Goal: Task Accomplishment & Management: Use online tool/utility

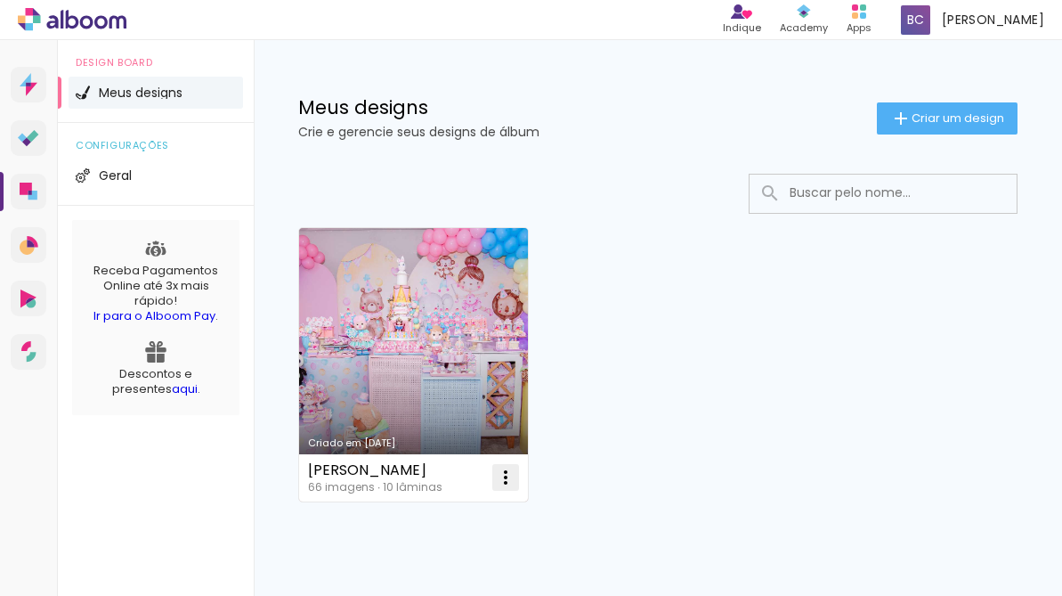
click at [502, 474] on iron-icon at bounding box center [505, 476] width 21 height 21
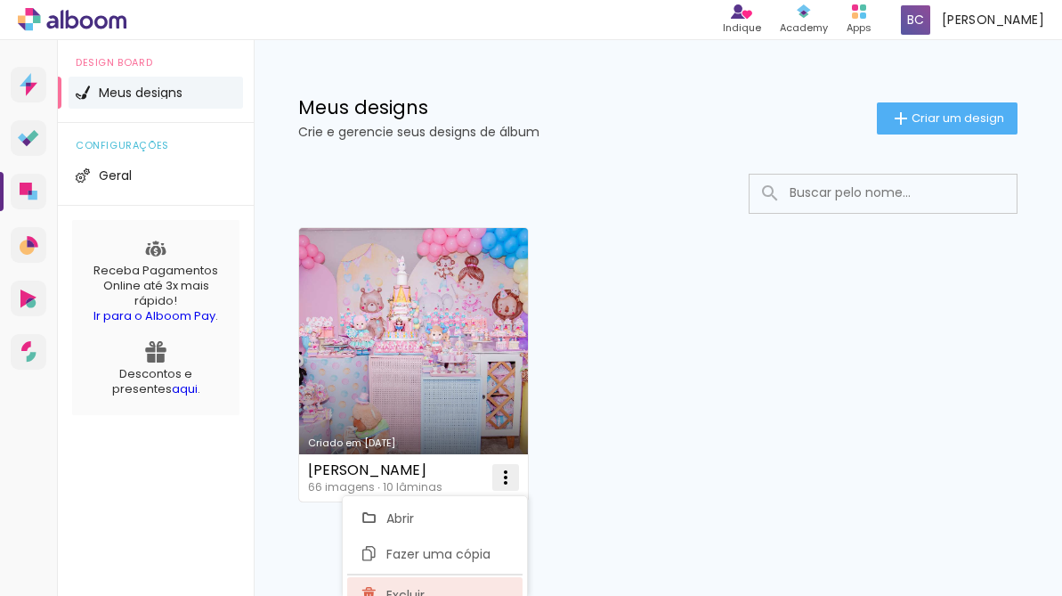
click at [396, 588] on span "Excluir" at bounding box center [405, 594] width 38 height 12
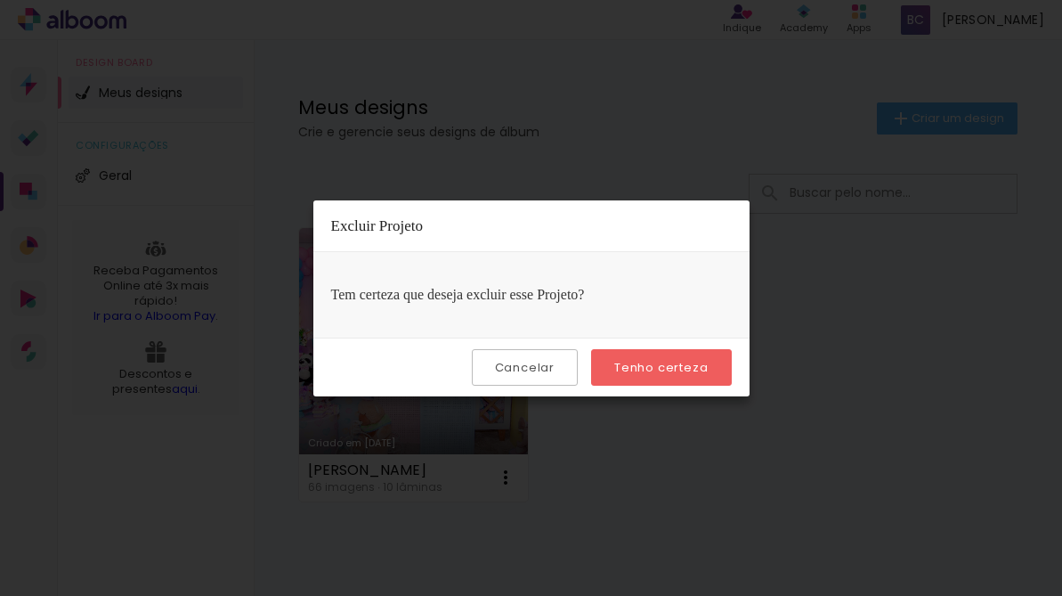
click at [0, 0] on slot "Tenho certeza" at bounding box center [0, 0] width 0 height 0
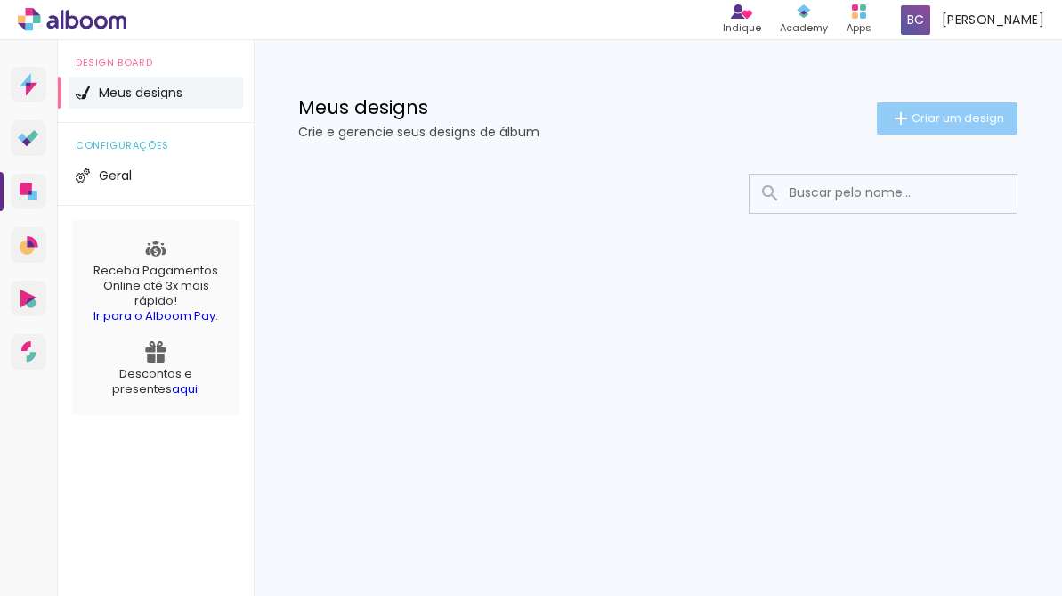
click at [894, 114] on iron-icon at bounding box center [900, 118] width 21 height 21
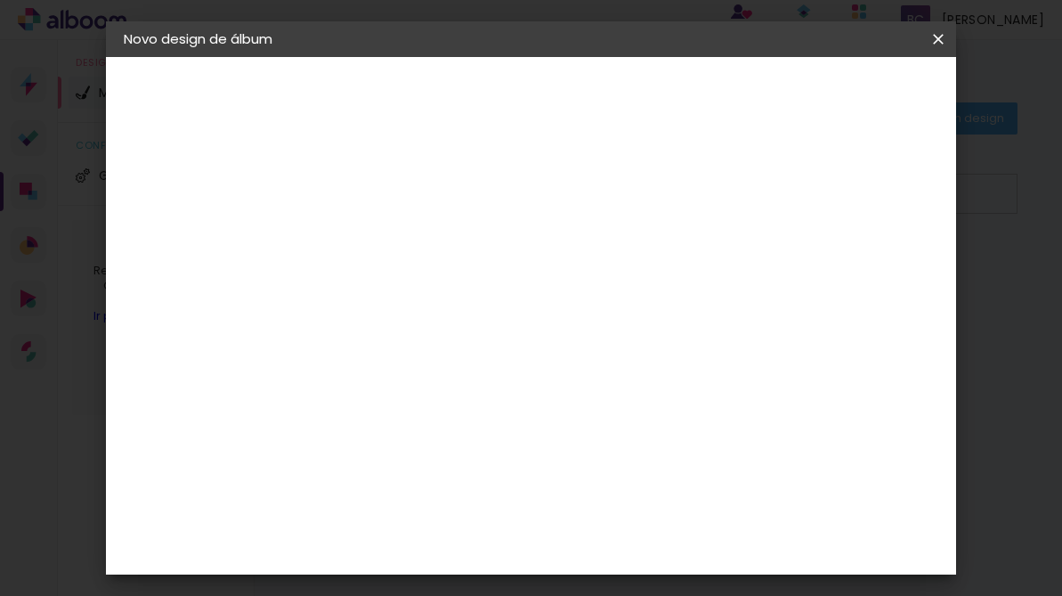
click at [415, 233] on input at bounding box center [415, 239] width 0 height 28
click at [415, 242] on input "album julia 5 anos" at bounding box center [415, 239] width 0 height 28
type input "album julia 5 anos"
click at [415, 243] on input "album julia 5 anos" at bounding box center [415, 239] width 0 height 28
click at [0, 0] on slot "Avançar" at bounding box center [0, 0] width 0 height 0
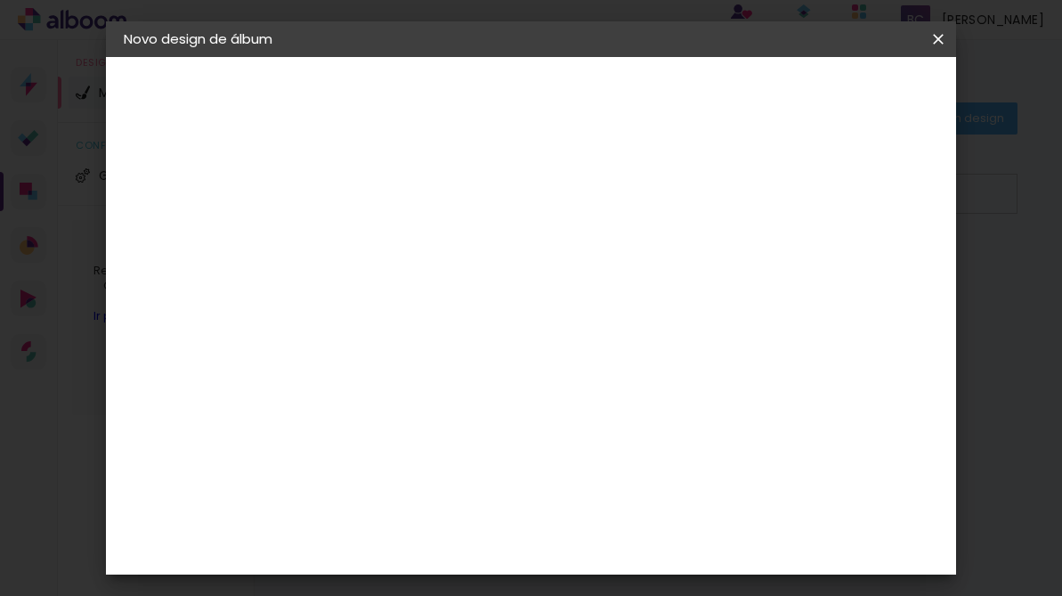
drag, startPoint x: 700, startPoint y: 450, endPoint x: 695, endPoint y: 403, distance: 46.5
click at [550, 337] on input at bounding box center [460, 339] width 180 height 22
type input "mat"
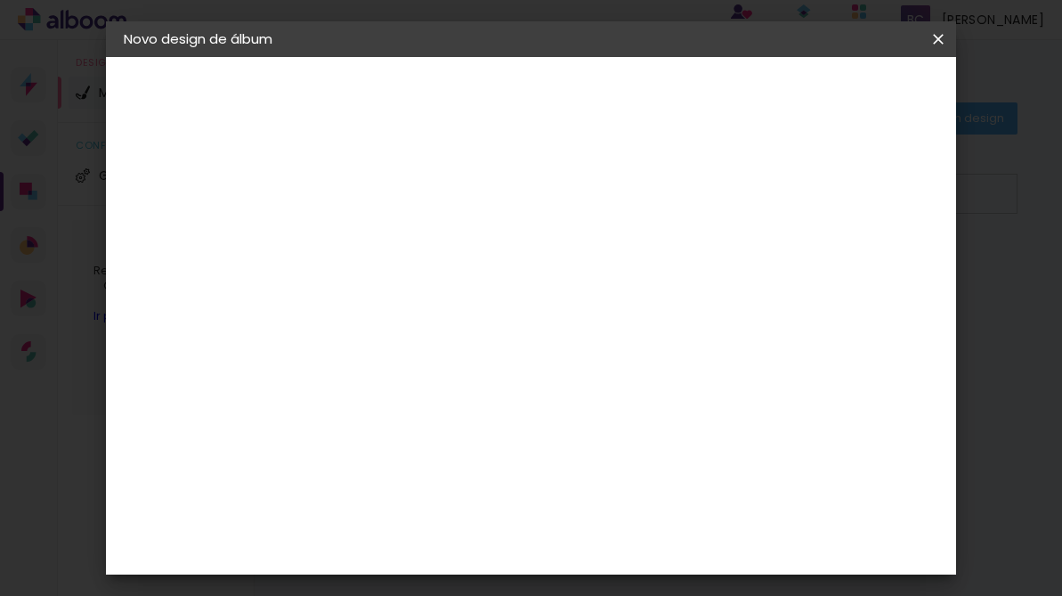
type paper-input "mat"
click at [513, 406] on div "Matias Encadernações" at bounding box center [457, 406] width 109 height 28
click at [0, 0] on slot "Tamanho Livre" at bounding box center [0, 0] width 0 height 0
click at [522, 410] on paper-item "Matias Encadernações" at bounding box center [443, 406] width 158 height 46
click at [515, 339] on input "mat" at bounding box center [442, 339] width 145 height 22
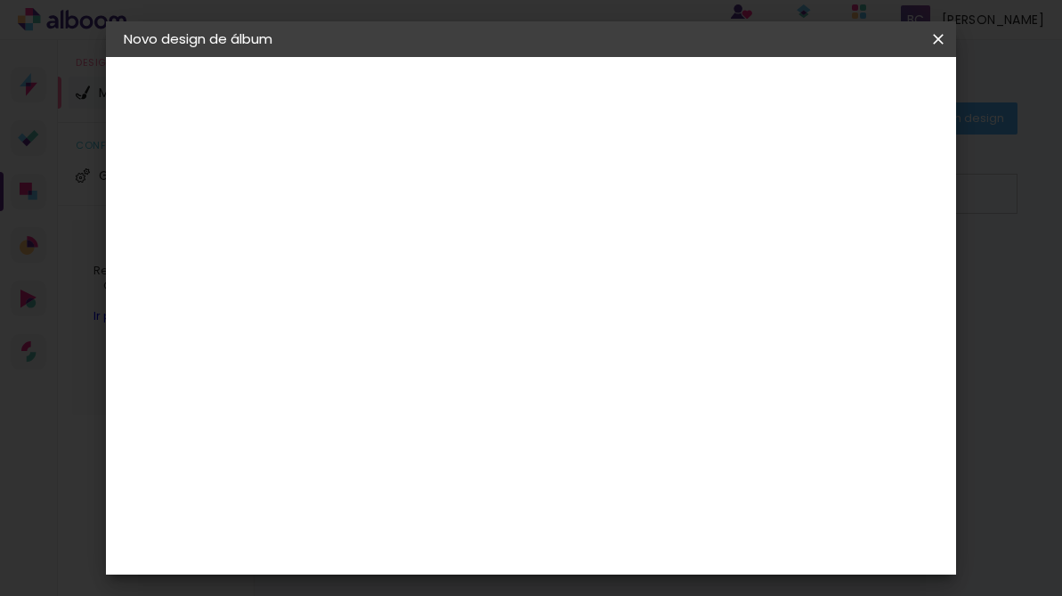
click at [510, 392] on div "Matias Encadernações" at bounding box center [457, 406] width 109 height 28
click at [0, 0] on slot "Avançar" at bounding box center [0, 0] width 0 height 0
click at [506, 299] on iron-icon at bounding box center [494, 309] width 21 height 21
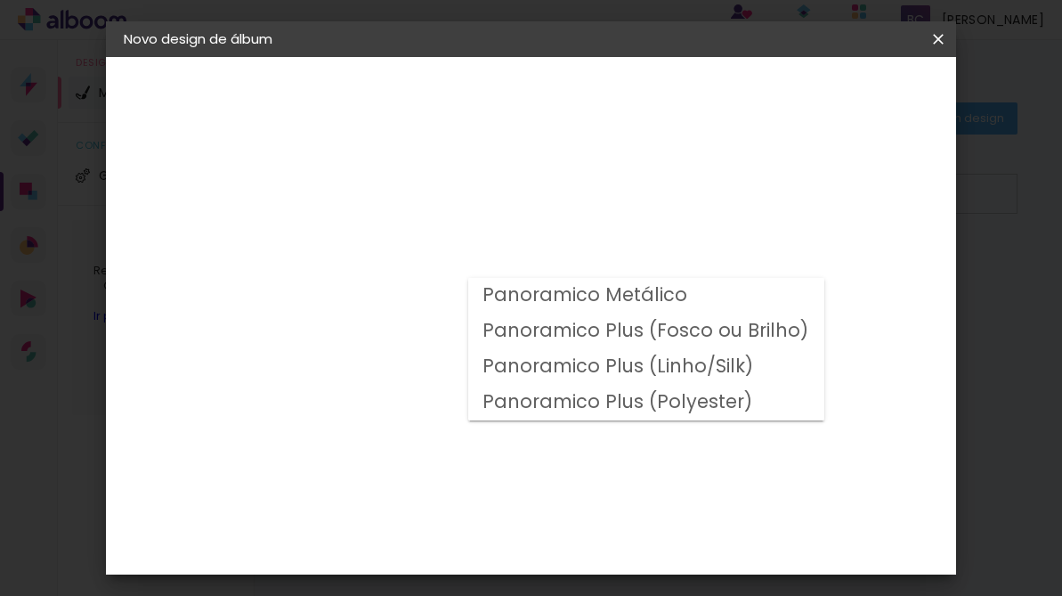
click at [0, 0] on slot "Panoramico Plus (Linho/Silk)" at bounding box center [0, 0] width 0 height 0
type input "Panoramico Plus (Linho/Silk)"
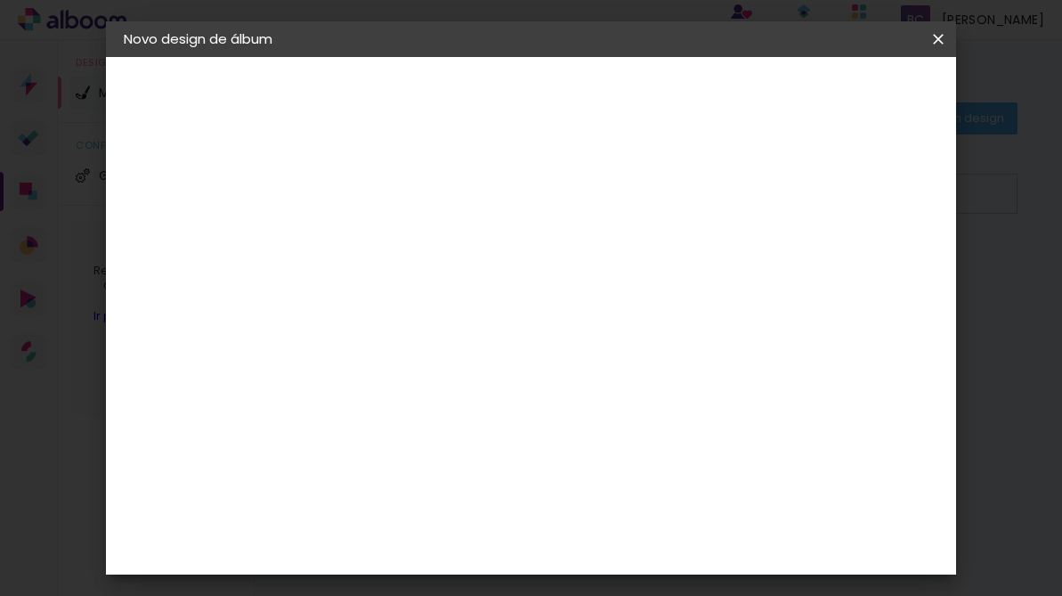
scroll to position [682, 0]
click at [0, 0] on slot "Avançar" at bounding box center [0, 0] width 0 height 0
click at [725, 190] on div at bounding box center [717, 192] width 16 height 16
type paper-checkbox "on"
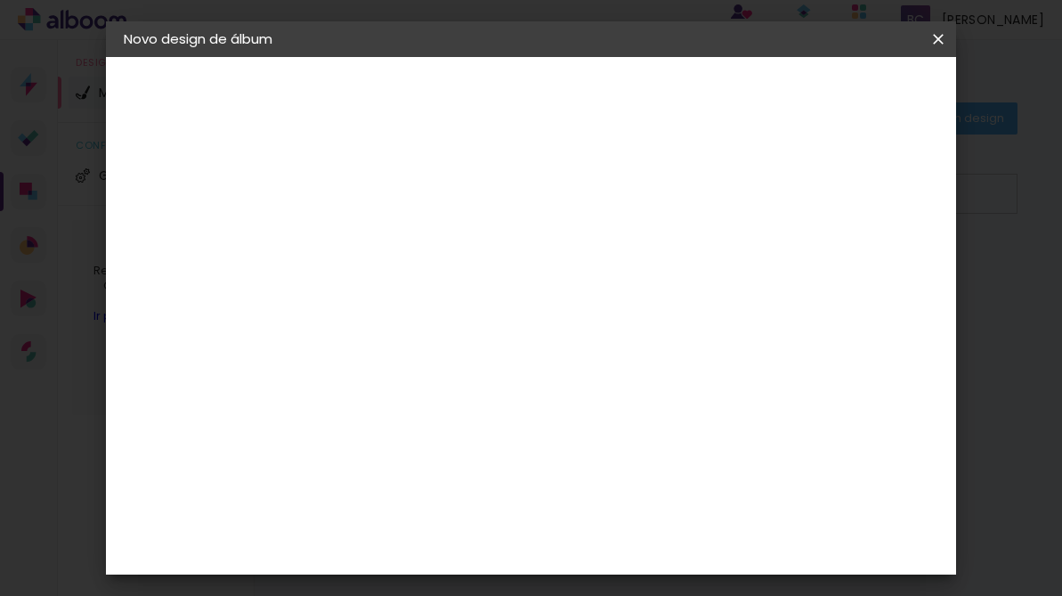
click at [826, 90] on span "Iniciar design" at bounding box center [787, 100] width 77 height 25
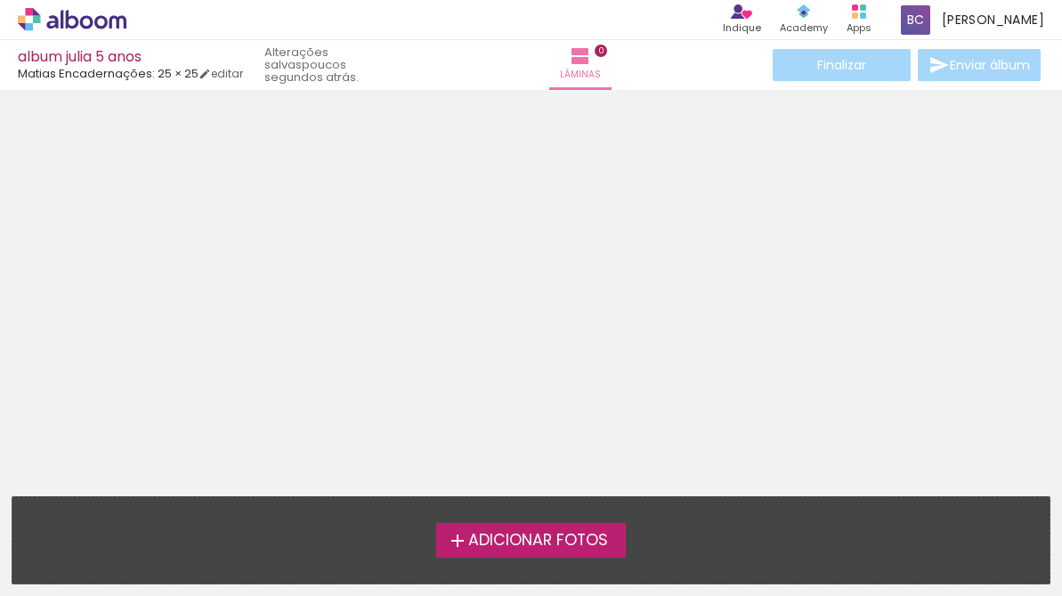
click at [480, 532] on span "Adicionar Fotos" at bounding box center [538, 540] width 140 height 16
click at [0, 0] on input "file" at bounding box center [0, 0] width 0 height 0
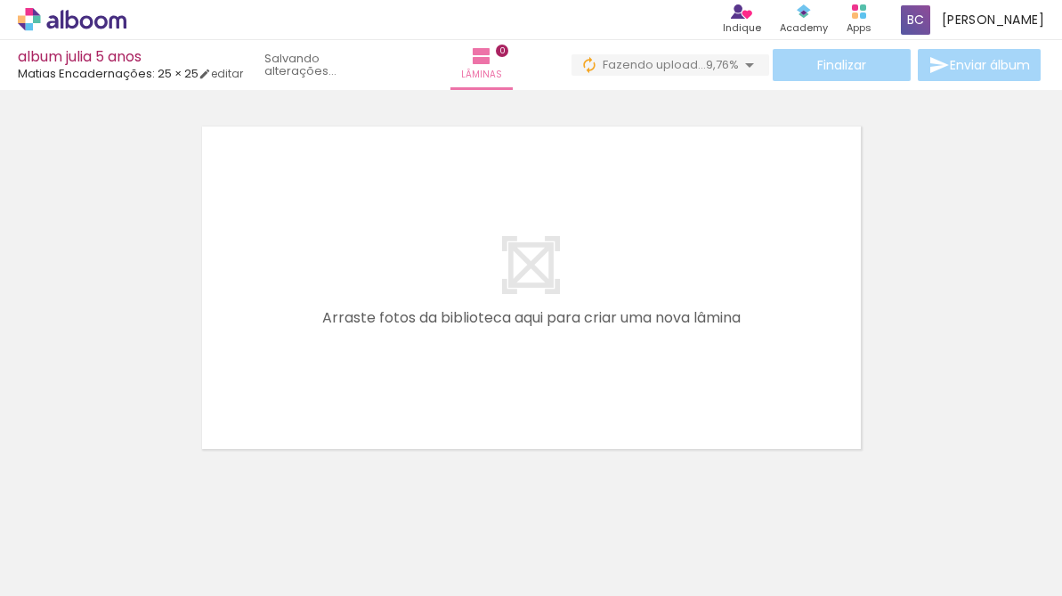
click at [73, 578] on span "Adicionar Fotos" at bounding box center [62, 572] width 53 height 20
click at [0, 0] on input "file" at bounding box center [0, 0] width 0 height 0
click at [50, 578] on span "Adicionar Fotos" at bounding box center [62, 572] width 53 height 20
click at [0, 0] on input "file" at bounding box center [0, 0] width 0 height 0
click at [45, 570] on span "Adicionar Fotos" at bounding box center [62, 572] width 53 height 20
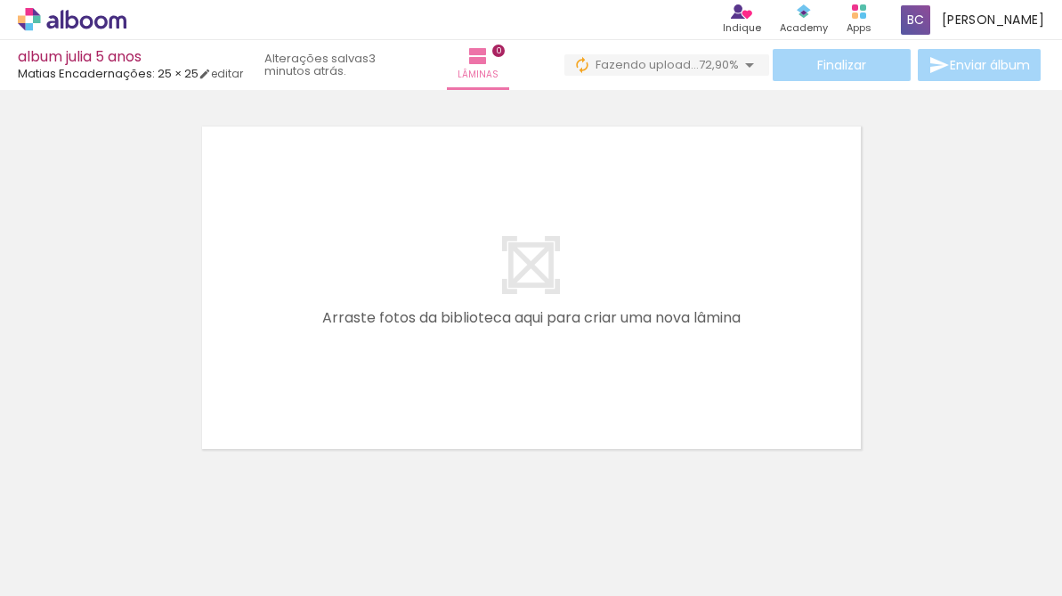
click at [0, 0] on input "file" at bounding box center [0, 0] width 0 height 0
click at [41, 565] on span "Adicionar Fotos" at bounding box center [62, 572] width 53 height 20
click at [0, 0] on input "file" at bounding box center [0, 0] width 0 height 0
click at [29, 564] on iron-icon at bounding box center [25, 571] width 21 height 21
click at [0, 0] on input "file" at bounding box center [0, 0] width 0 height 0
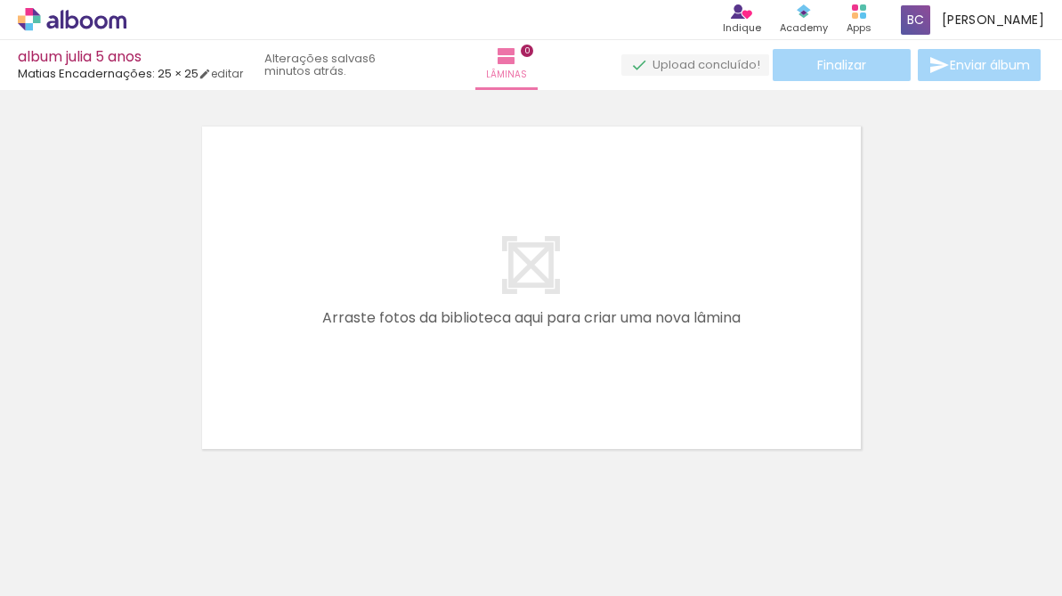
scroll to position [0, 26705]
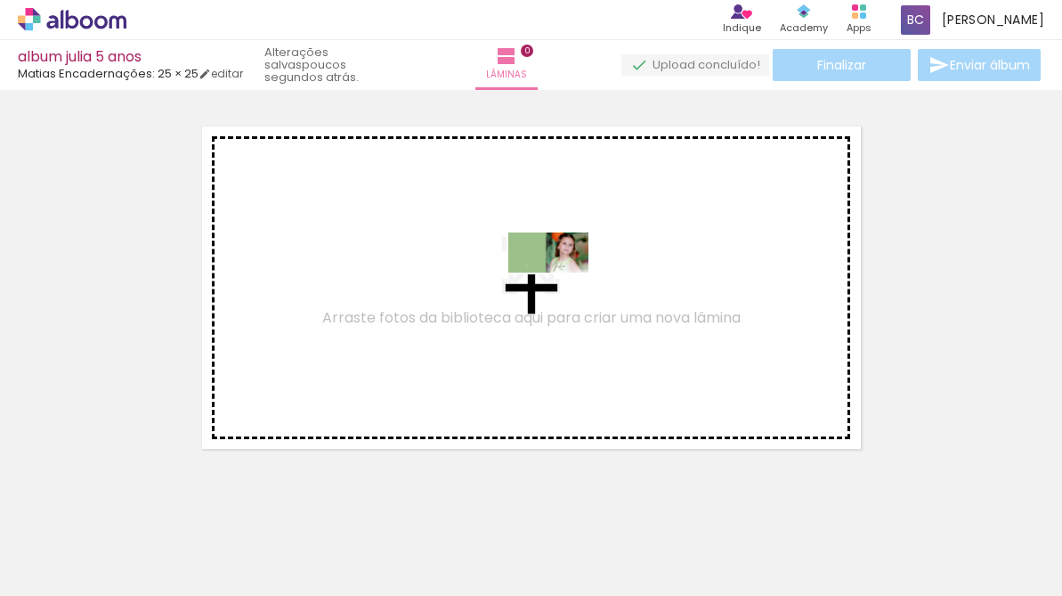
drag, startPoint x: 891, startPoint y: 540, endPoint x: 563, endPoint y: 287, distance: 415.0
click at [563, 287] on quentale-workspace at bounding box center [531, 298] width 1062 height 596
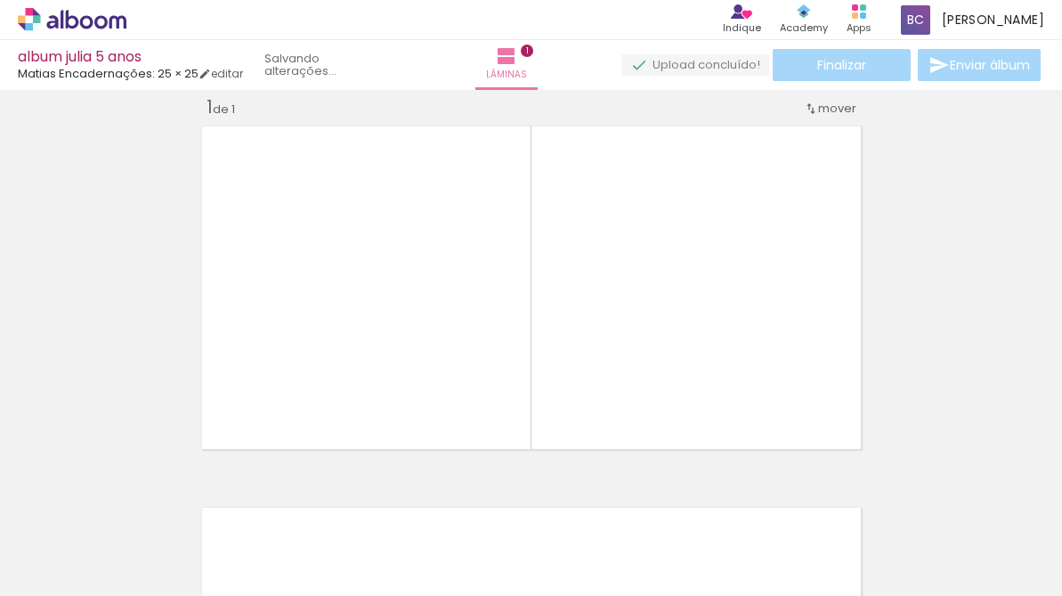
scroll to position [22, 0]
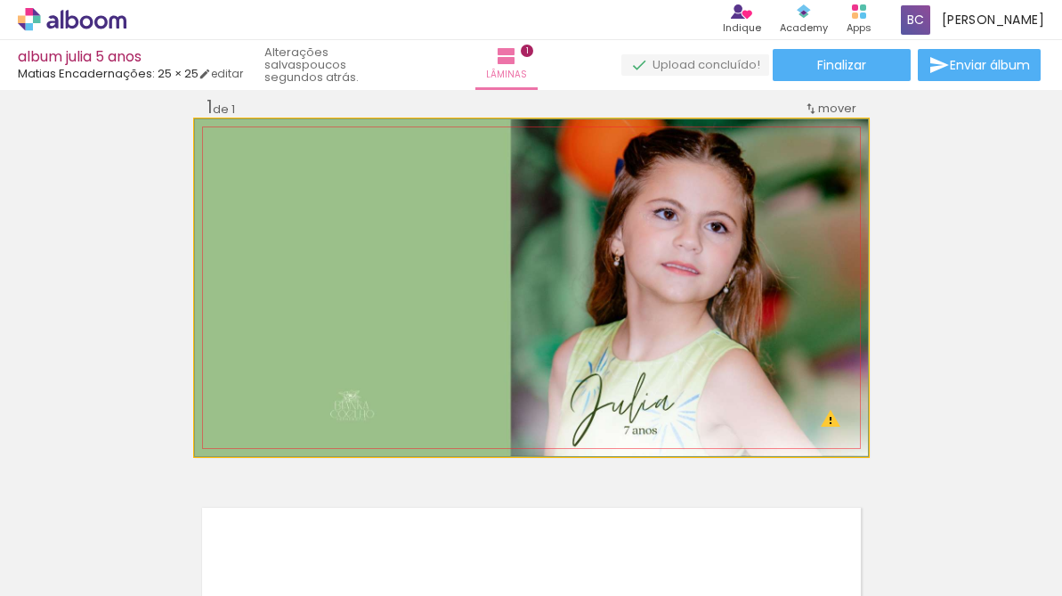
drag, startPoint x: 558, startPoint y: 286, endPoint x: 622, endPoint y: 290, distance: 64.2
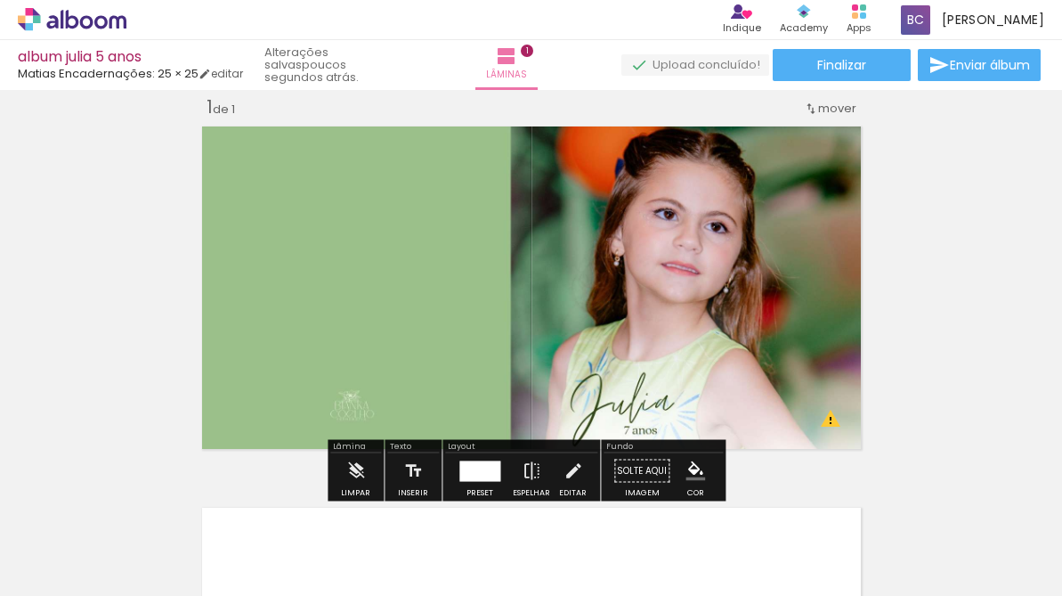
click at [974, 330] on div "Inserir lâmina 1 de 1 O Designbox precisará aumentar a sua imagem em 240% para …" at bounding box center [531, 455] width 1062 height 763
click at [533, 467] on iron-icon at bounding box center [532, 471] width 20 height 36
click at [487, 465] on div at bounding box center [479, 470] width 41 height 20
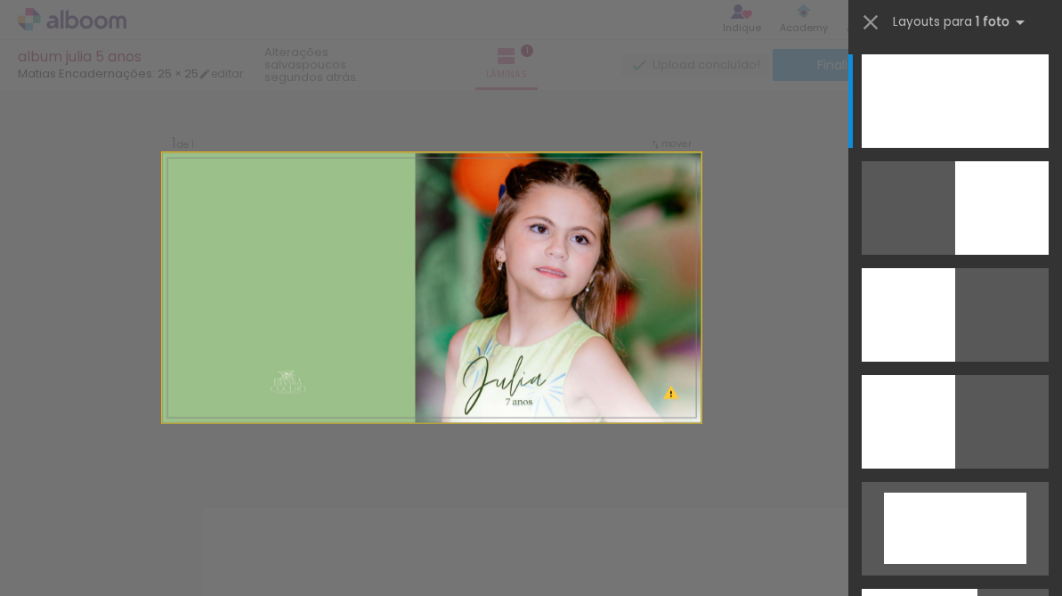
drag, startPoint x: 581, startPoint y: 304, endPoint x: 640, endPoint y: 304, distance: 58.8
drag, startPoint x: 640, startPoint y: 304, endPoint x: 632, endPoint y: 271, distance: 34.8
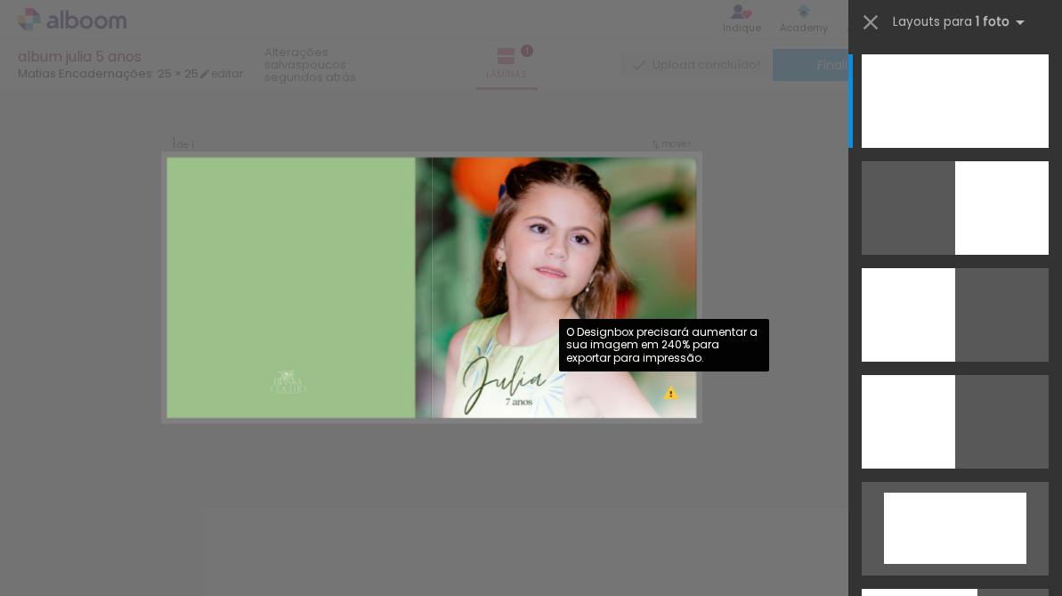
click at [663, 394] on quentale-photo at bounding box center [431, 287] width 539 height 269
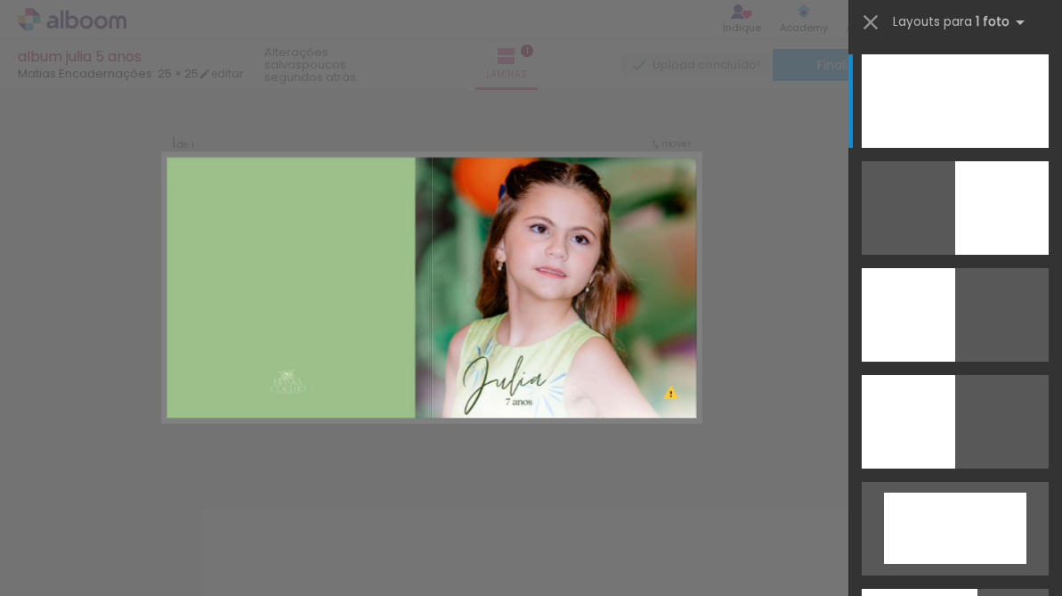
click at [611, 356] on quentale-photo at bounding box center [431, 287] width 539 height 269
drag, startPoint x: 700, startPoint y: 409, endPoint x: 648, endPoint y: 385, distance: 56.9
click at [648, 385] on div "Inserir lâmina 1 de 1 O Designbox precisará aumentar a sua imagem em 240% para …" at bounding box center [531, 470] width 1062 height 805
click at [648, 385] on quentale-photo at bounding box center [431, 287] width 539 height 269
click at [302, 328] on quentale-photo at bounding box center [431, 287] width 539 height 269
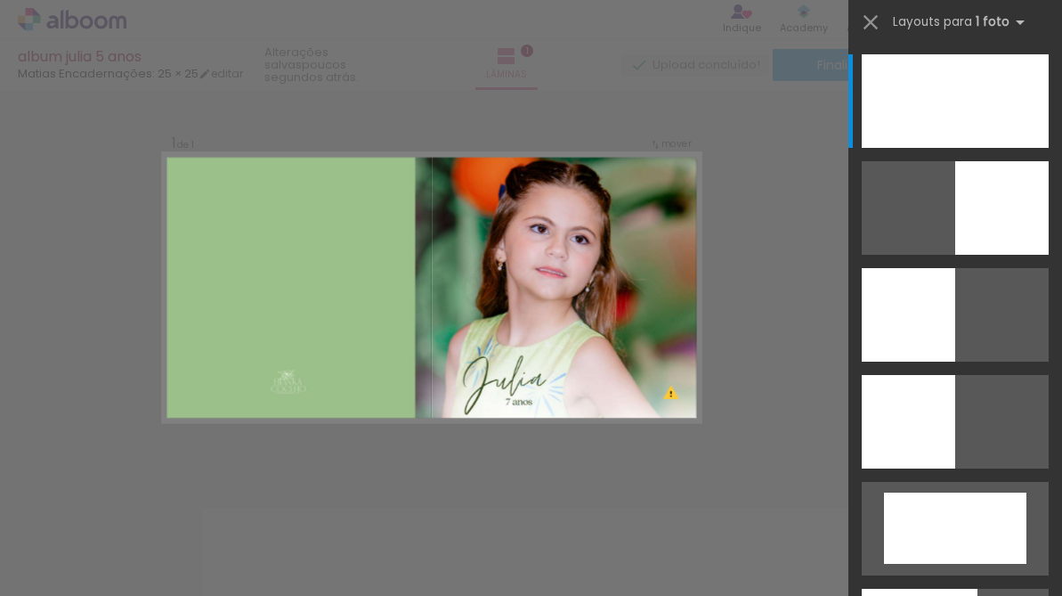
click at [822, 319] on div "Confirmar Cancelar" at bounding box center [531, 470] width 1062 height 805
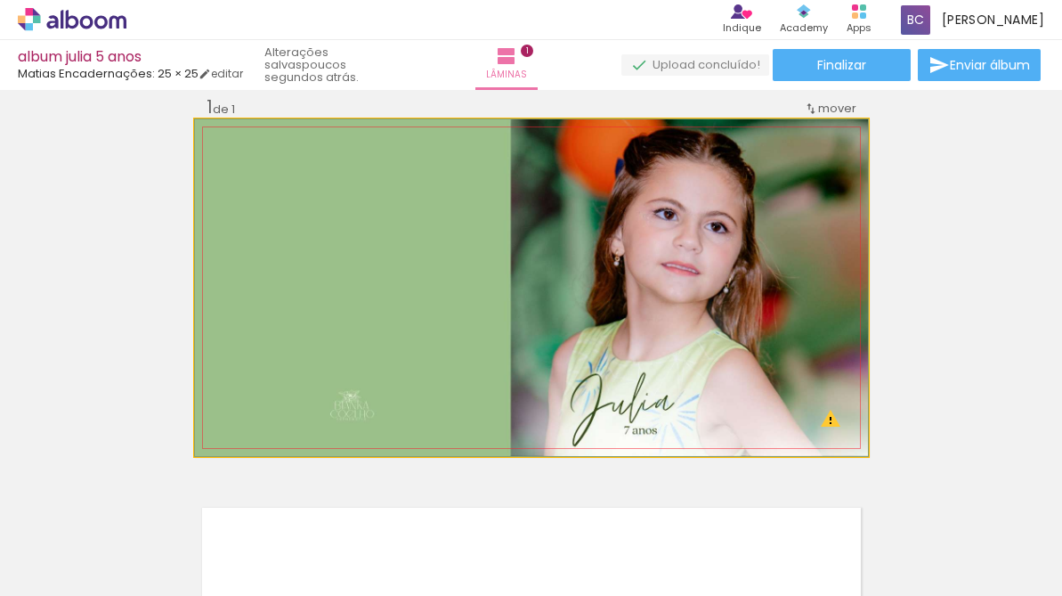
type paper-slider "100"
click at [229, 133] on div at bounding box center [237, 138] width 16 height 16
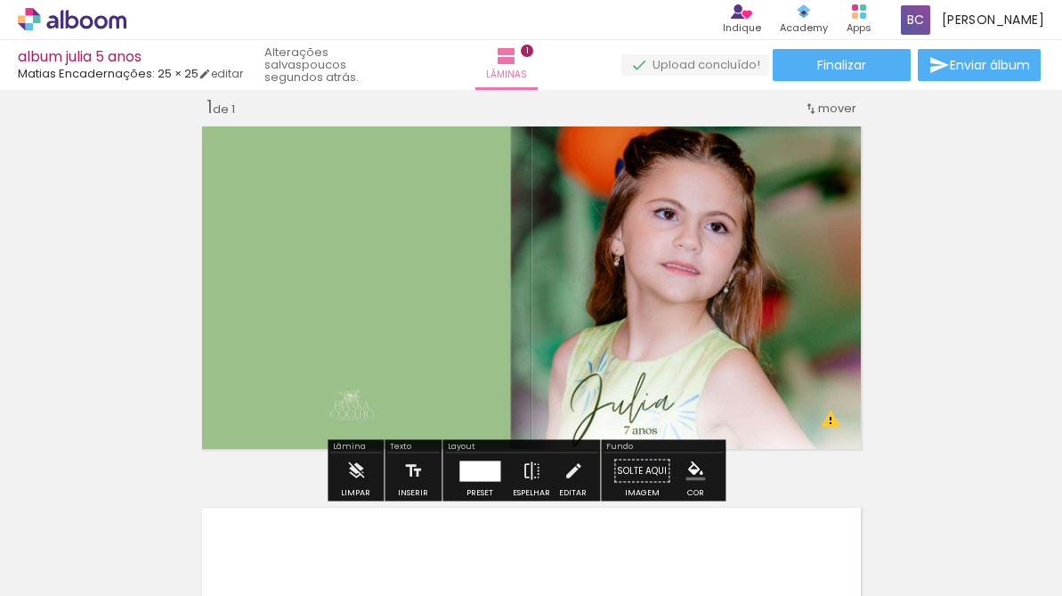
click at [929, 360] on div "Inserir lâmina 1 de 1 O Designbox precisará aumentar a sua imagem em 240% para …" at bounding box center [531, 455] width 1062 height 763
click at [909, 377] on div "Inserir lâmina 1 de 1 O Designbox precisará aumentar a sua imagem em 240% para …" at bounding box center [531, 455] width 1062 height 763
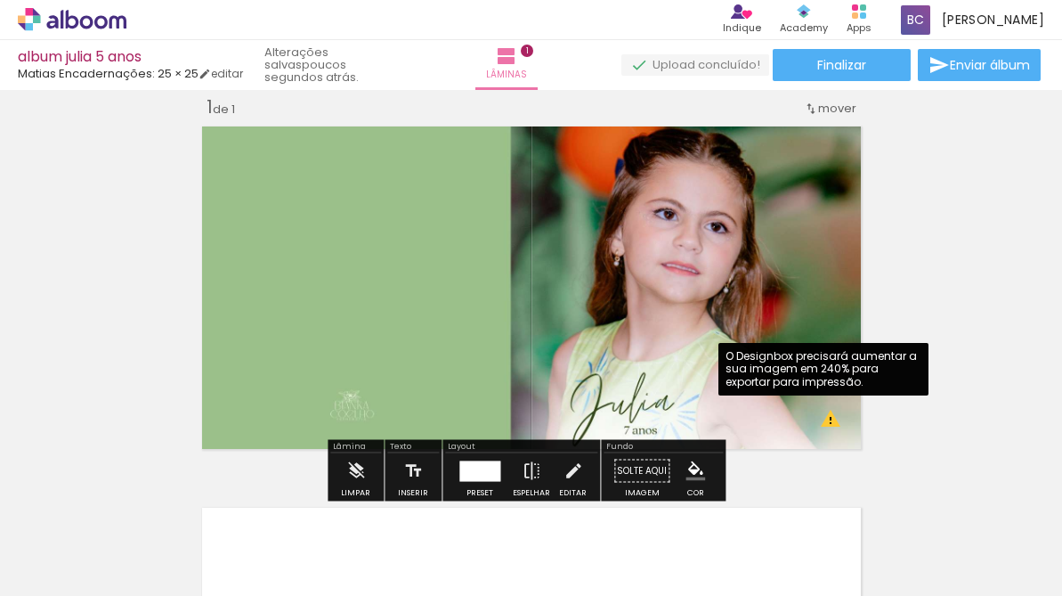
click at [829, 423] on quentale-photo at bounding box center [531, 287] width 673 height 336
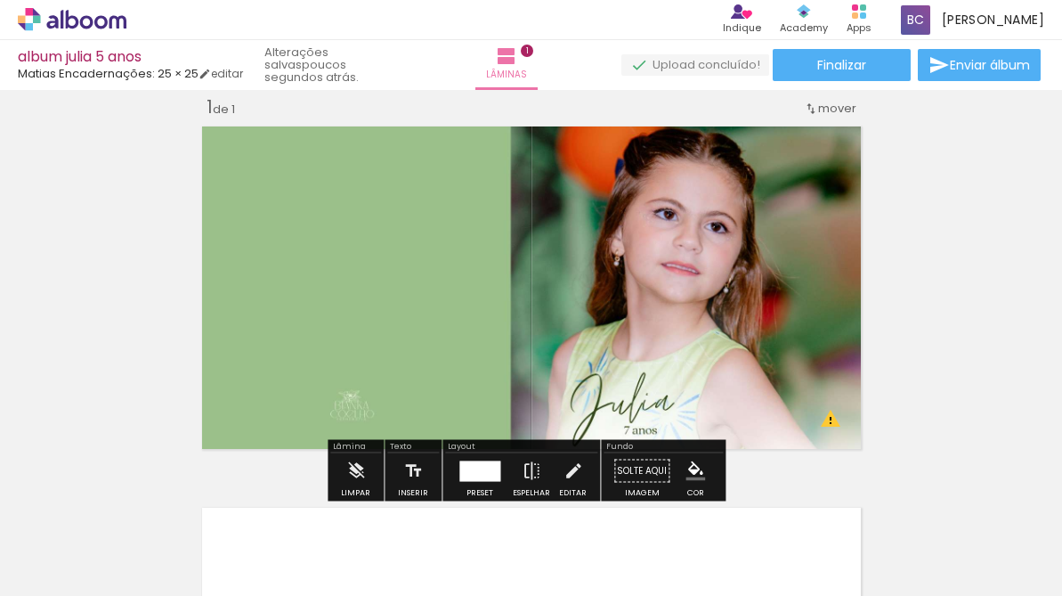
click at [938, 376] on div "Inserir lâmina 1 de 1 O Designbox precisará aumentar a sua imagem em 240% para …" at bounding box center [531, 455] width 1062 height 763
click at [910, 322] on div "Inserir lâmina 1 de 1 O Designbox precisará aumentar a sua imagem em 240% para …" at bounding box center [531, 455] width 1062 height 763
click at [847, 398] on quentale-photo at bounding box center [531, 287] width 673 height 336
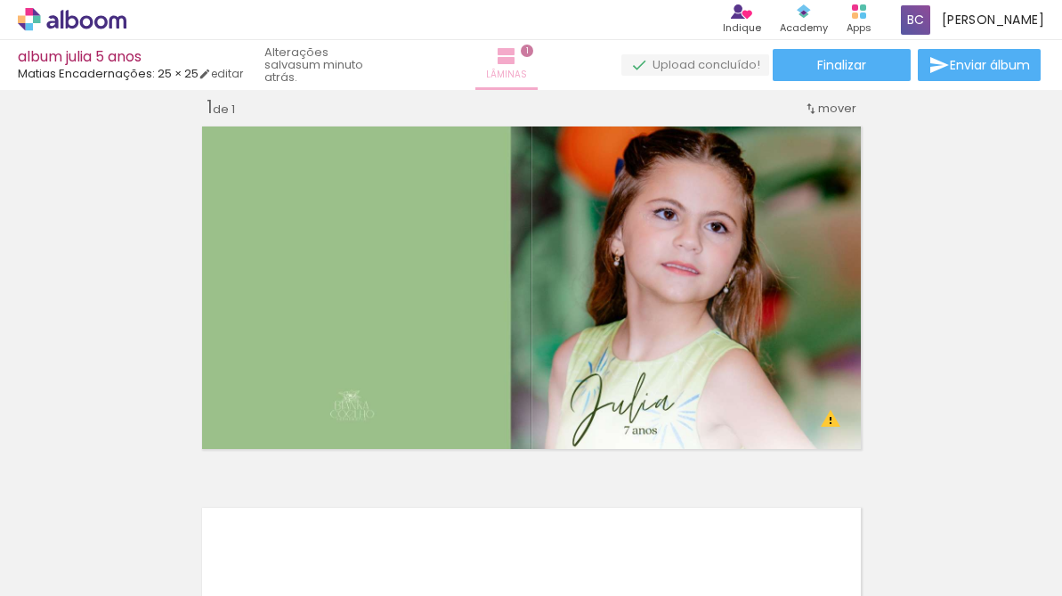
click at [517, 54] on iron-icon at bounding box center [506, 55] width 21 height 21
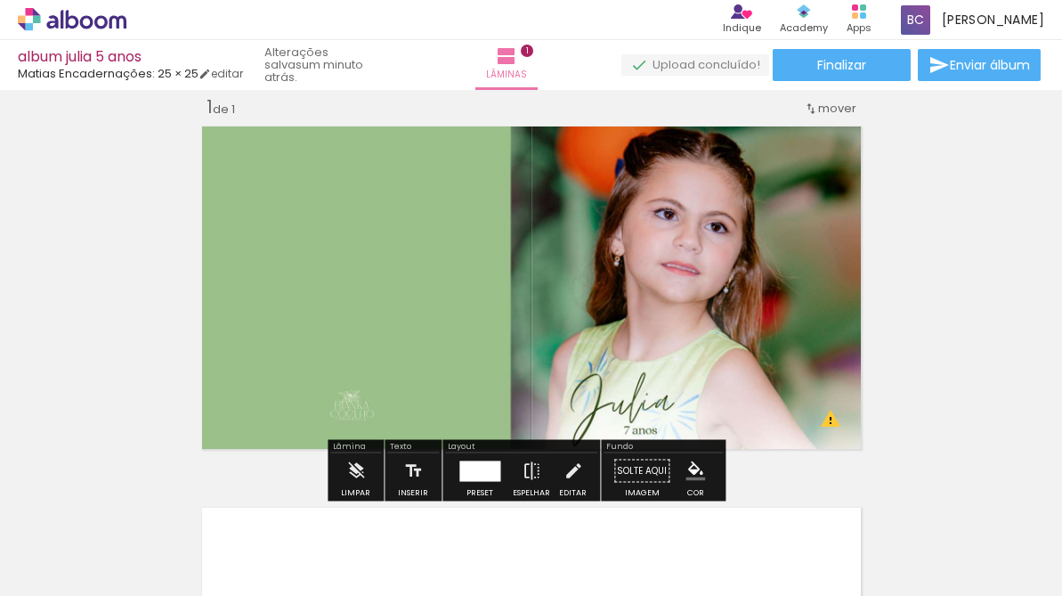
click at [917, 219] on div "Inserir lâmina 1 de 1 O Designbox precisará aumentar a sua imagem em 240% para …" at bounding box center [531, 455] width 1062 height 763
click at [833, 102] on span "mover" at bounding box center [837, 108] width 38 height 17
click at [878, 158] on div "Inserir lâmina 1 de 1 O Designbox precisará aumentar a sua imagem em 240% para …" at bounding box center [531, 455] width 1062 height 763
click at [883, 360] on div "Inserir lâmina 1 de 1 O Designbox precisará aumentar a sua imagem em 240% para …" at bounding box center [531, 455] width 1062 height 763
click at [527, 51] on span "1" at bounding box center [527, 51] width 12 height 12
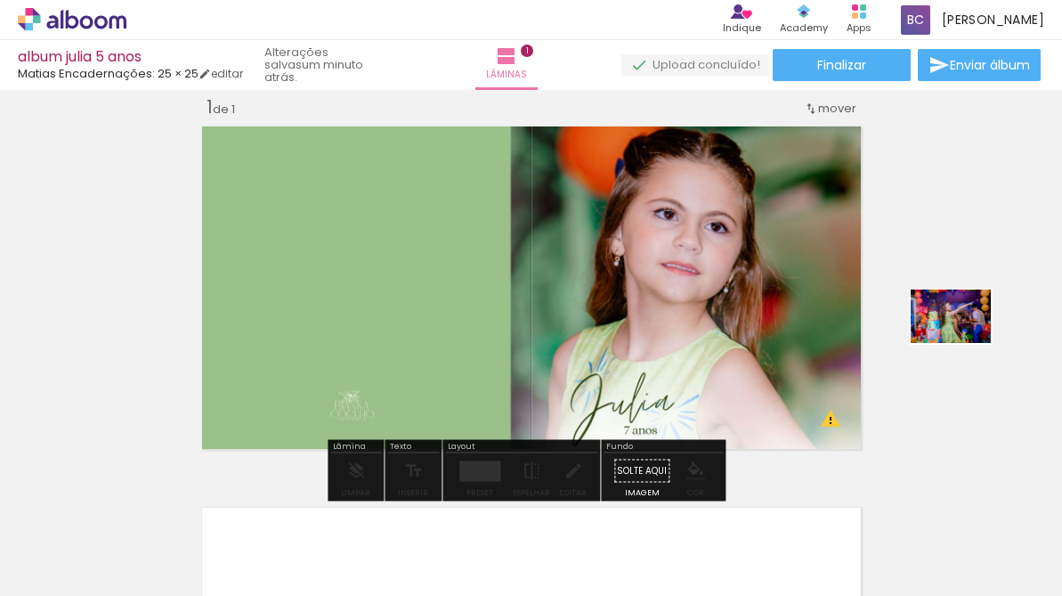
drag, startPoint x: 293, startPoint y: 541, endPoint x: 964, endPoint y: 343, distance: 699.9
click at [964, 343] on quentale-workspace at bounding box center [531, 298] width 1062 height 596
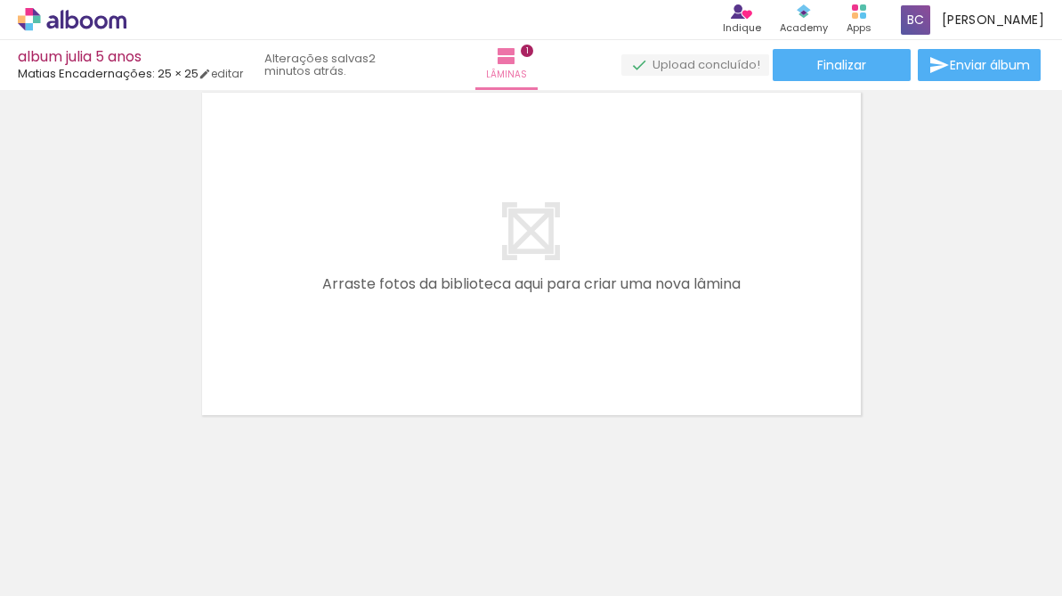
scroll to position [426, 0]
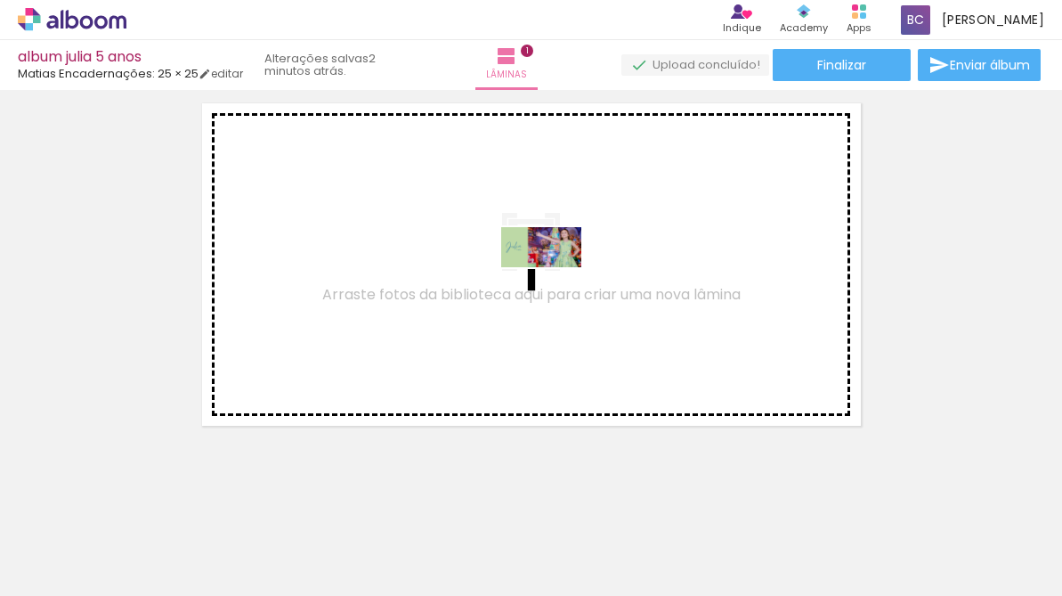
drag, startPoint x: 968, startPoint y: 555, endPoint x: 555, endPoint y: 280, distance: 495.7
click at [555, 280] on quentale-workspace at bounding box center [531, 298] width 1062 height 596
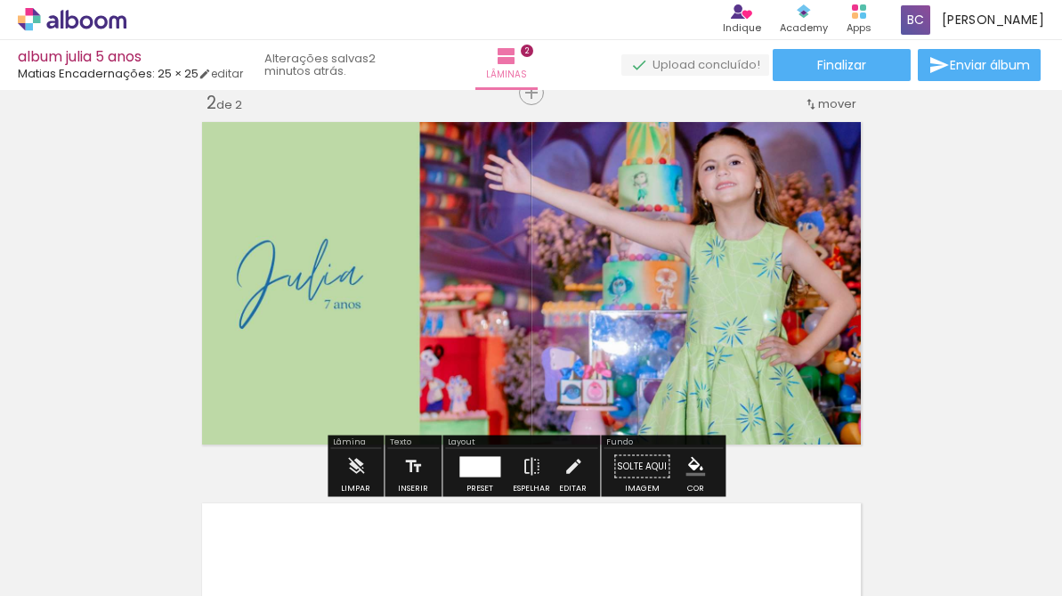
scroll to position [403, 0]
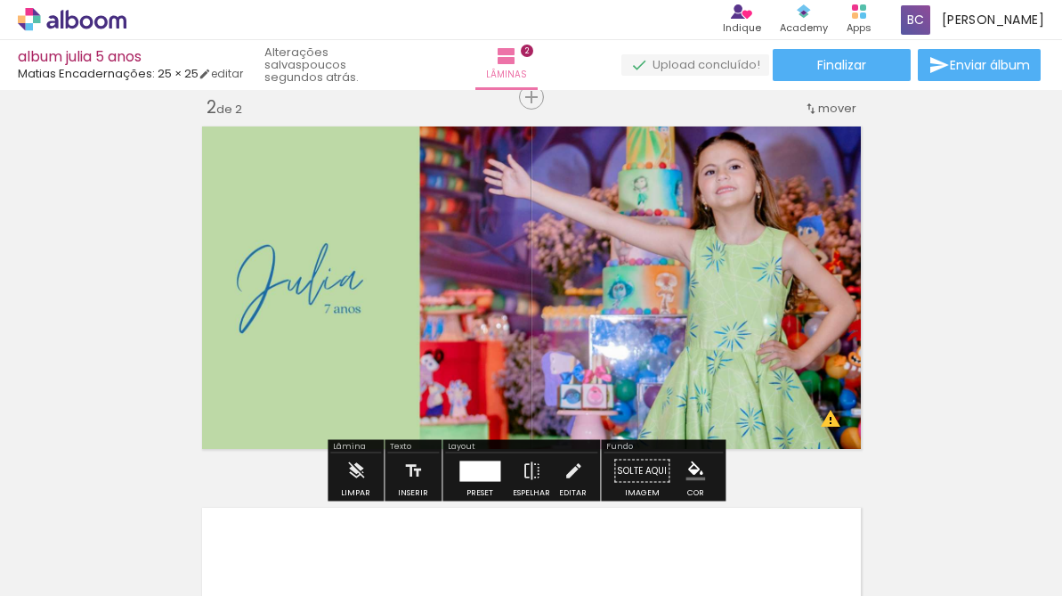
click at [949, 410] on div "Inserir lâmina 1 de 2 Inserir lâmina 2 de 2 O Designbox precisará aumentar a su…" at bounding box center [531, 265] width 1062 height 1144
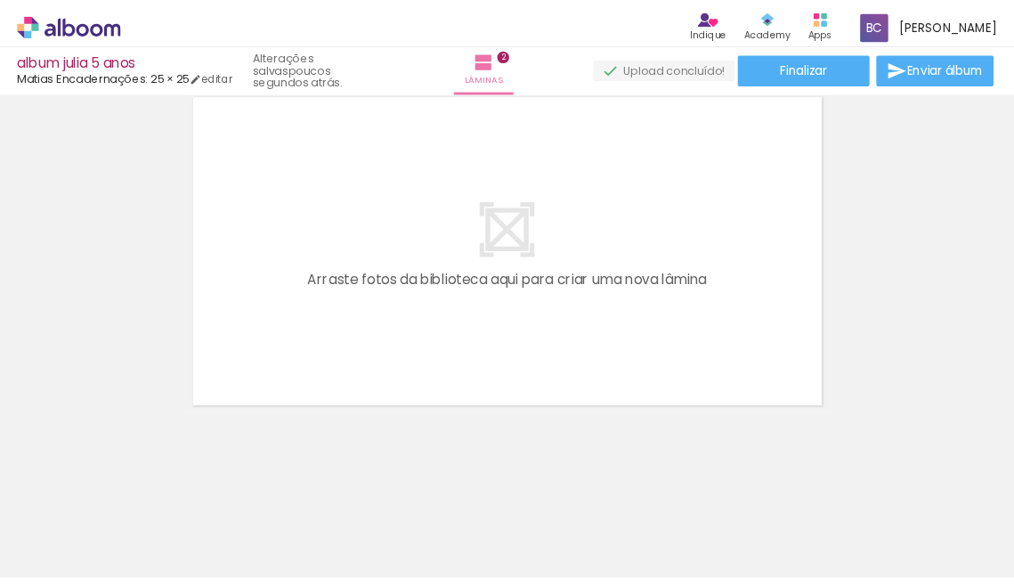
scroll to position [814, 0]
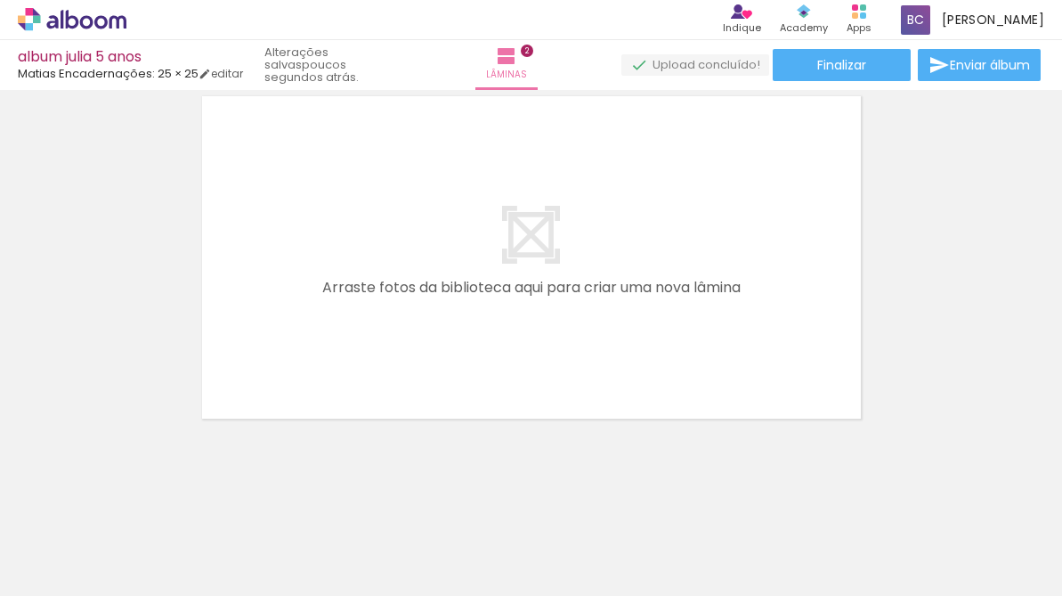
click at [663, 571] on quentale-thumb at bounding box center [690, 535] width 100 height 102
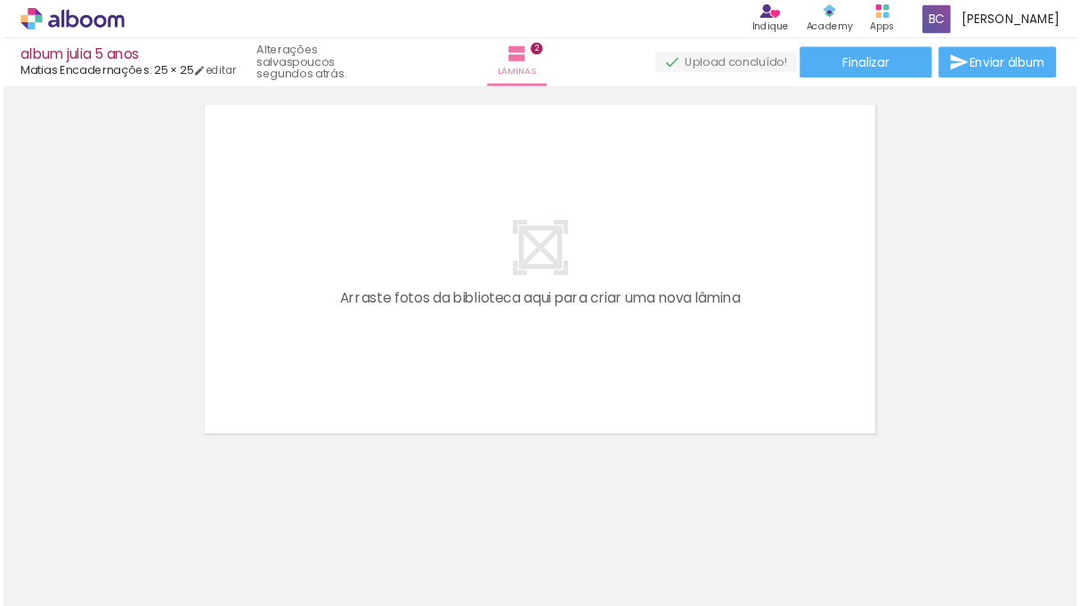
scroll to position [827, 0]
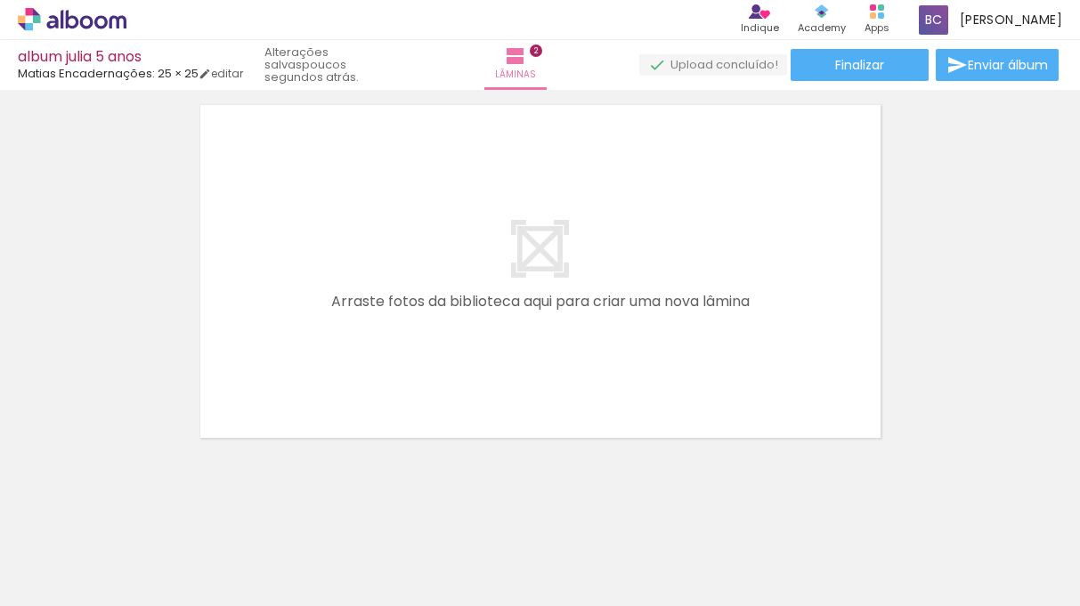
click at [875, 560] on div at bounding box center [850, 546] width 88 height 59
drag, startPoint x: 255, startPoint y: 601, endPoint x: 115, endPoint y: 595, distance: 139.9
click at [110, 594] on div "Biblioteca 277 fotos Todas as fotos Não utilizadas Adicionar Fotos" at bounding box center [55, 550] width 110 height 88
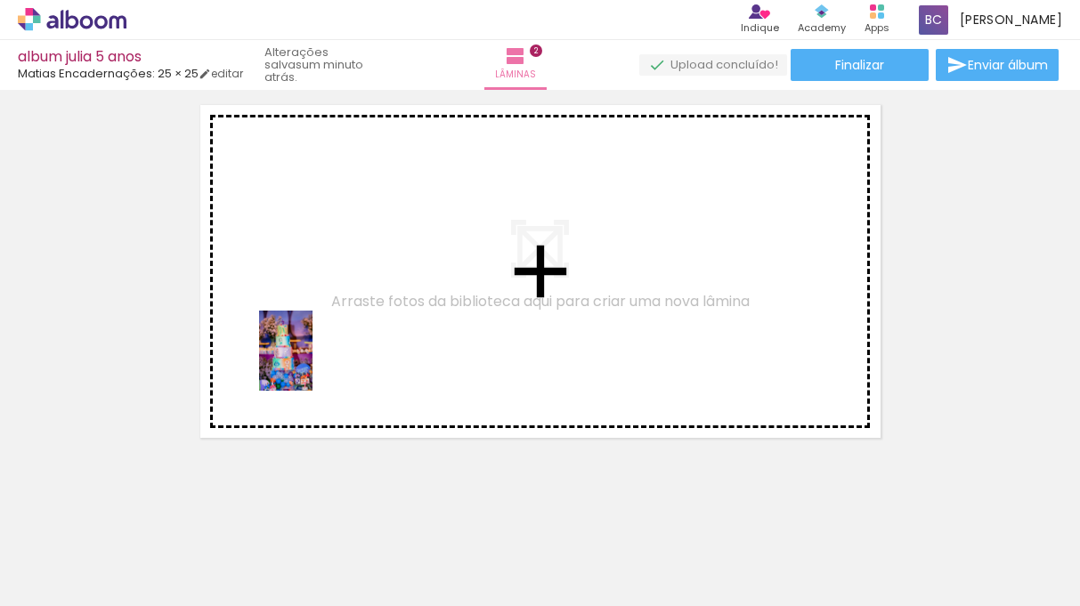
drag, startPoint x: 174, startPoint y: 565, endPoint x: 312, endPoint y: 367, distance: 241.7
click at [312, 366] on quentale-workspace at bounding box center [540, 303] width 1080 height 606
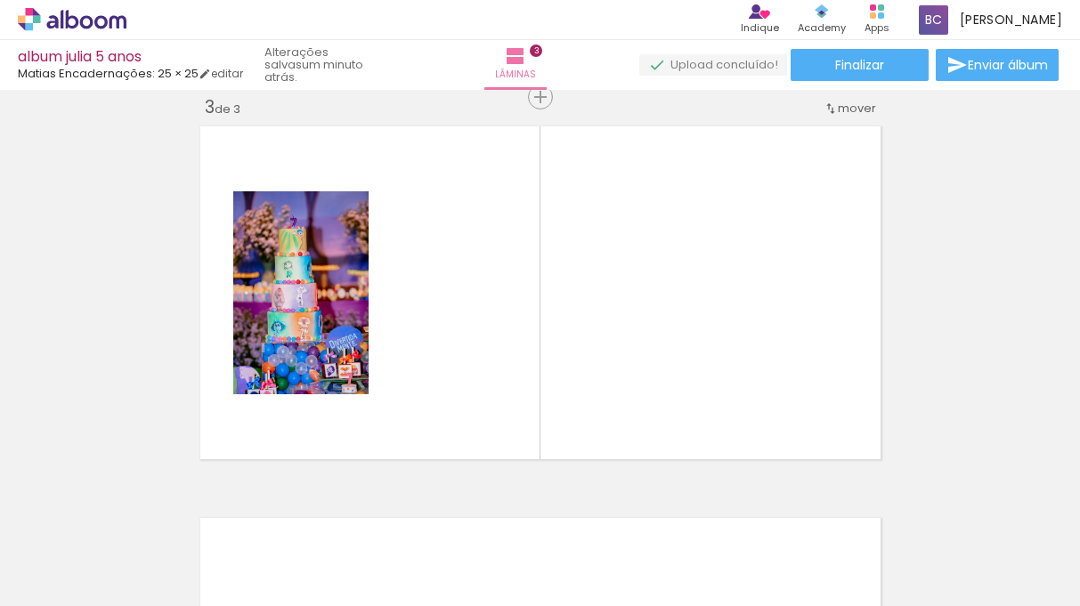
scroll to position [0, 2968]
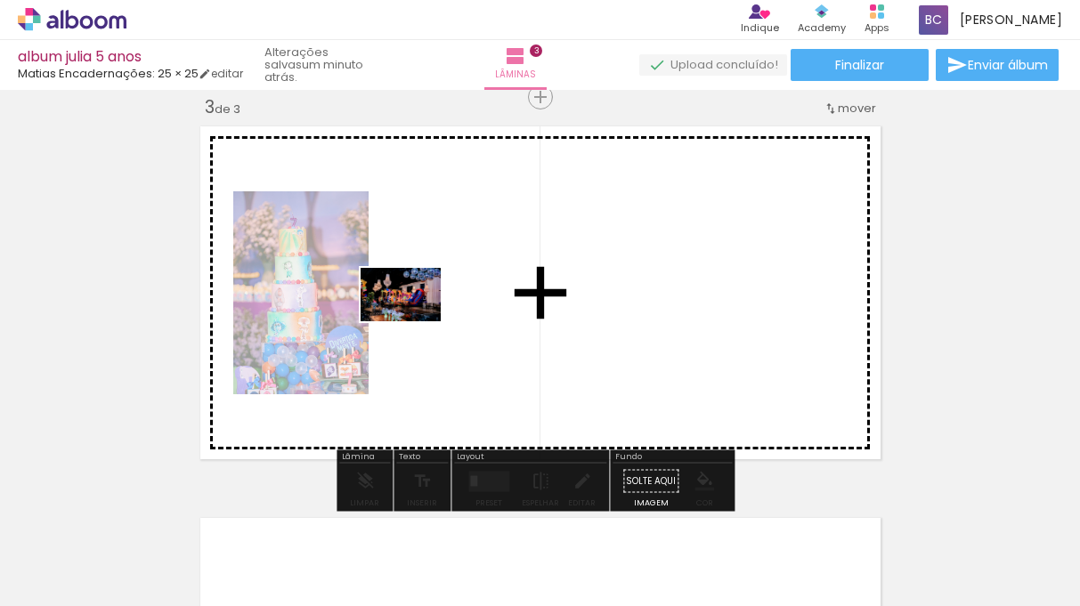
drag, startPoint x: 200, startPoint y: 562, endPoint x: 413, endPoint y: 321, distance: 321.0
click at [414, 321] on quentale-workspace at bounding box center [540, 303] width 1080 height 606
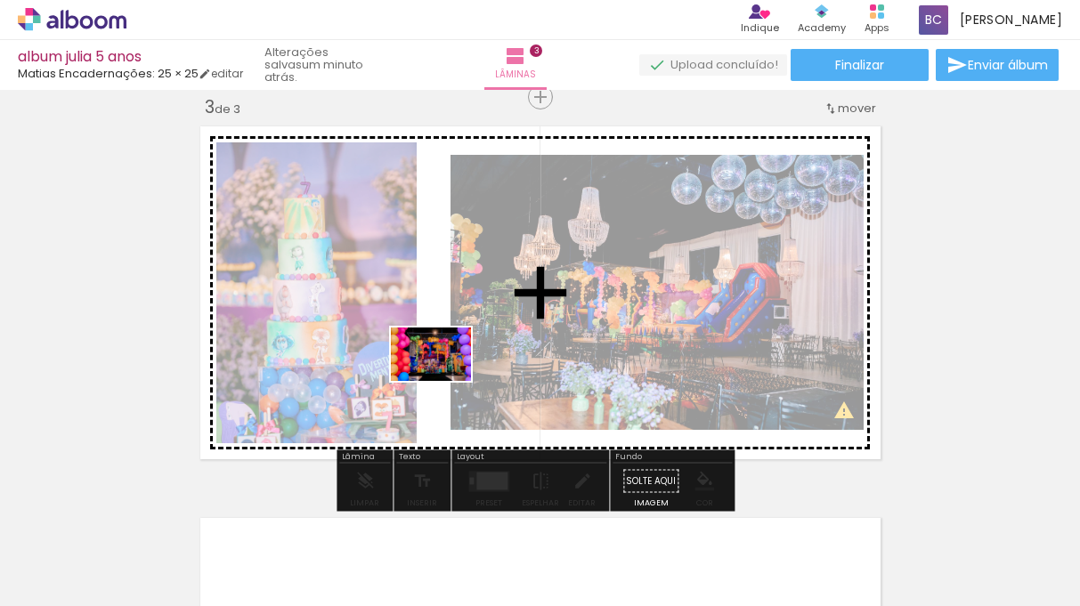
drag, startPoint x: 498, startPoint y: 565, endPoint x: 442, endPoint y: 379, distance: 194.3
click at [442, 379] on quentale-workspace at bounding box center [540, 303] width 1080 height 606
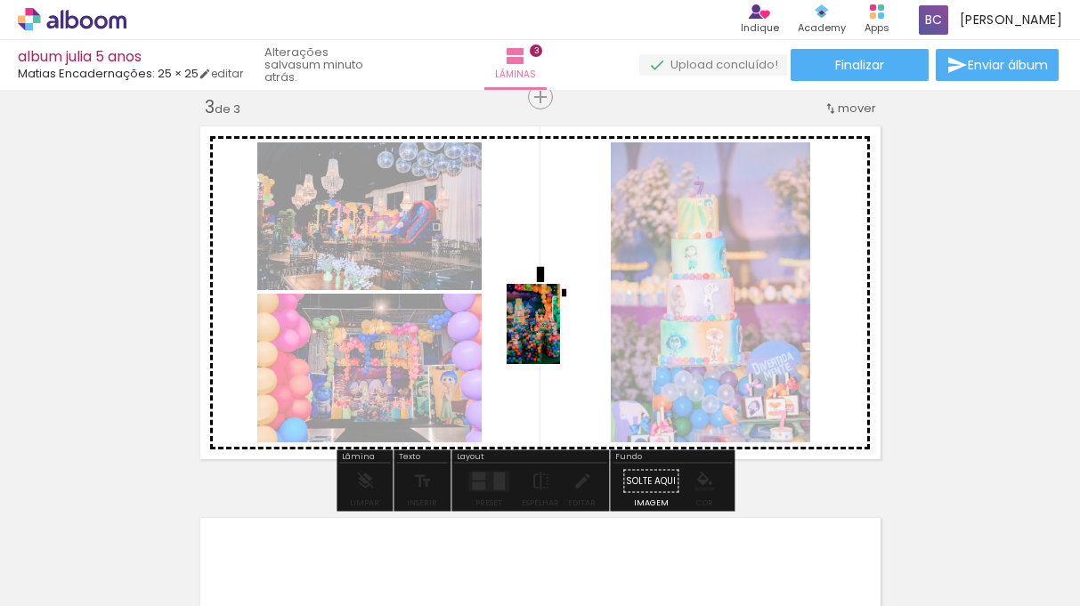
drag, startPoint x: 696, startPoint y: 563, endPoint x: 560, endPoint y: 337, distance: 263.2
click at [560, 337] on quentale-workspace at bounding box center [540, 303] width 1080 height 606
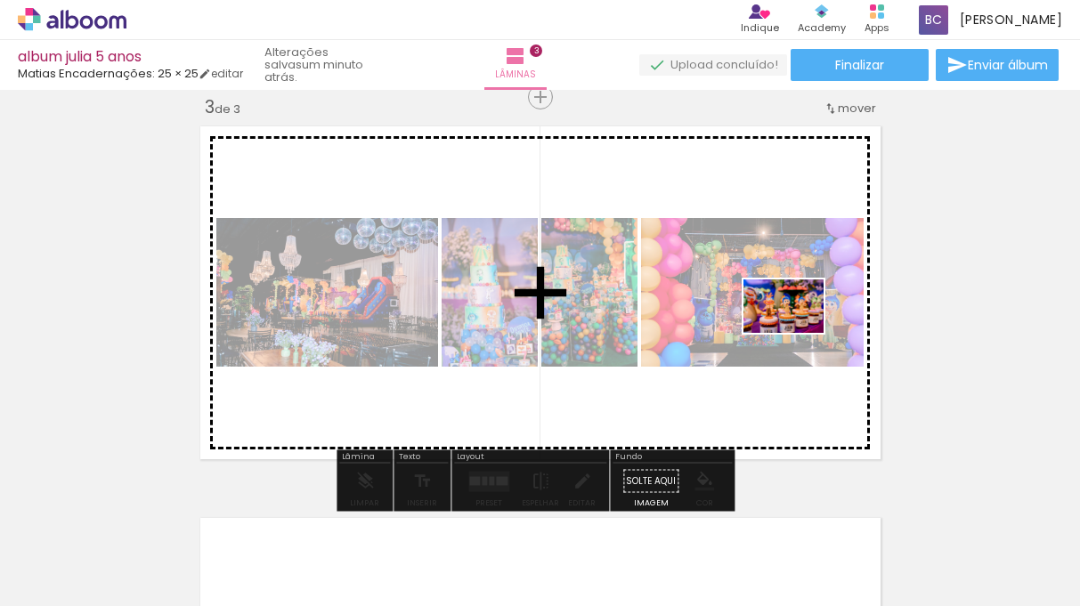
drag, startPoint x: 1002, startPoint y: 558, endPoint x: 797, endPoint y: 333, distance: 305.0
click at [797, 333] on quentale-workspace at bounding box center [540, 303] width 1080 height 606
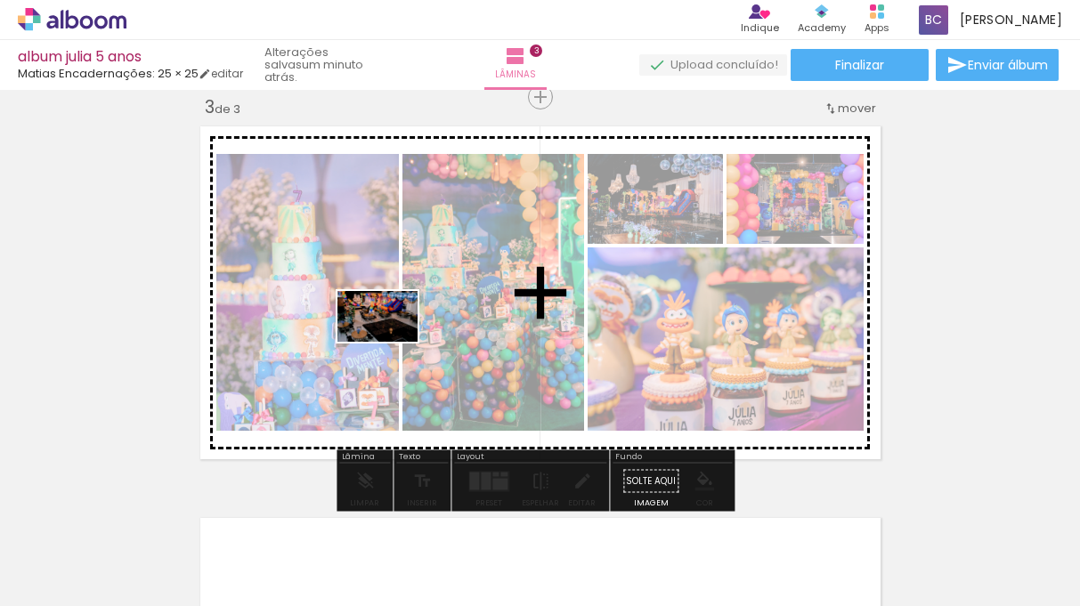
drag, startPoint x: 331, startPoint y: 555, endPoint x: 391, endPoint y: 344, distance: 219.2
click at [391, 344] on quentale-workspace at bounding box center [540, 303] width 1080 height 606
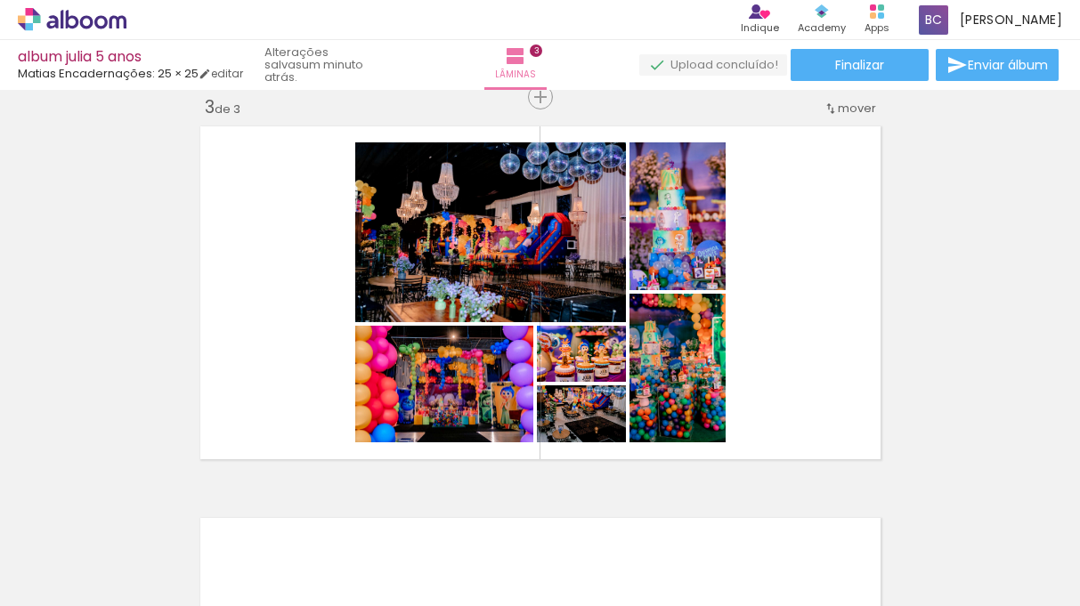
scroll to position [0, 3986]
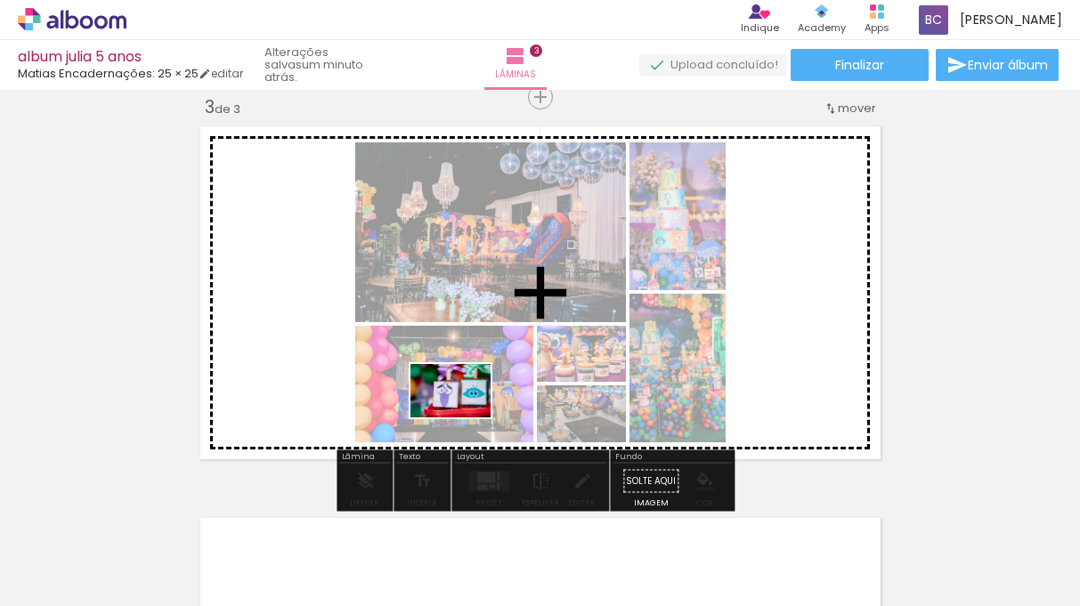
drag, startPoint x: 284, startPoint y: 558, endPoint x: 465, endPoint y: 417, distance: 229.5
click at [465, 417] on quentale-workspace at bounding box center [540, 303] width 1080 height 606
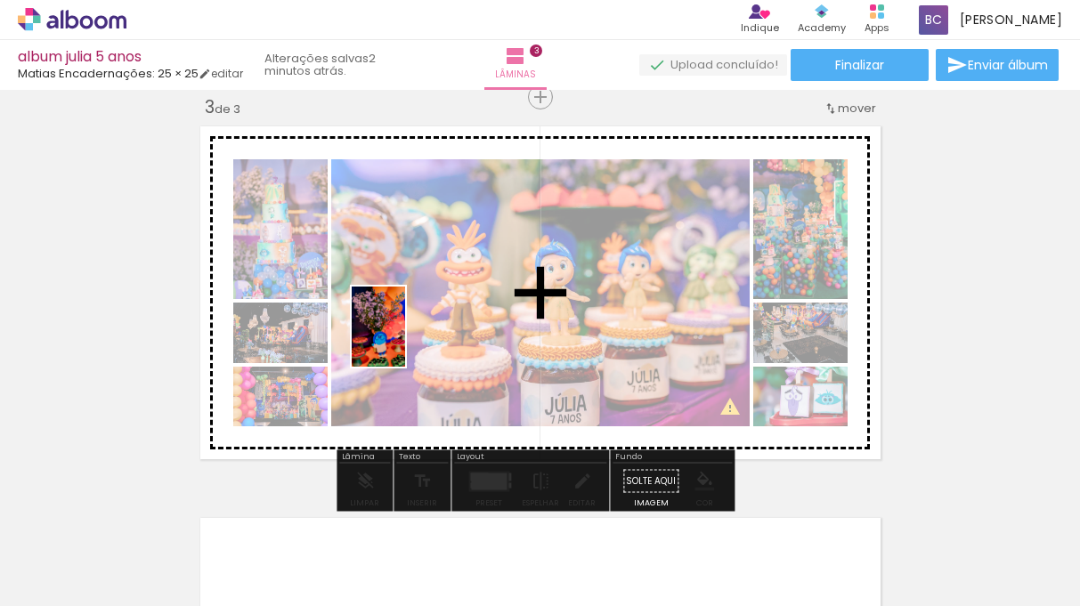
drag, startPoint x: 184, startPoint y: 554, endPoint x: 405, endPoint y: 340, distance: 307.2
click at [405, 340] on quentale-workspace at bounding box center [540, 303] width 1080 height 606
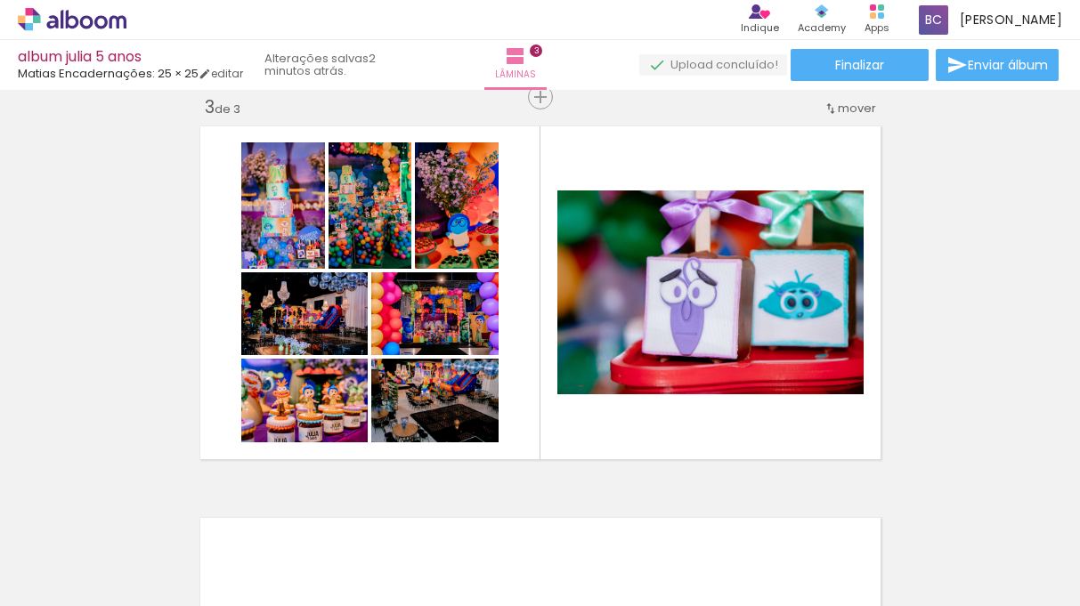
scroll to position [0, 3717]
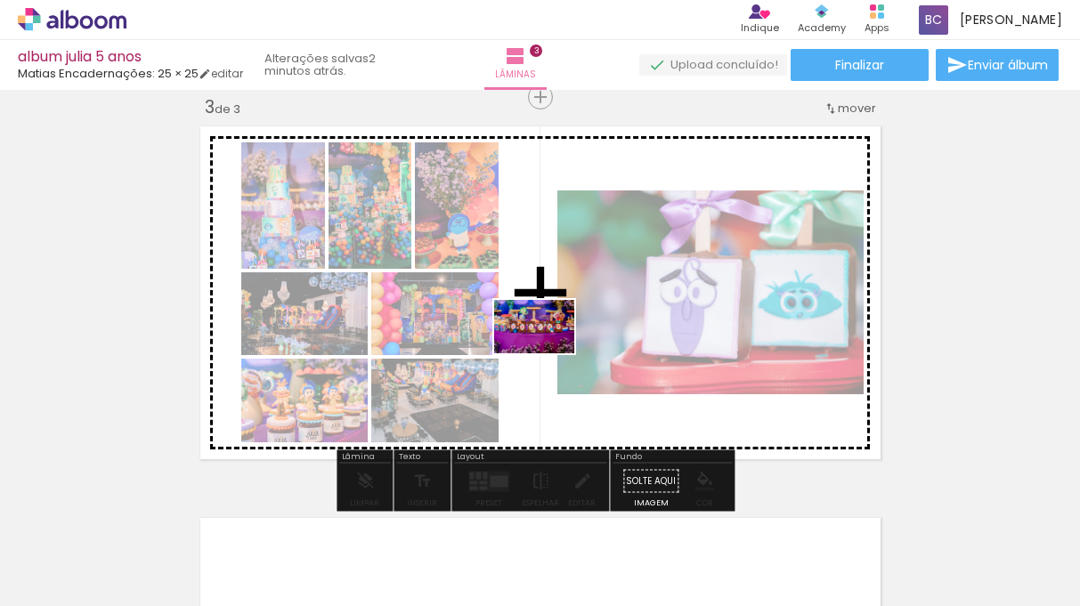
drag, startPoint x: 359, startPoint y: 565, endPoint x: 547, endPoint y: 354, distance: 283.0
click at [547, 354] on quentale-workspace at bounding box center [540, 303] width 1080 height 606
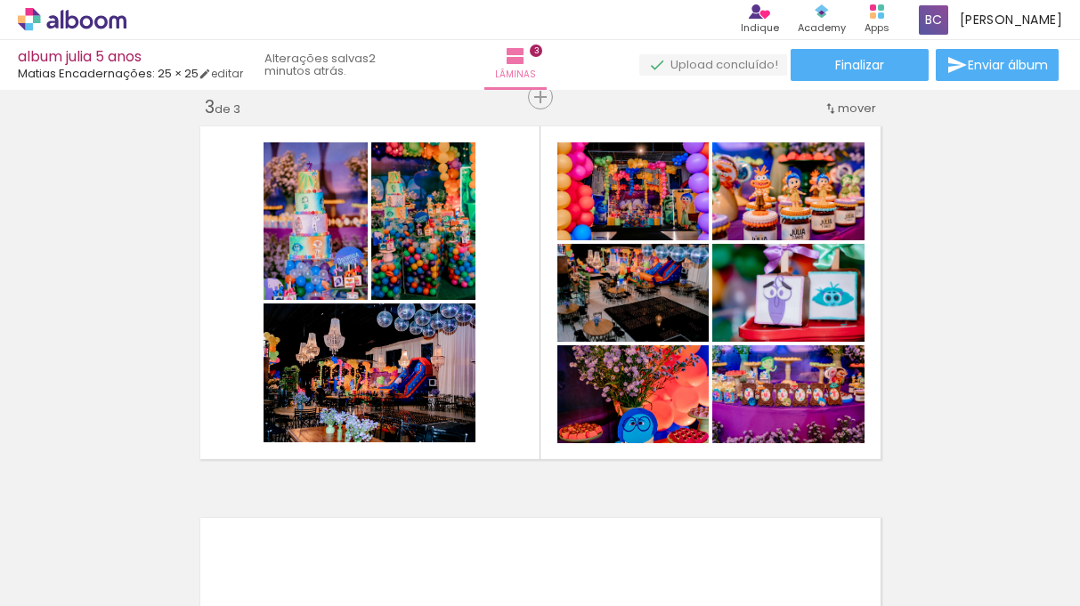
scroll to position [0, 3213]
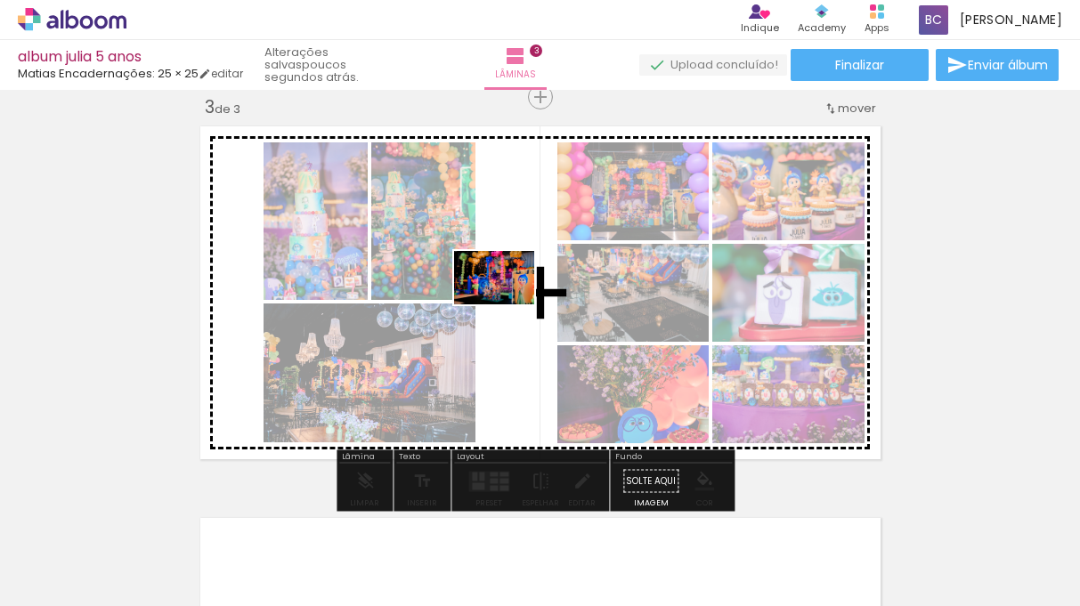
drag, startPoint x: 344, startPoint y: 554, endPoint x: 506, endPoint y: 304, distance: 297.3
click at [506, 304] on quentale-workspace at bounding box center [540, 303] width 1080 height 606
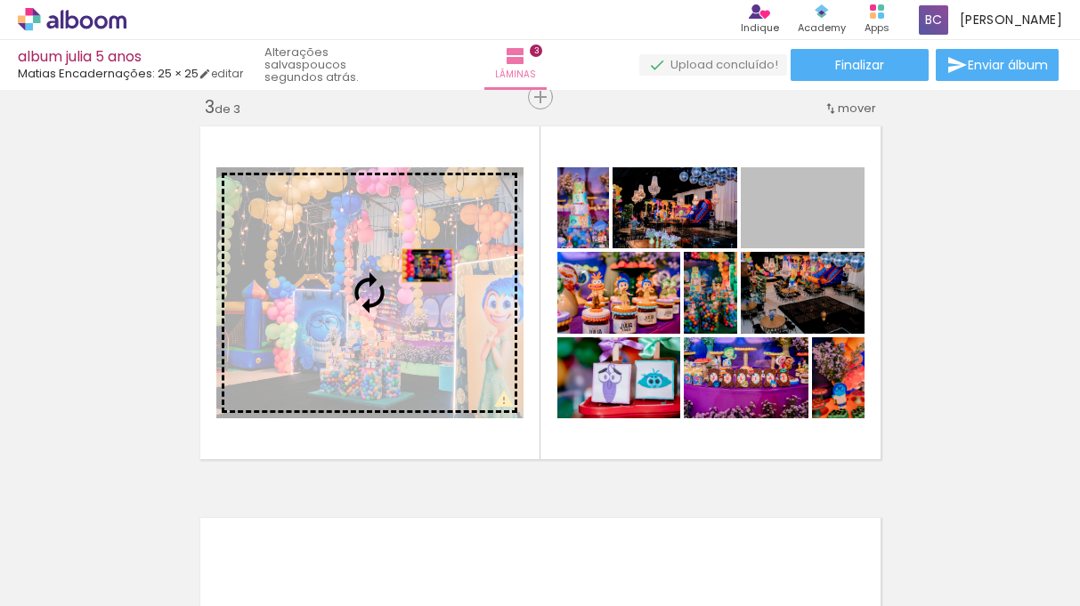
drag, startPoint x: 758, startPoint y: 230, endPoint x: 422, endPoint y: 264, distance: 338.3
click at [0, 0] on slot at bounding box center [0, 0] width 0 height 0
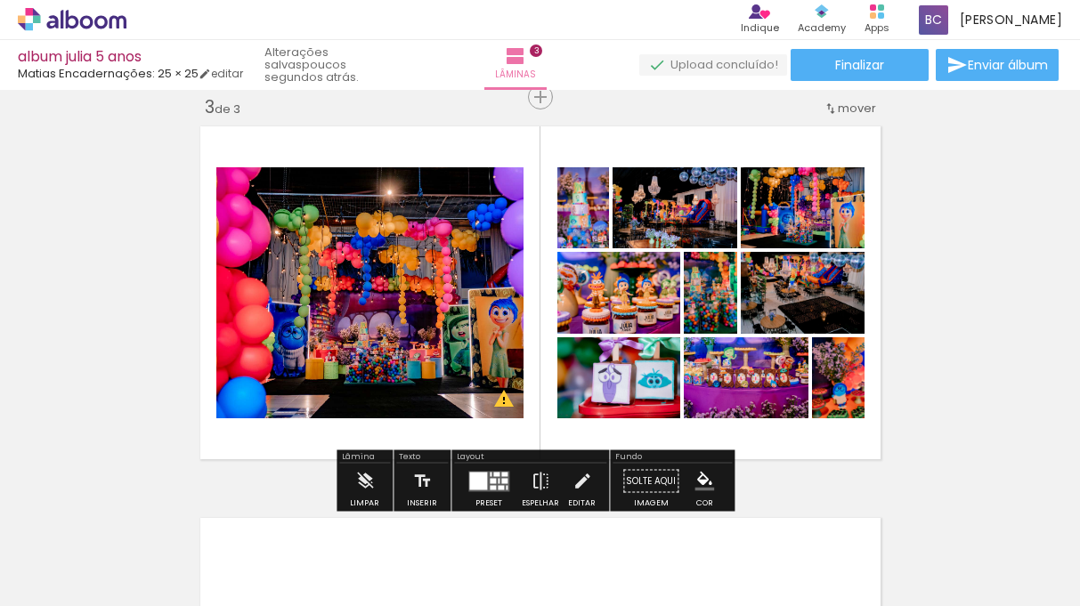
click at [484, 469] on div at bounding box center [489, 482] width 48 height 36
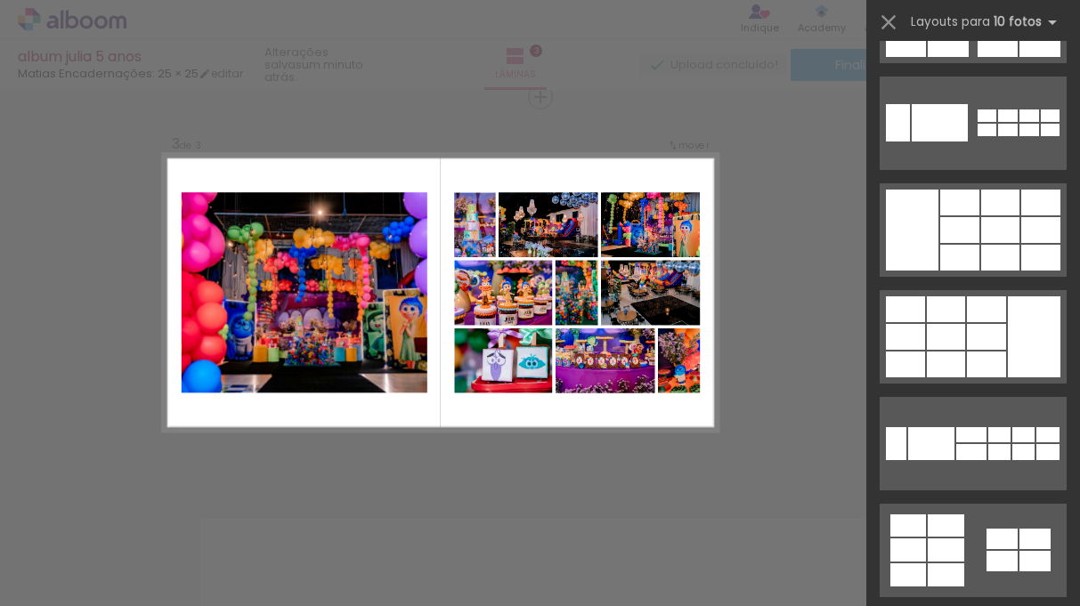
scroll to position [973, 0]
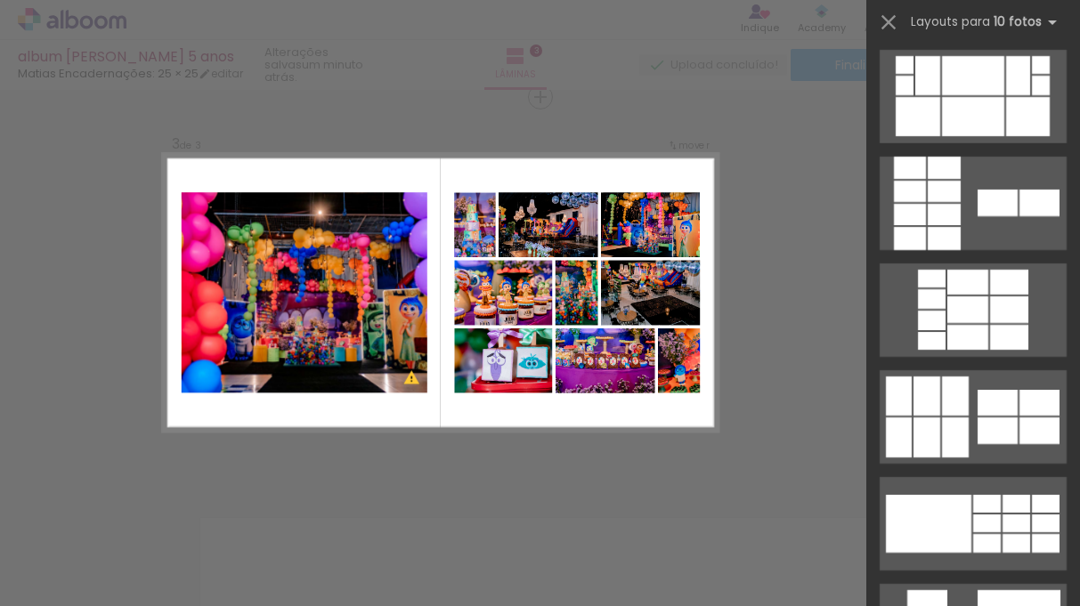
scroll to position [2331, 0]
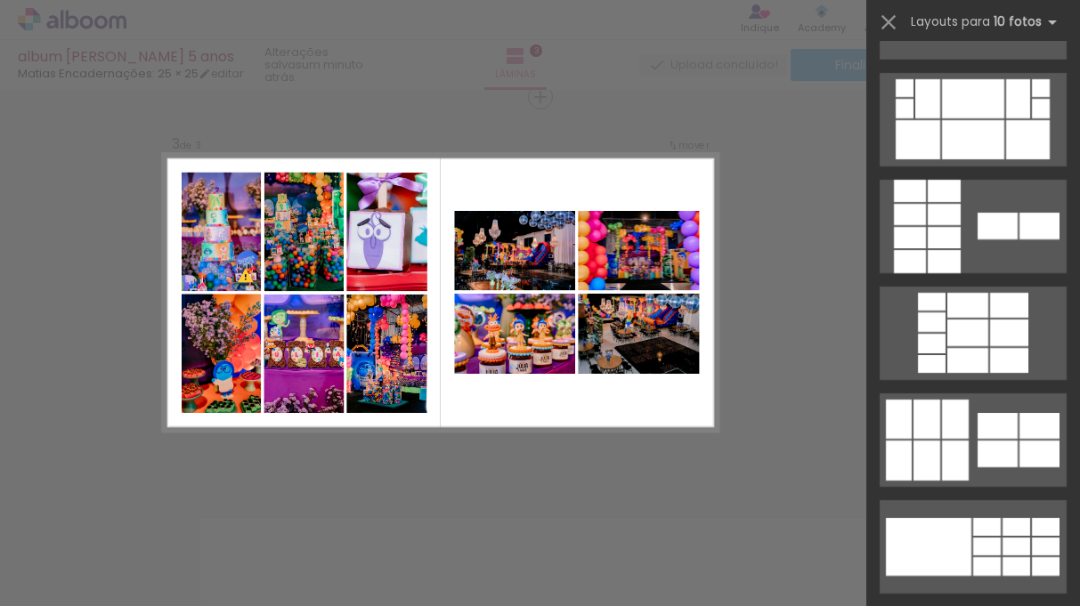
drag, startPoint x: 938, startPoint y: 547, endPoint x: 549, endPoint y: 158, distance: 550.7
click at [549, 158] on quentale-workspace at bounding box center [540, 303] width 1080 height 606
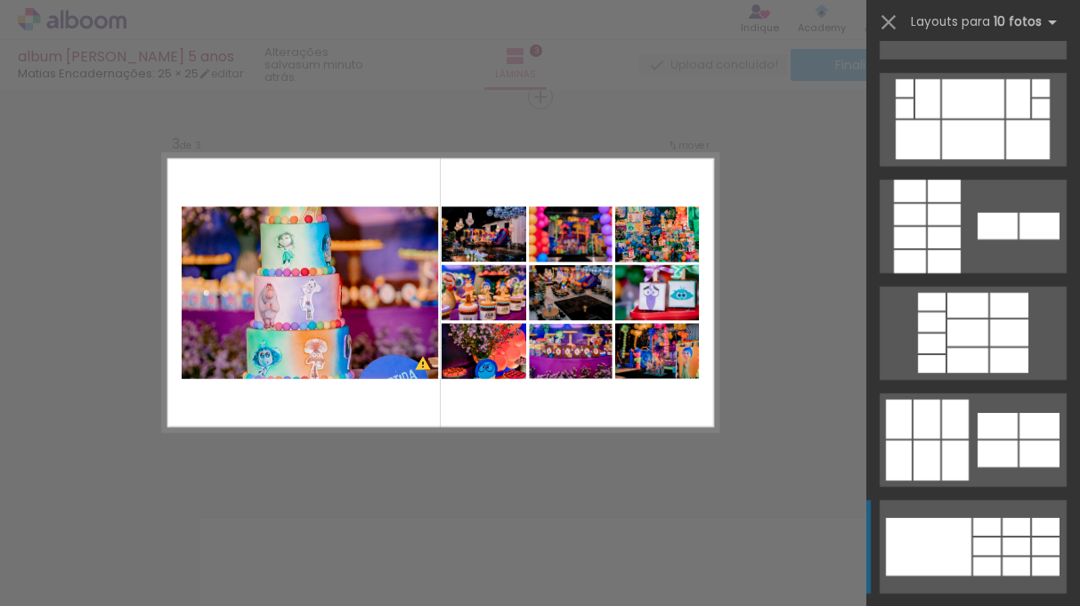
click at [926, 539] on div at bounding box center [928, 547] width 85 height 58
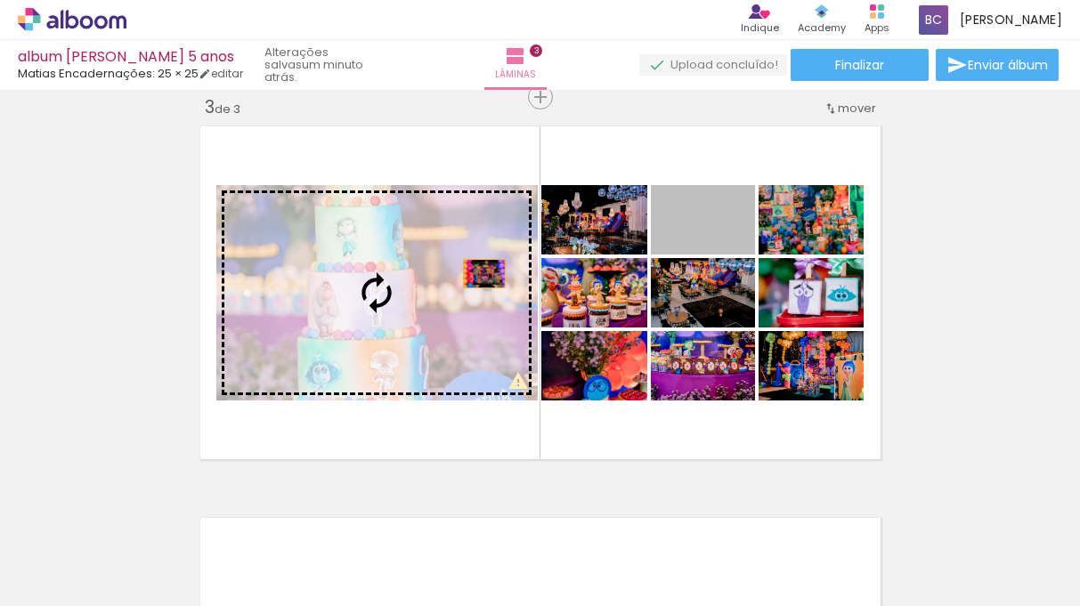
drag, startPoint x: 720, startPoint y: 235, endPoint x: 480, endPoint y: 273, distance: 243.4
click at [0, 0] on slot at bounding box center [0, 0] width 0 height 0
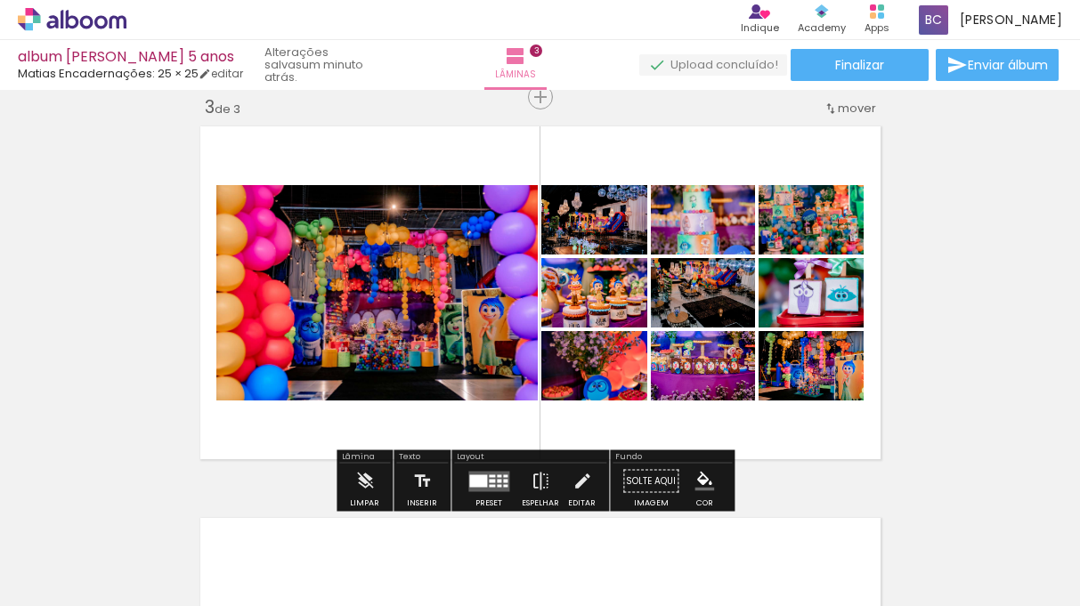
click at [482, 477] on div at bounding box center [478, 480] width 18 height 12
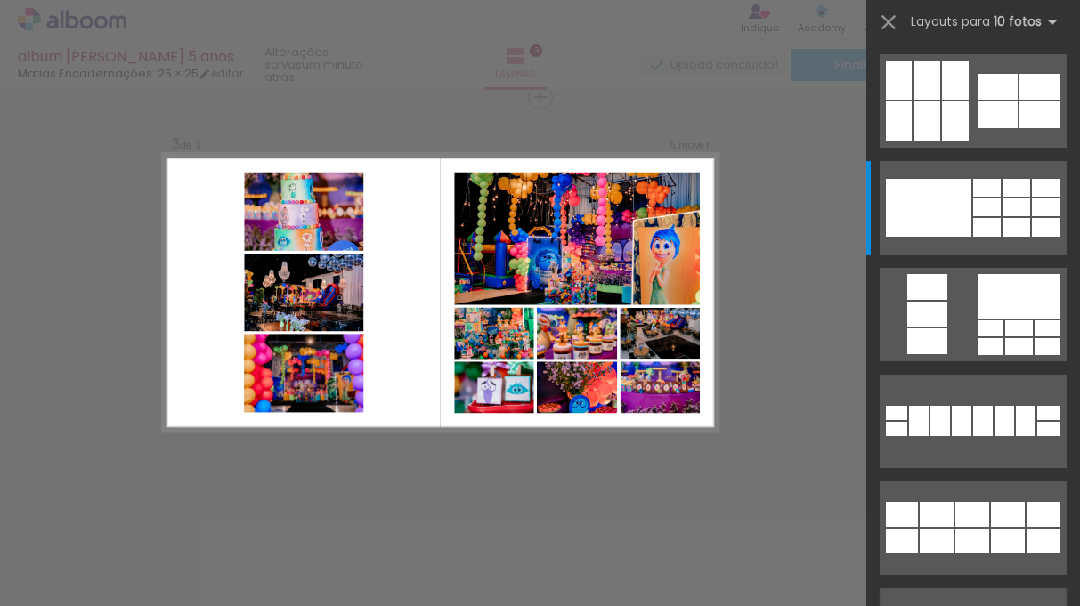
drag, startPoint x: 1015, startPoint y: 290, endPoint x: 756, endPoint y: 278, distance: 259.3
click at [756, 277] on quentale-workspace at bounding box center [540, 303] width 1080 height 606
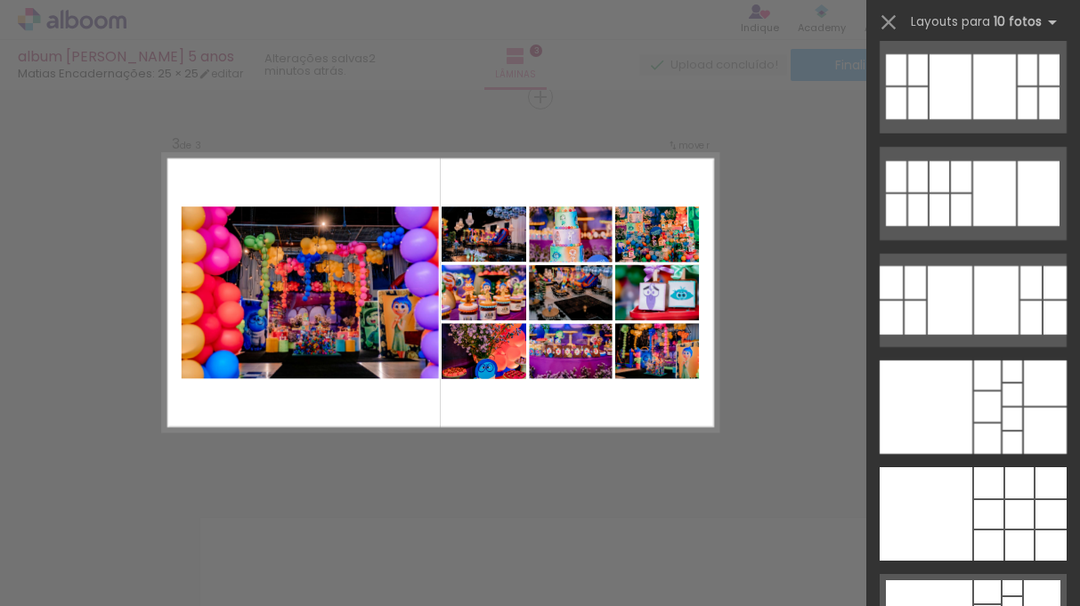
scroll to position [4069, 0]
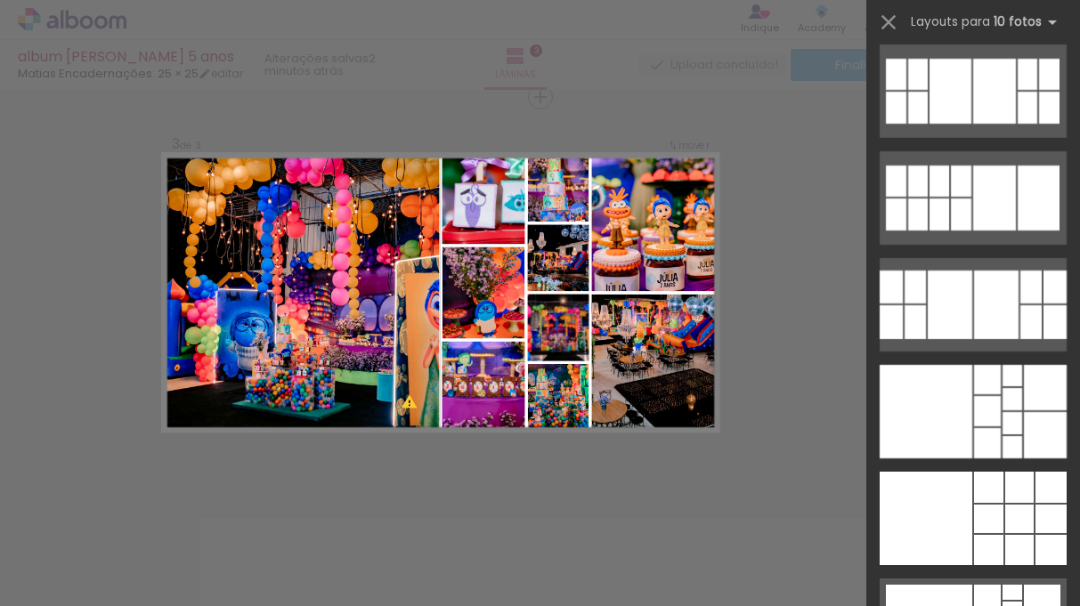
drag, startPoint x: 945, startPoint y: 427, endPoint x: 459, endPoint y: 326, distance: 496.5
click at [458, 326] on quentale-workspace at bounding box center [540, 303] width 1080 height 606
click at [928, 394] on div at bounding box center [925, 411] width 93 height 93
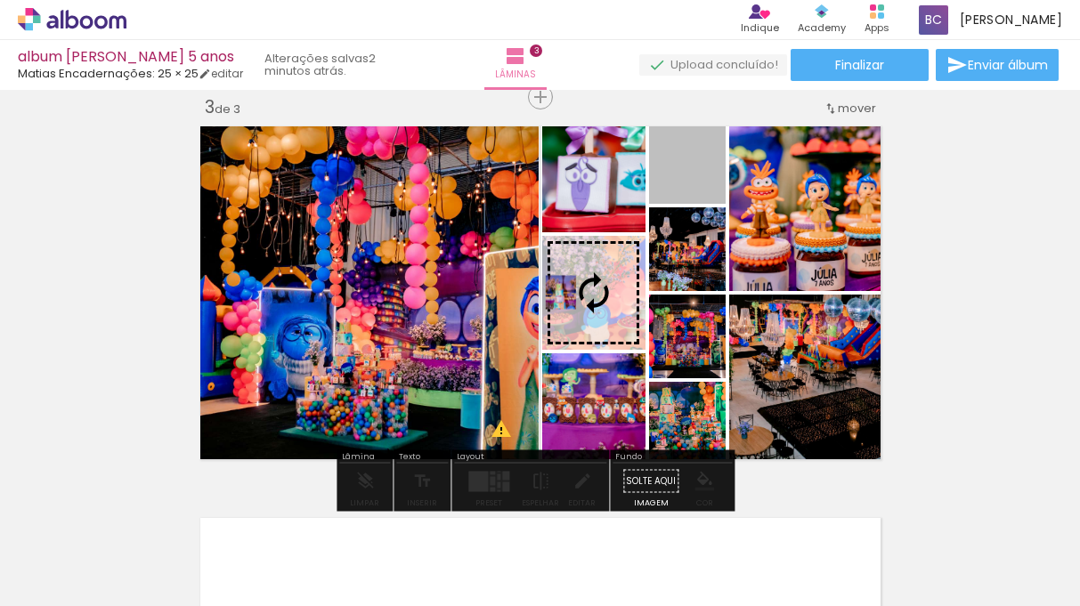
drag, startPoint x: 663, startPoint y: 177, endPoint x: 554, endPoint y: 291, distance: 158.0
click at [0, 0] on slot at bounding box center [0, 0] width 0 height 0
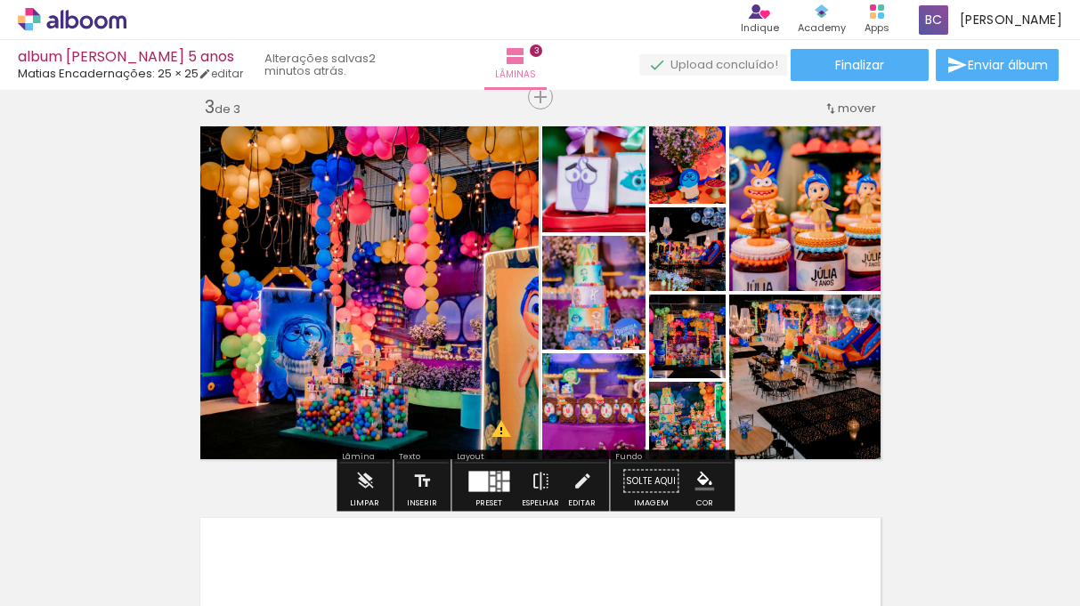
click at [927, 280] on div "Inserir lâmina 1 de 3 Inserir lâmina 2 de 3 Inserir lâmina 3 de 3 O Designbox p…" at bounding box center [540, 75] width 1080 height 1568
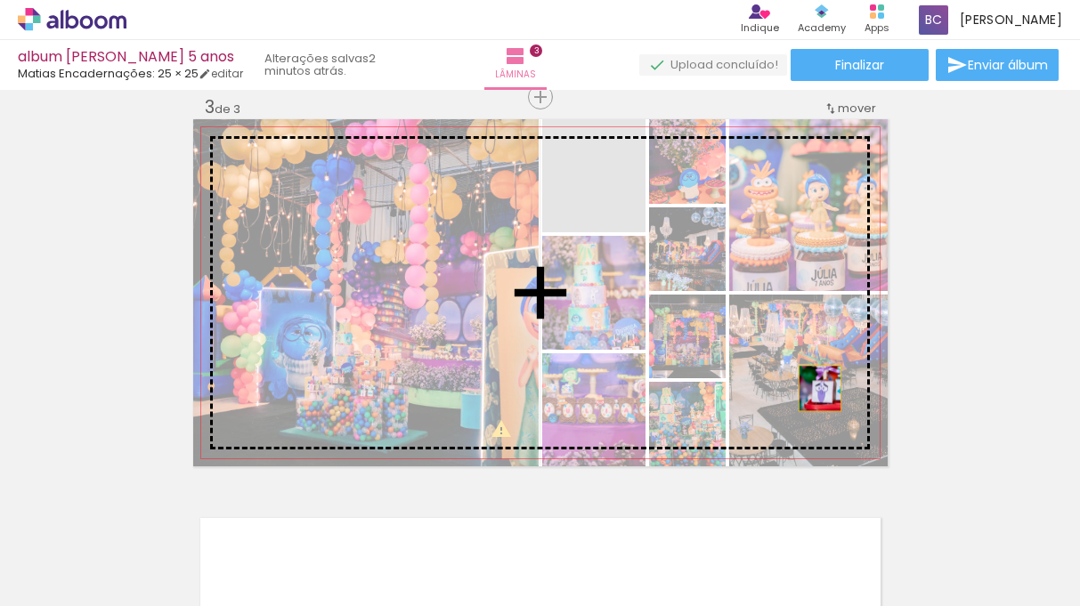
drag, startPoint x: 624, startPoint y: 188, endPoint x: 813, endPoint y: 388, distance: 275.2
click at [0, 0] on slot at bounding box center [0, 0] width 0 height 0
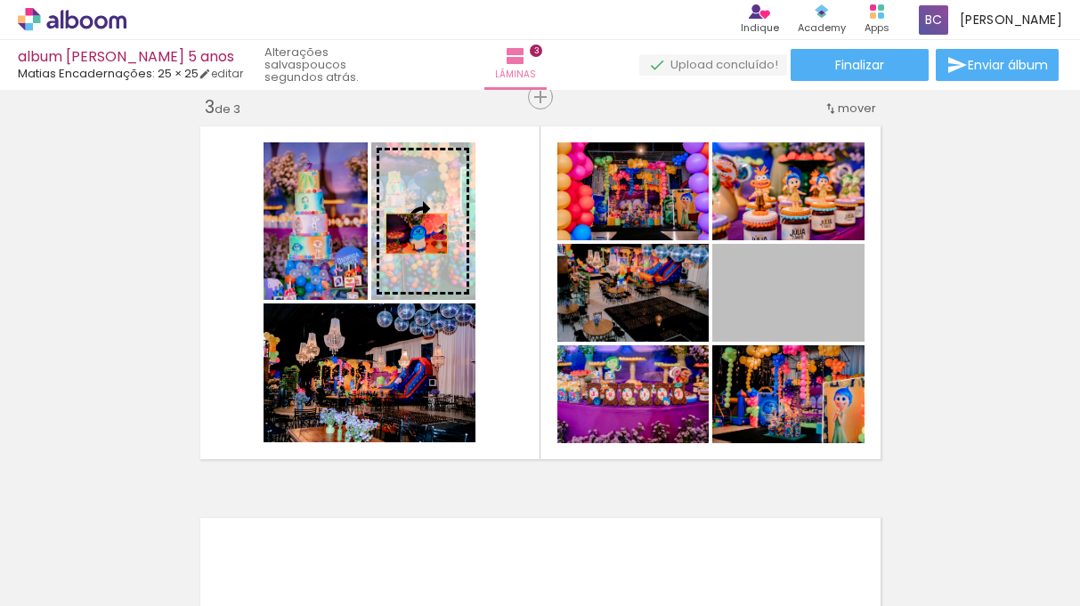
drag, startPoint x: 824, startPoint y: 301, endPoint x: 409, endPoint y: 233, distance: 420.3
click at [0, 0] on slot at bounding box center [0, 0] width 0 height 0
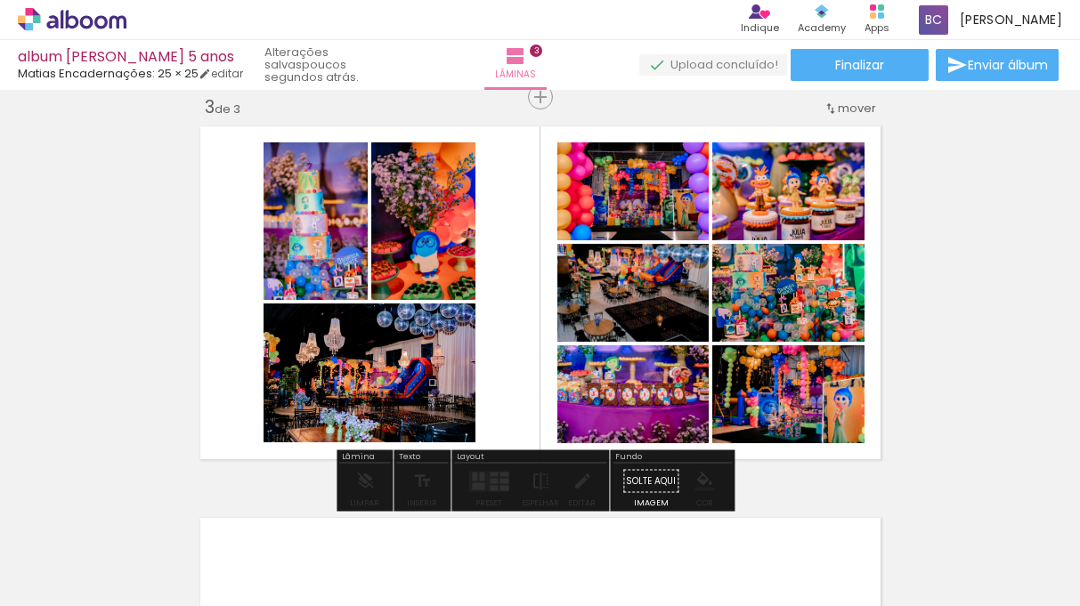
drag, startPoint x: 613, startPoint y: 301, endPoint x: 620, endPoint y: 333, distance: 32.8
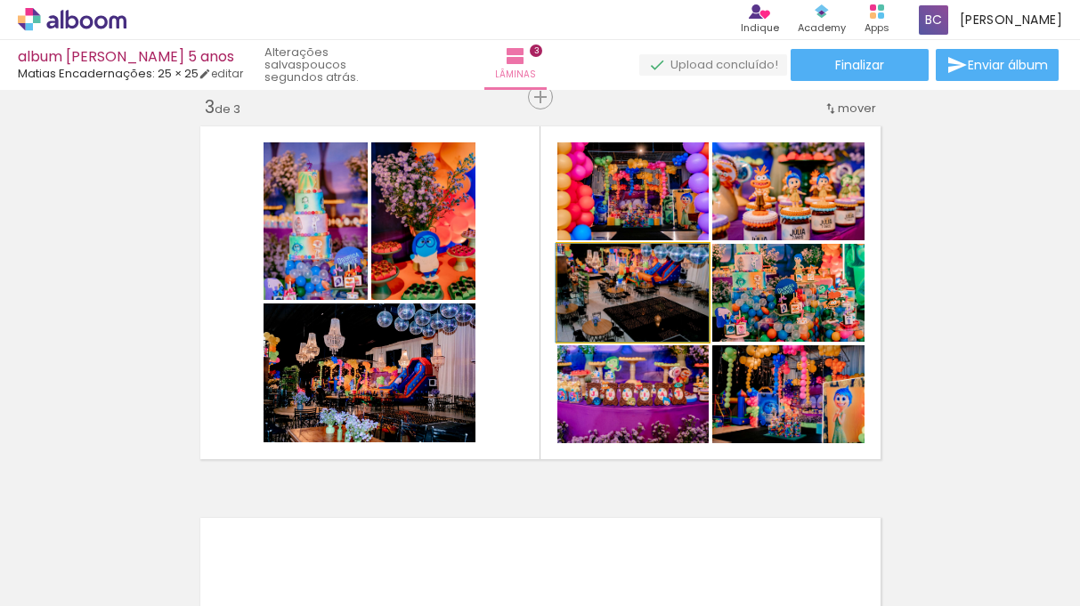
drag, startPoint x: 641, startPoint y: 312, endPoint x: 555, endPoint y: 290, distance: 89.2
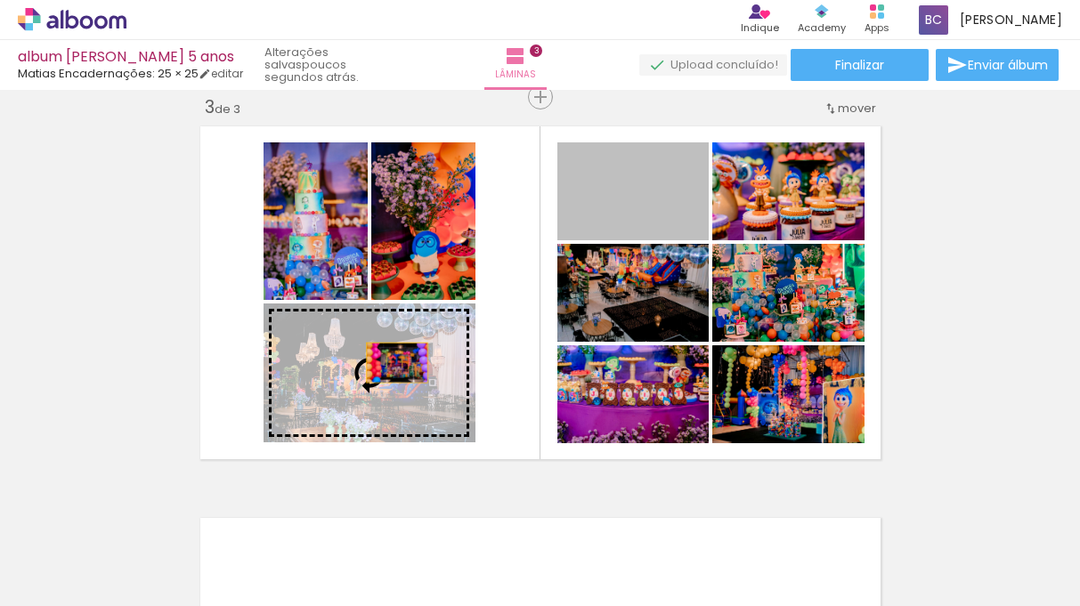
drag, startPoint x: 657, startPoint y: 198, endPoint x: 390, endPoint y: 363, distance: 314.2
click at [0, 0] on slot at bounding box center [0, 0] width 0 height 0
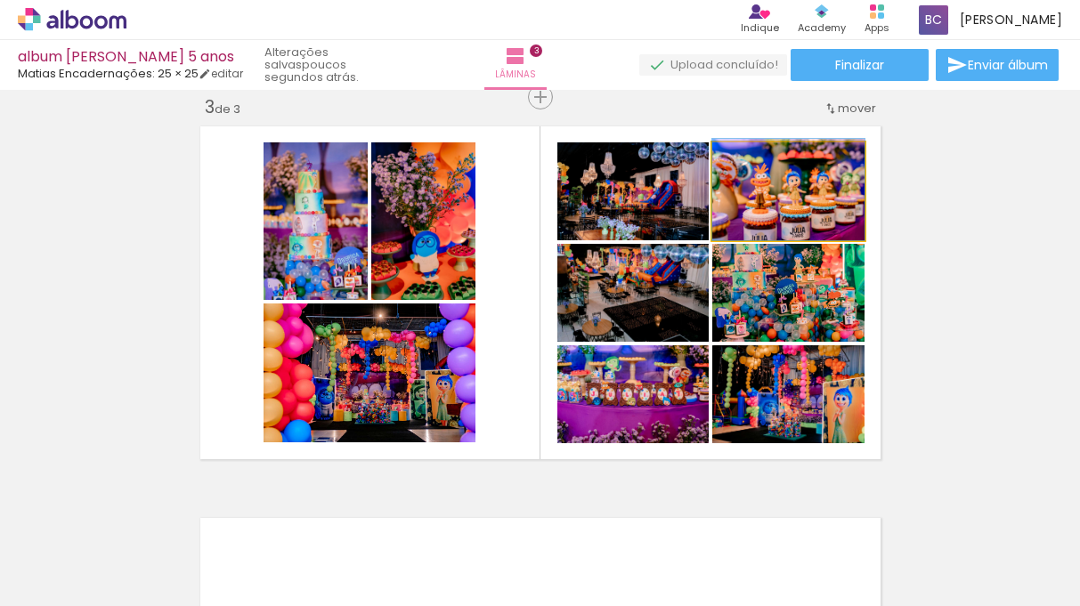
drag, startPoint x: 824, startPoint y: 215, endPoint x: 824, endPoint y: 186, distance: 29.4
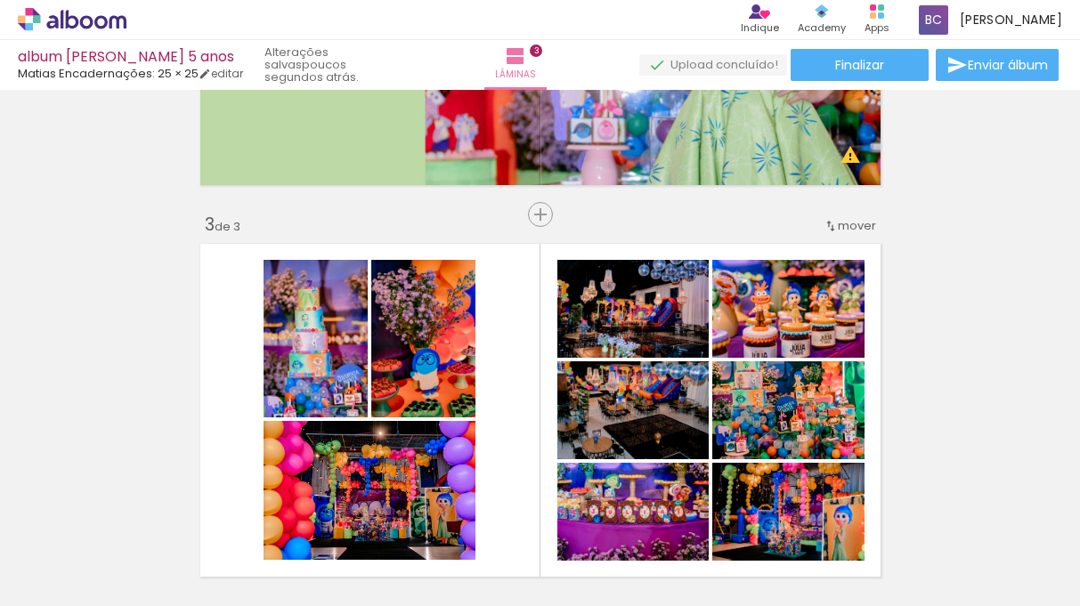
scroll to position [691, 0]
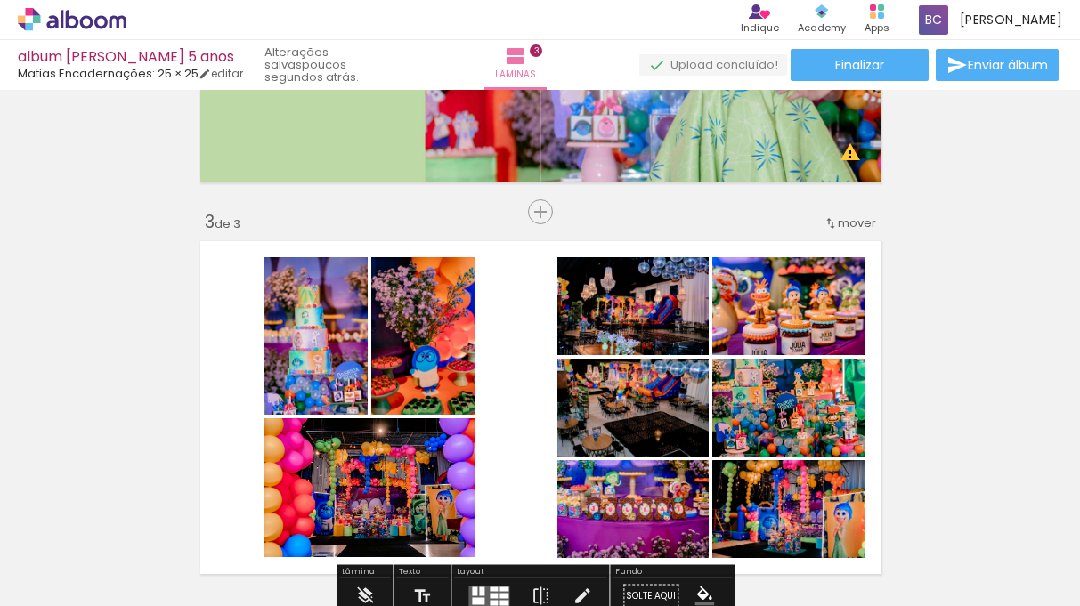
click at [403, 345] on quentale-photo at bounding box center [423, 336] width 104 height 158
click at [1005, 371] on div "Inserir lâmina 1 de 3 Inserir lâmina 2 de 3 Inserir lâmina 3 de 3 O Designbox p…" at bounding box center [540, 189] width 1080 height 1568
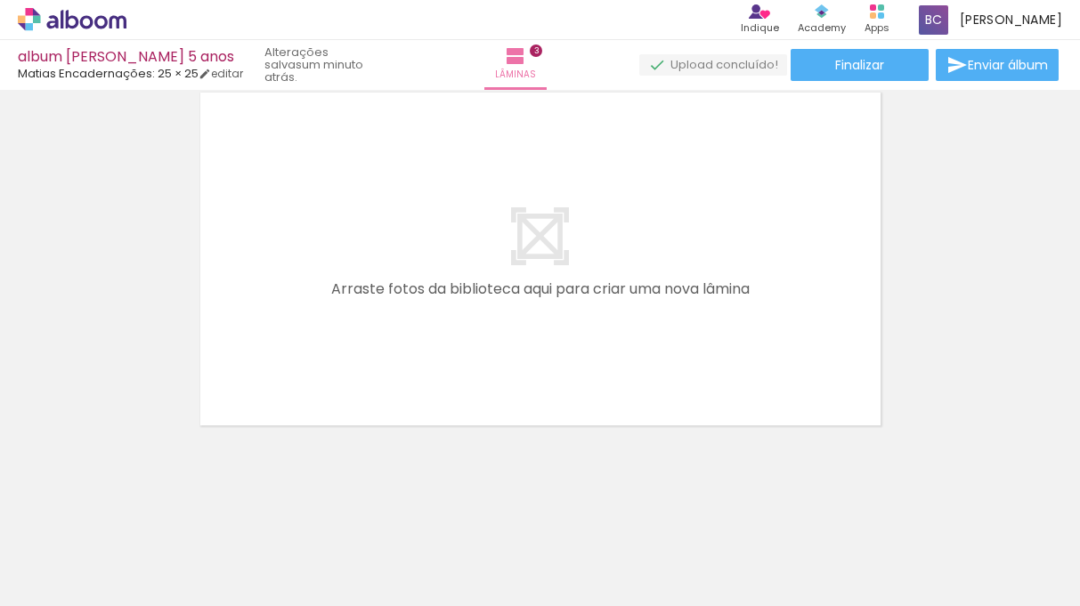
scroll to position [0, 4393]
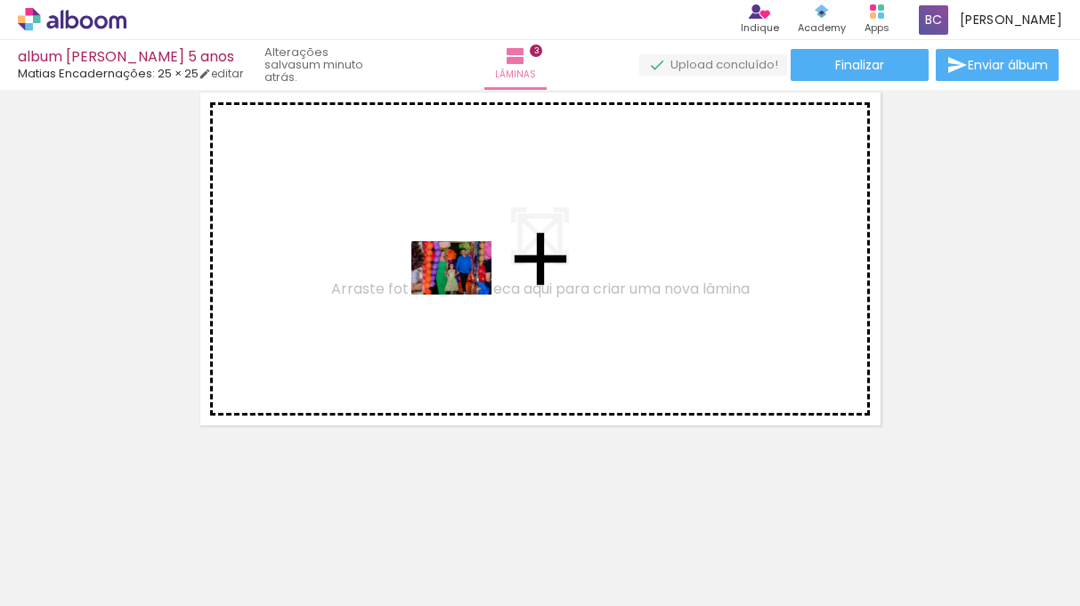
drag, startPoint x: 373, startPoint y: 560, endPoint x: 466, endPoint y: 300, distance: 275.9
click at [466, 299] on quentale-workspace at bounding box center [540, 303] width 1080 height 606
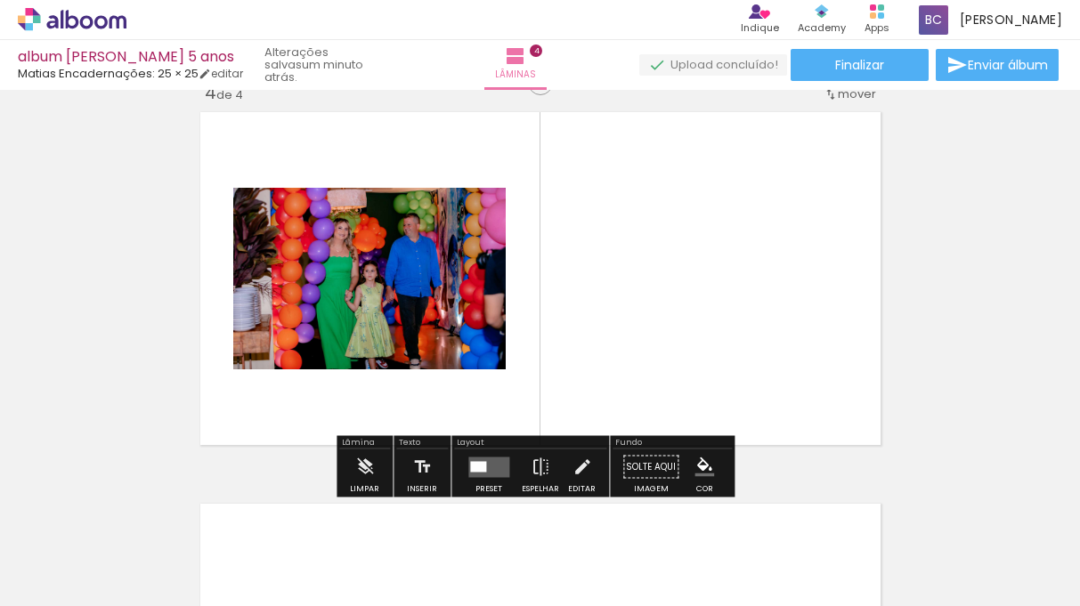
scroll to position [1197, 0]
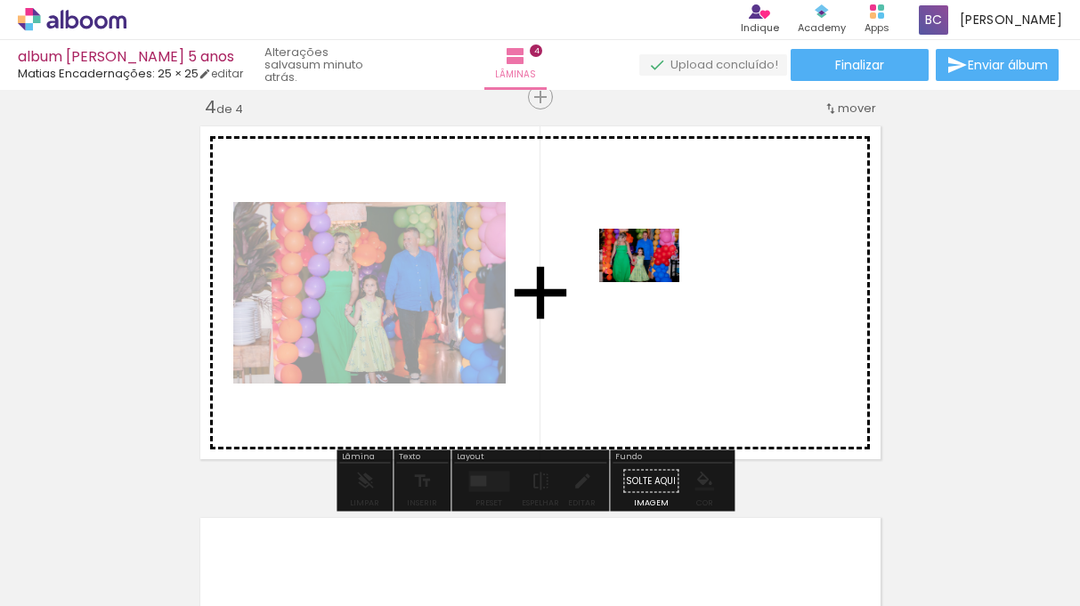
drag, startPoint x: 488, startPoint y: 557, endPoint x: 652, endPoint y: 282, distance: 320.6
click at [652, 282] on quentale-workspace at bounding box center [540, 303] width 1080 height 606
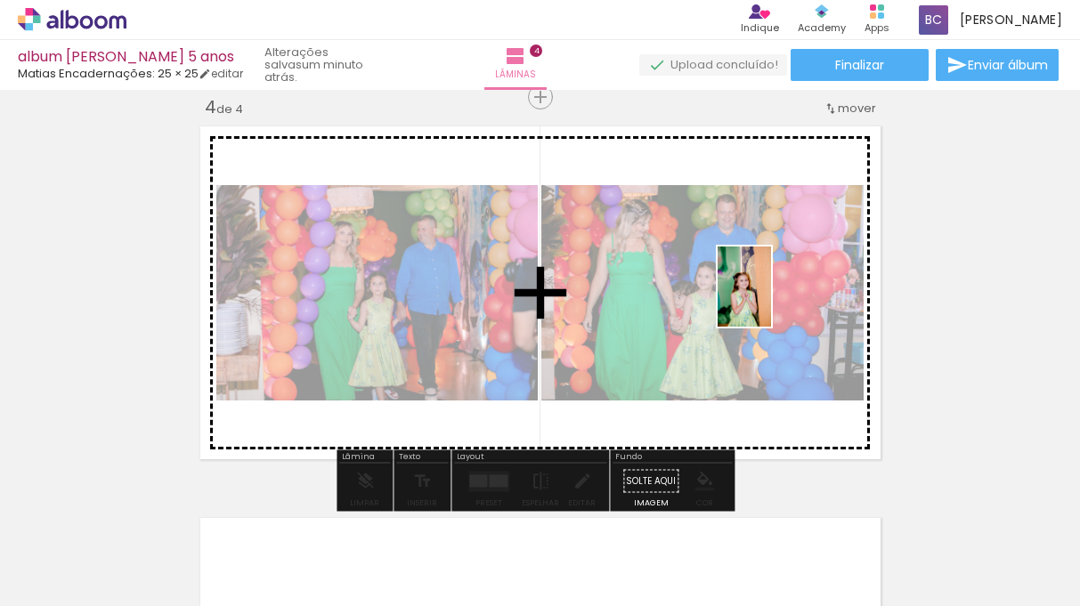
drag, startPoint x: 787, startPoint y: 573, endPoint x: 771, endPoint y: 298, distance: 275.5
click at [771, 298] on quentale-workspace at bounding box center [540, 303] width 1080 height 606
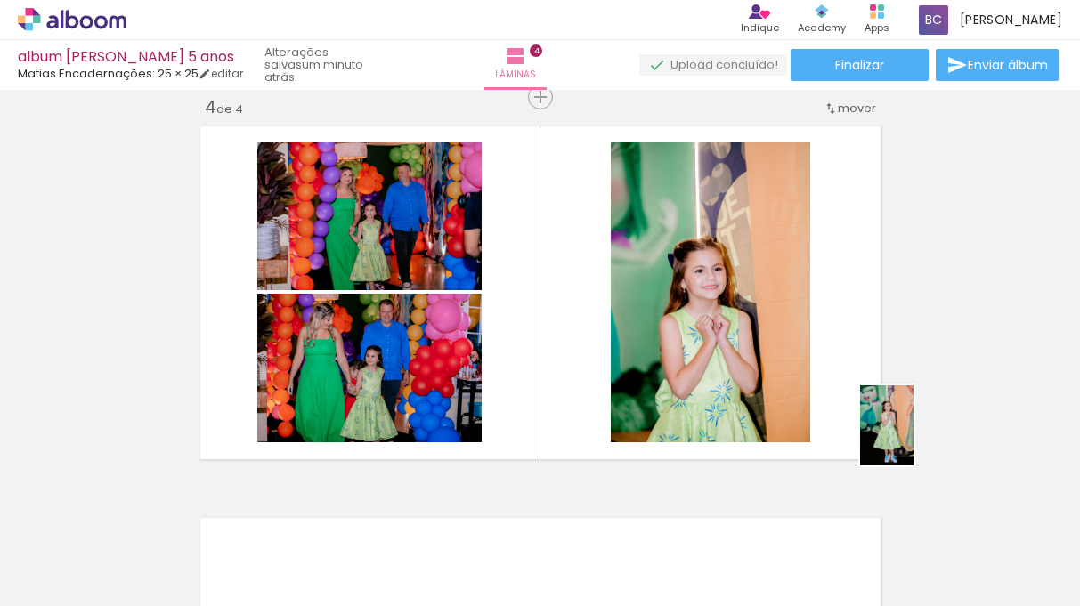
drag, startPoint x: 975, startPoint y: 571, endPoint x: 913, endPoint y: 441, distance: 143.7
click at [913, 440] on quentale-workspace at bounding box center [540, 303] width 1080 height 606
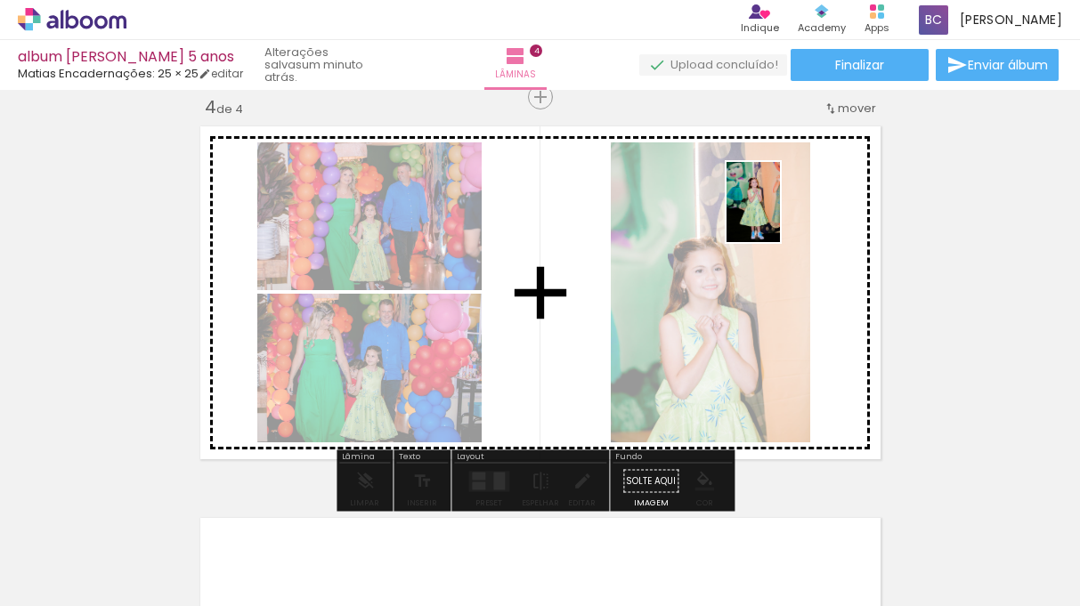
drag, startPoint x: 974, startPoint y: 555, endPoint x: 782, endPoint y: 217, distance: 389.1
click at [781, 216] on quentale-workspace at bounding box center [540, 303] width 1080 height 606
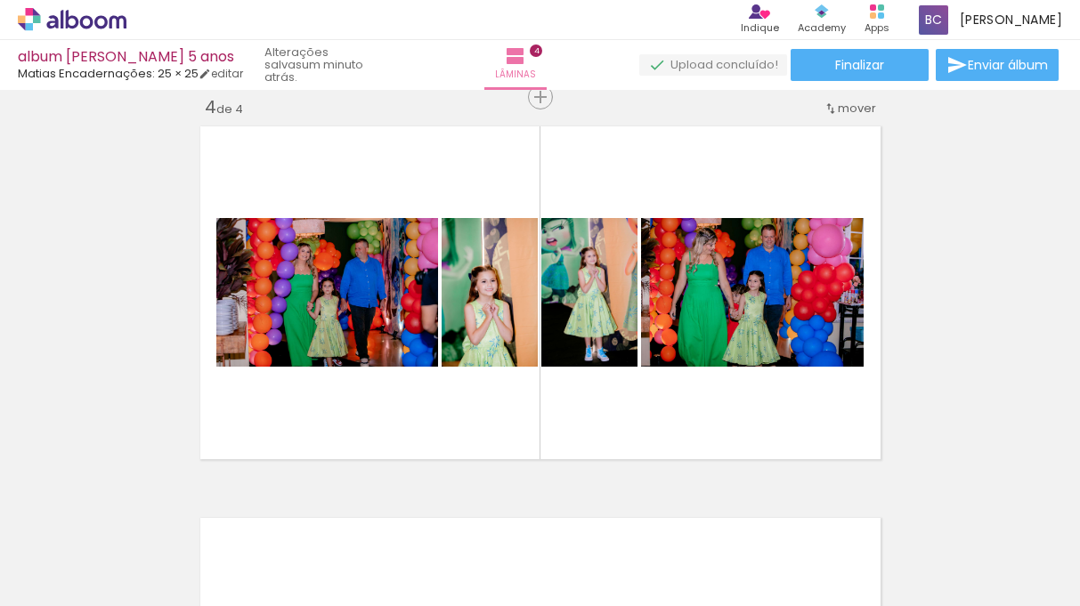
scroll to position [0, 4851]
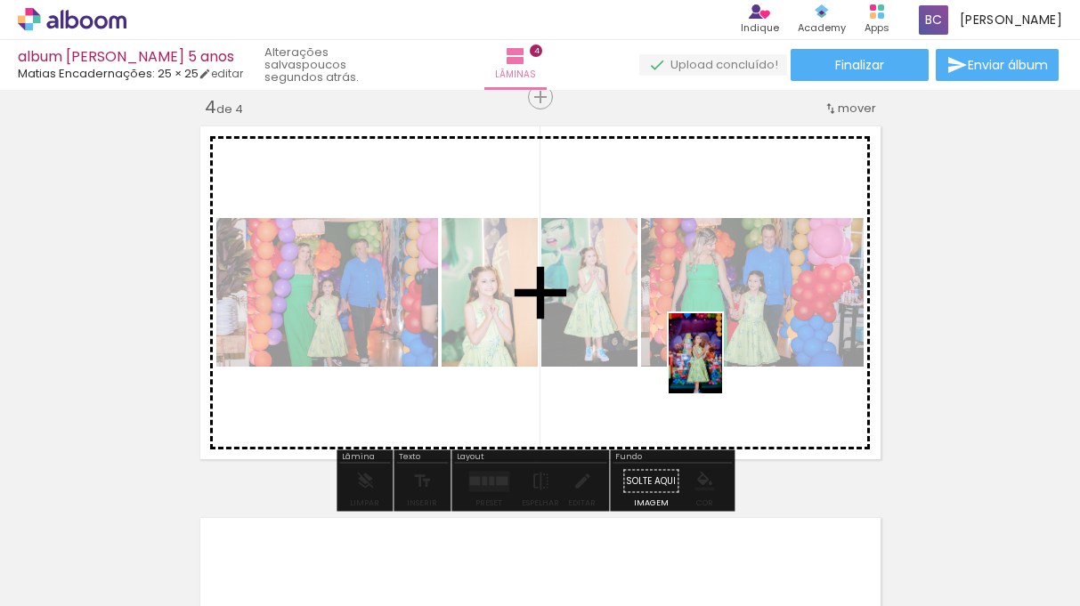
drag, startPoint x: 714, startPoint y: 562, endPoint x: 726, endPoint y: 370, distance: 191.8
click at [725, 369] on quentale-workspace at bounding box center [540, 303] width 1080 height 606
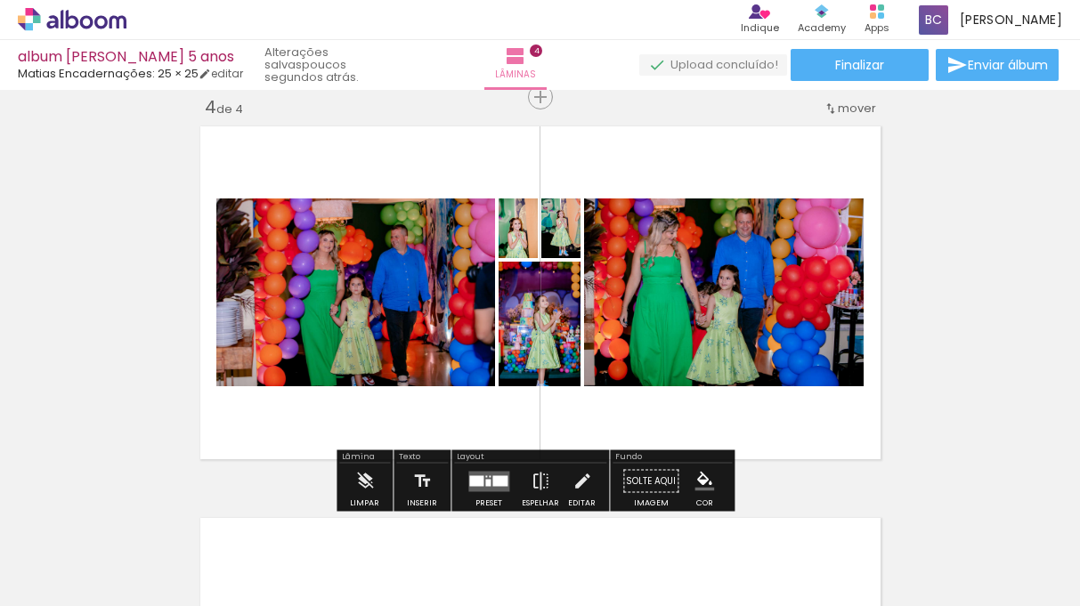
click at [504, 480] on quentale-layouter at bounding box center [488, 481] width 41 height 20
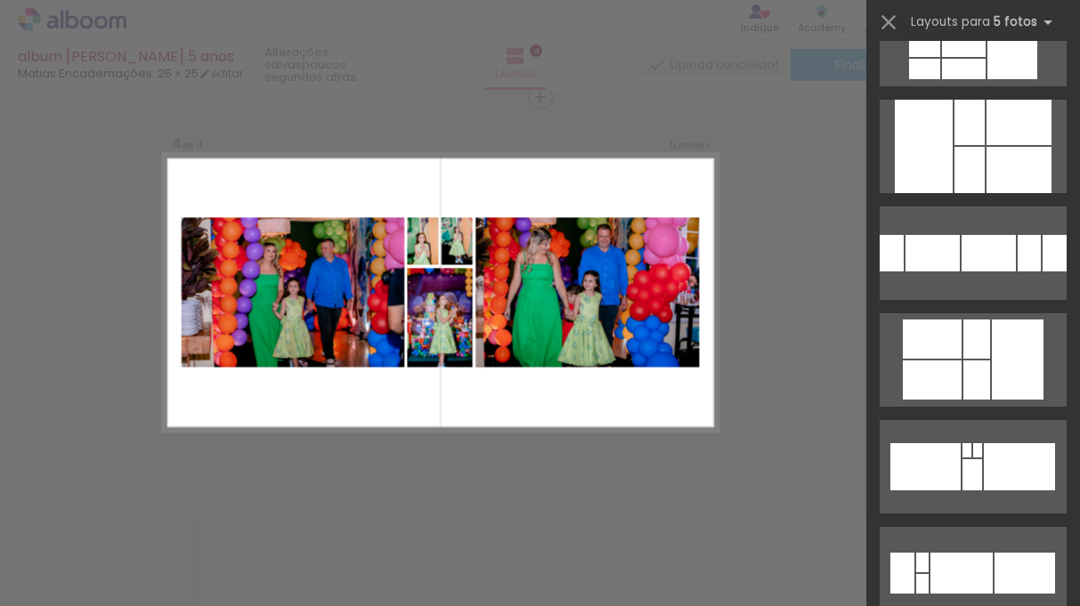
scroll to position [765, 0]
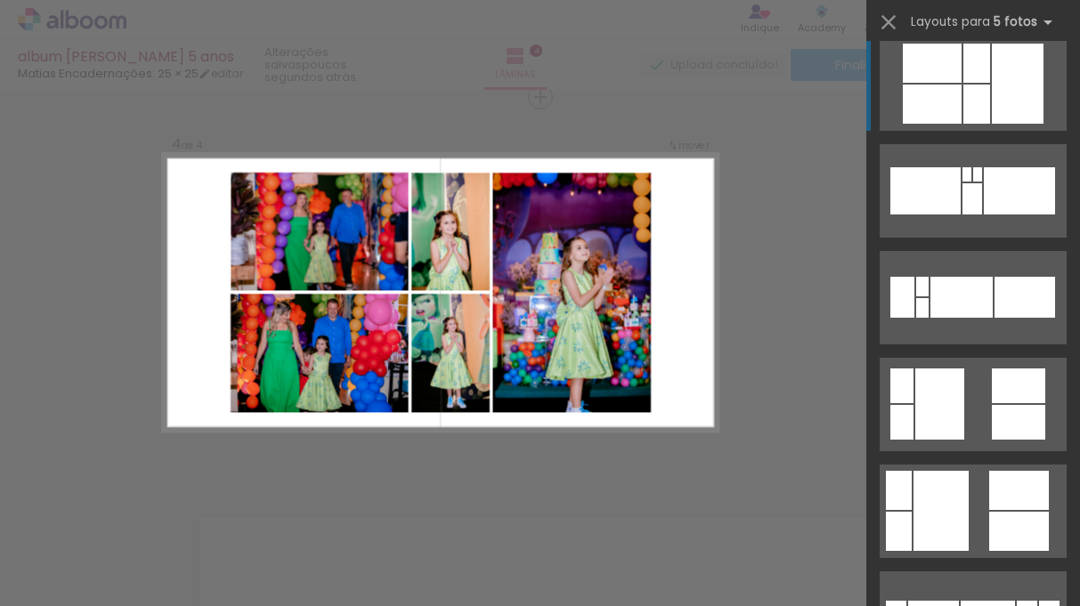
click at [965, 109] on div at bounding box center [976, 104] width 27 height 39
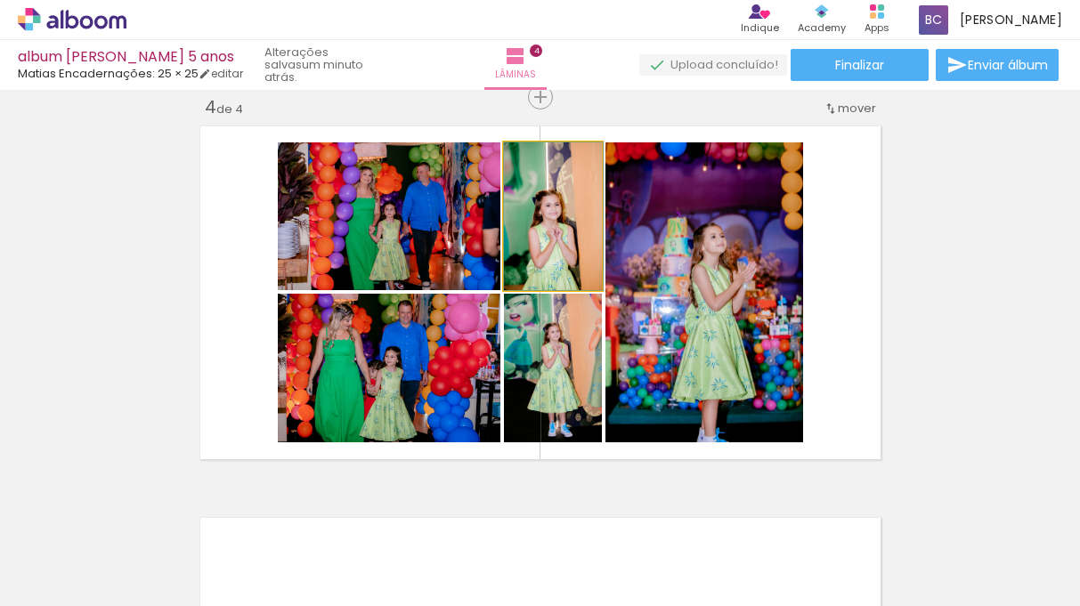
drag, startPoint x: 535, startPoint y: 249, endPoint x: 566, endPoint y: 248, distance: 31.2
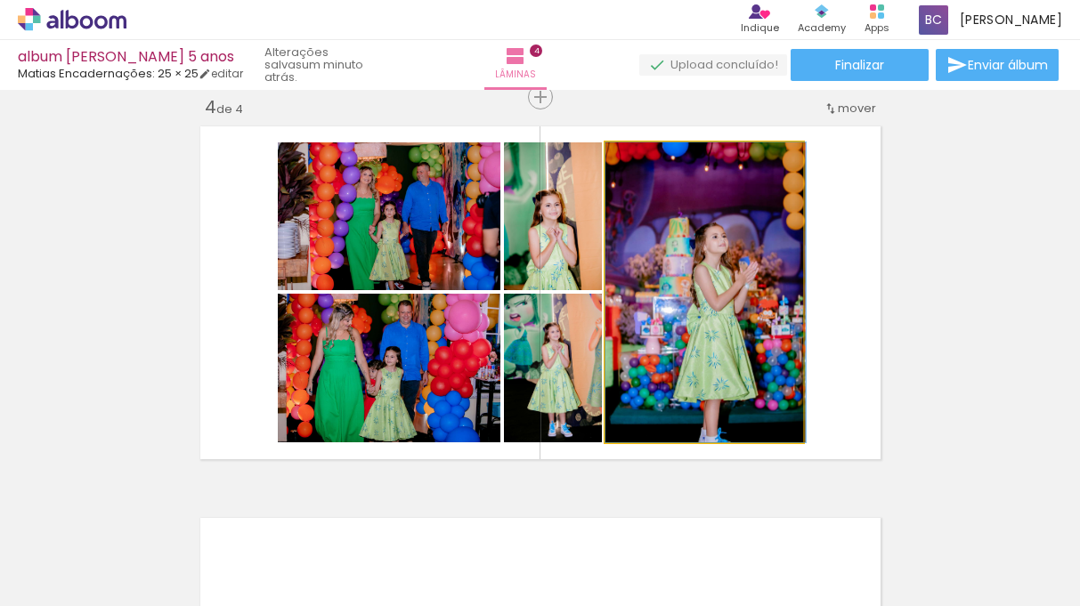
drag, startPoint x: 691, startPoint y: 269, endPoint x: 735, endPoint y: 267, distance: 44.5
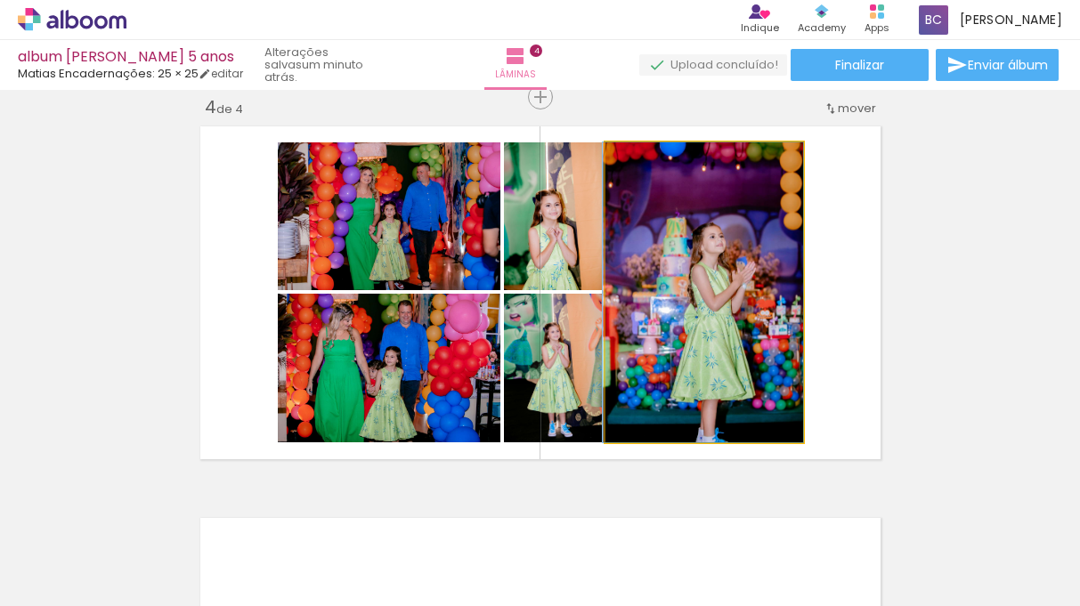
drag, startPoint x: 794, startPoint y: 257, endPoint x: 748, endPoint y: 272, distance: 48.7
drag, startPoint x: 740, startPoint y: 363, endPoint x: 733, endPoint y: 315, distance: 48.5
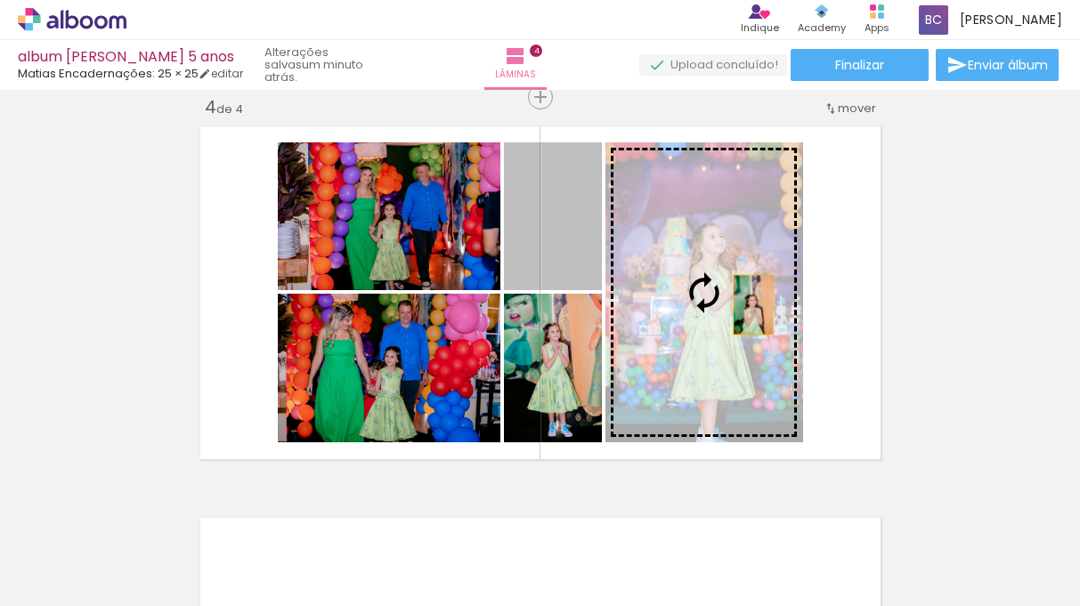
drag, startPoint x: 537, startPoint y: 246, endPoint x: 738, endPoint y: 295, distance: 207.0
click at [0, 0] on slot at bounding box center [0, 0] width 0 height 0
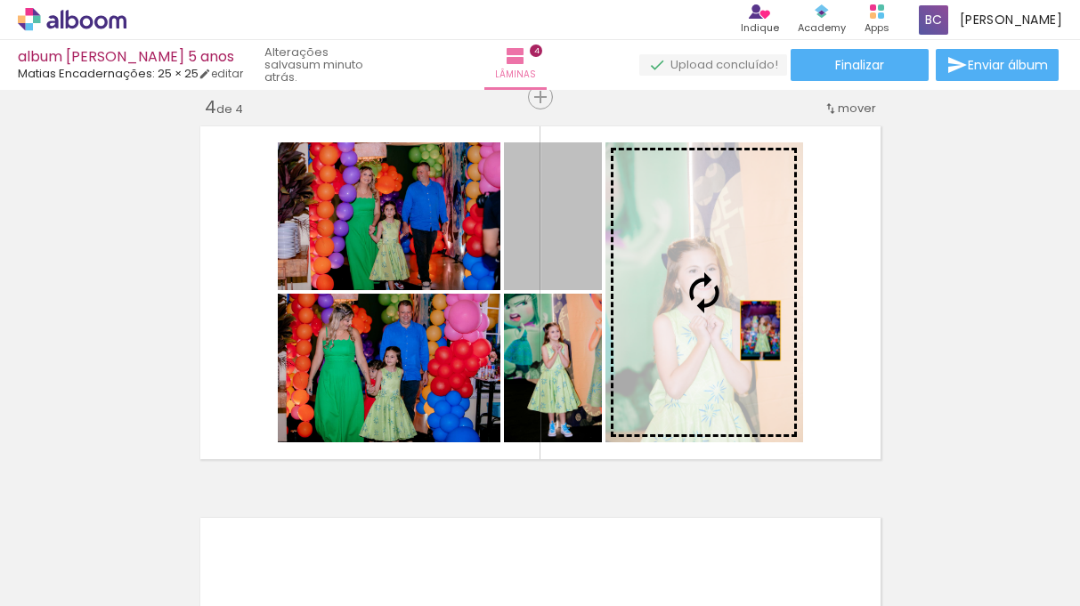
drag, startPoint x: 541, startPoint y: 228, endPoint x: 749, endPoint y: 320, distance: 227.9
click at [0, 0] on slot at bounding box center [0, 0] width 0 height 0
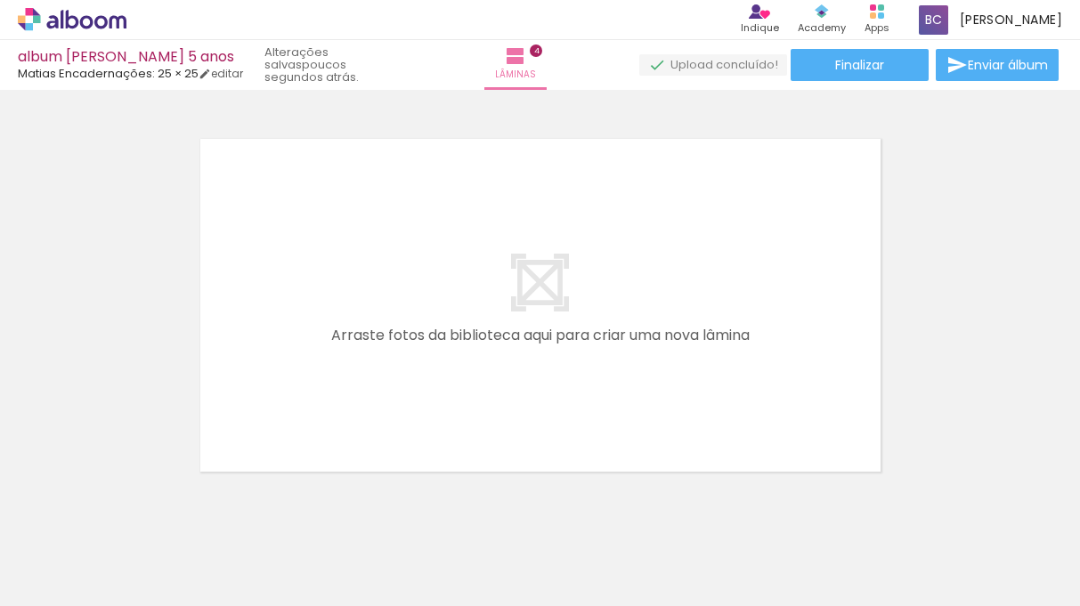
scroll to position [0, 4462]
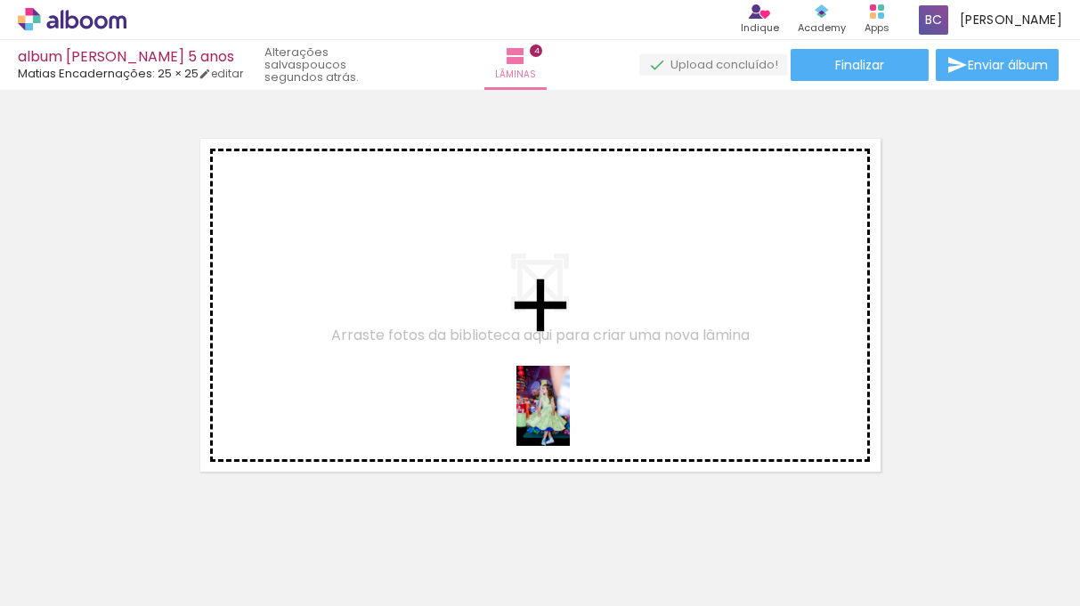
drag, startPoint x: 1007, startPoint y: 559, endPoint x: 576, endPoint y: 423, distance: 451.8
click at [573, 422] on quentale-workspace at bounding box center [540, 303] width 1080 height 606
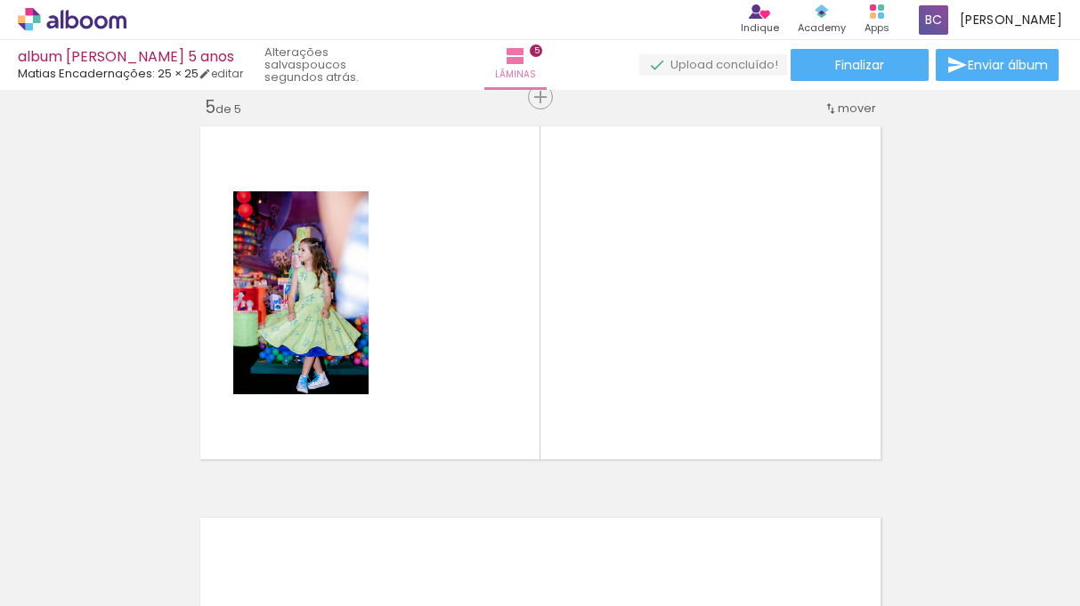
scroll to position [0, 4716]
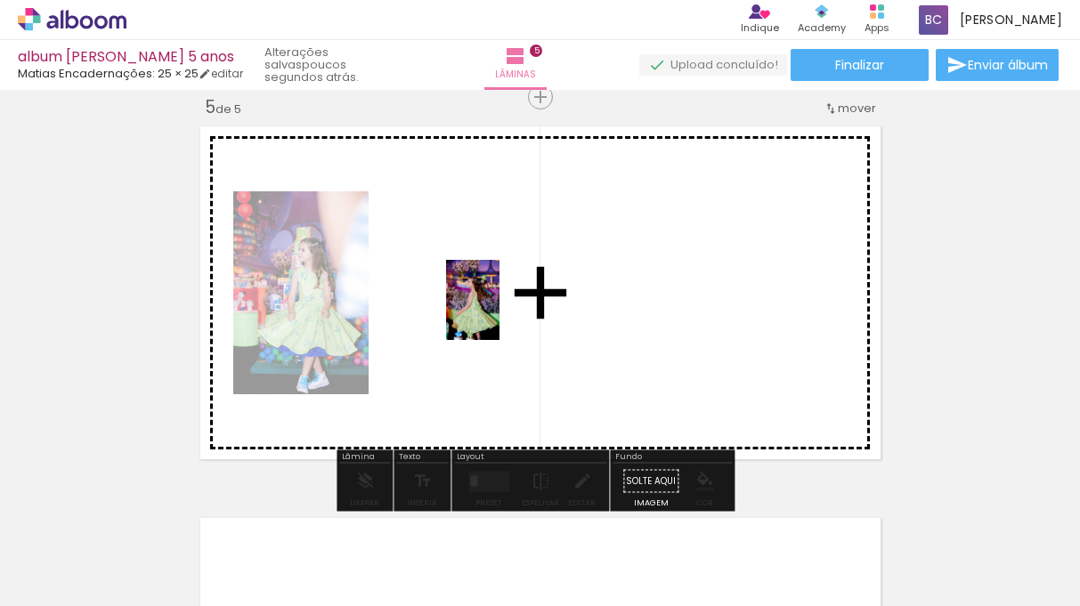
drag, startPoint x: 344, startPoint y: 567, endPoint x: 500, endPoint y: 319, distance: 293.2
click at [500, 316] on quentale-workspace at bounding box center [540, 303] width 1080 height 606
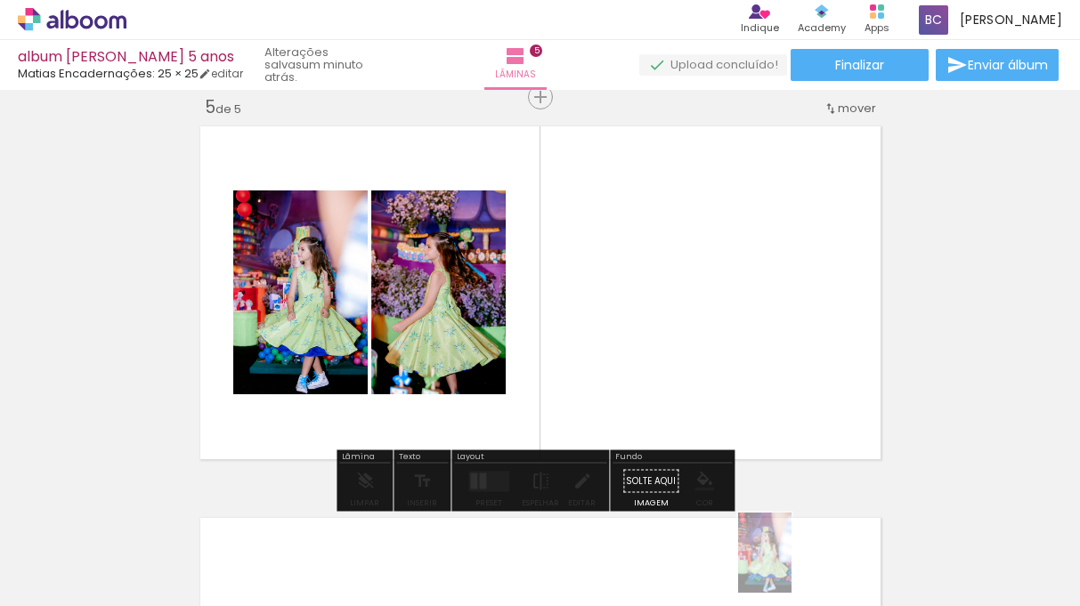
drag, startPoint x: 750, startPoint y: 571, endPoint x: 794, endPoint y: 571, distance: 43.6
click at [777, 571] on iron-image at bounding box center [746, 546] width 62 height 92
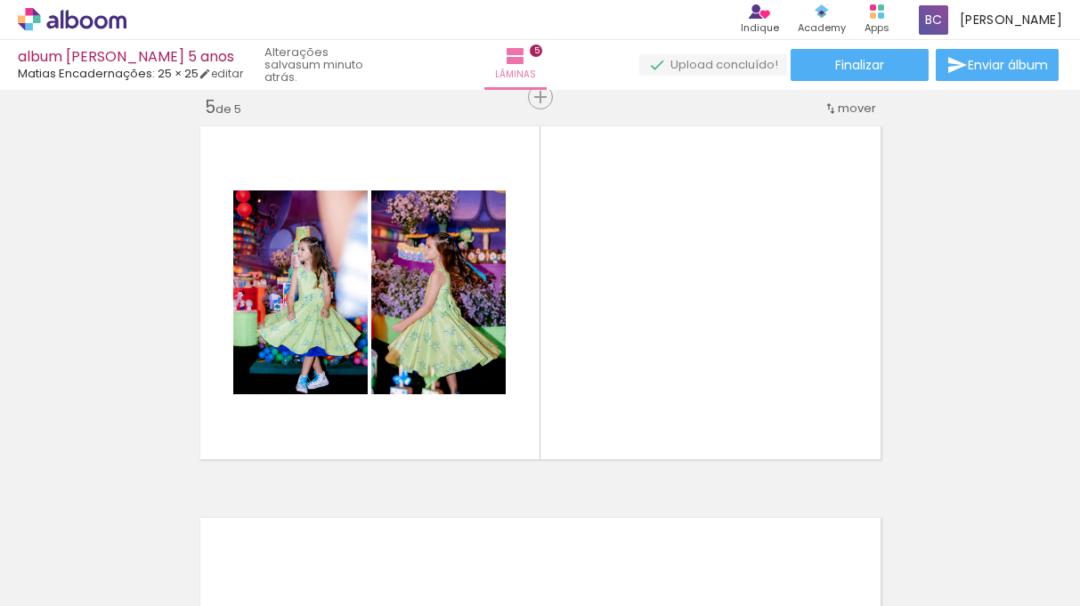
scroll to position [0, 5362]
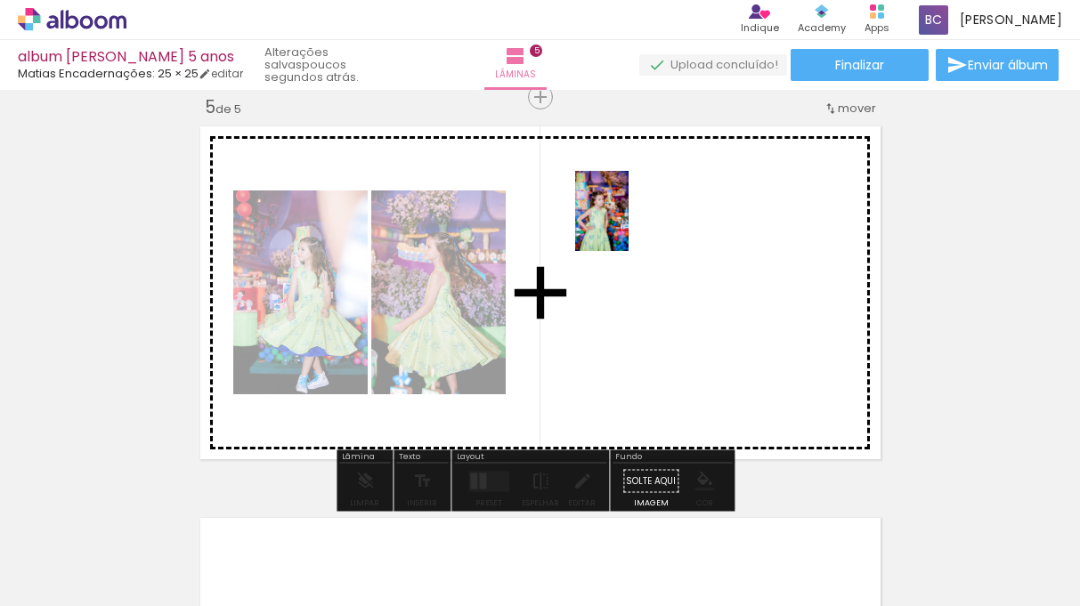
drag, startPoint x: 597, startPoint y: 571, endPoint x: 628, endPoint y: 229, distance: 344.1
click at [628, 228] on quentale-workspace at bounding box center [540, 303] width 1080 height 606
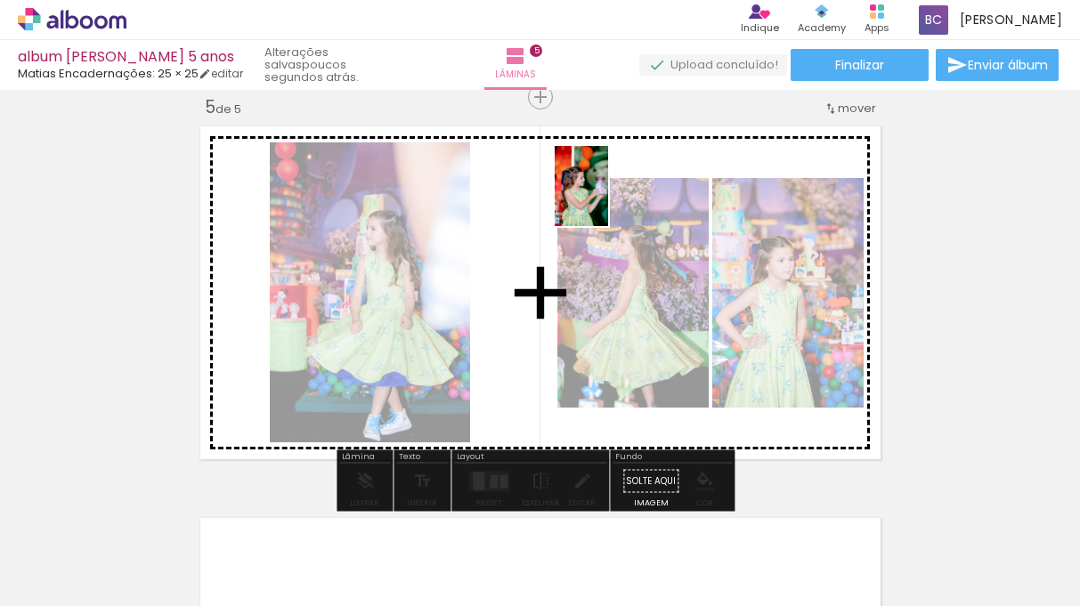
drag, startPoint x: 409, startPoint y: 562, endPoint x: 605, endPoint y: 201, distance: 410.7
click at [606, 200] on quentale-workspace at bounding box center [540, 303] width 1080 height 606
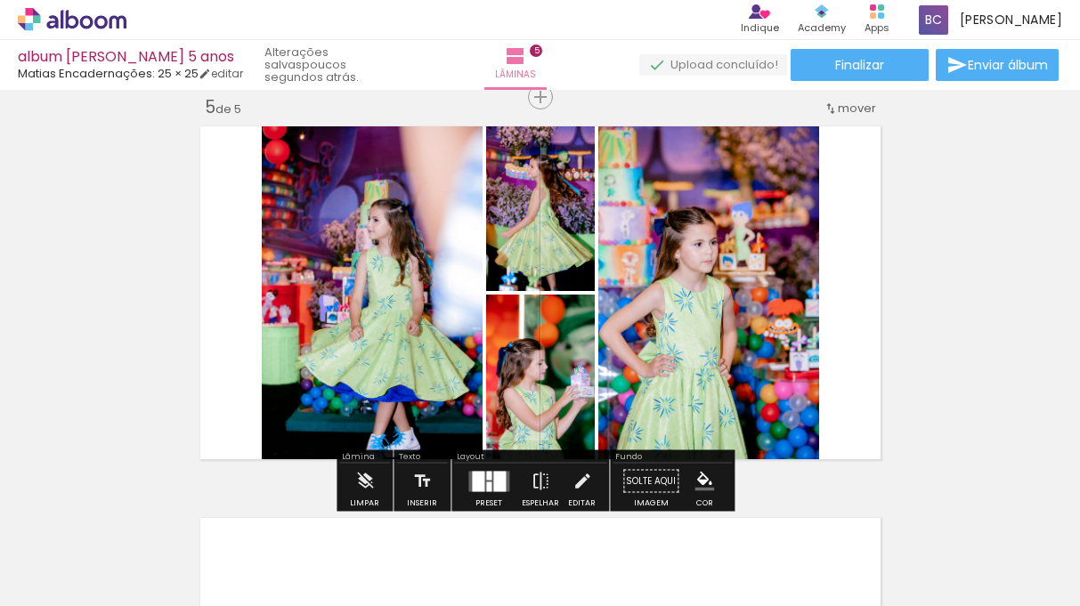
scroll to position [0, 5362]
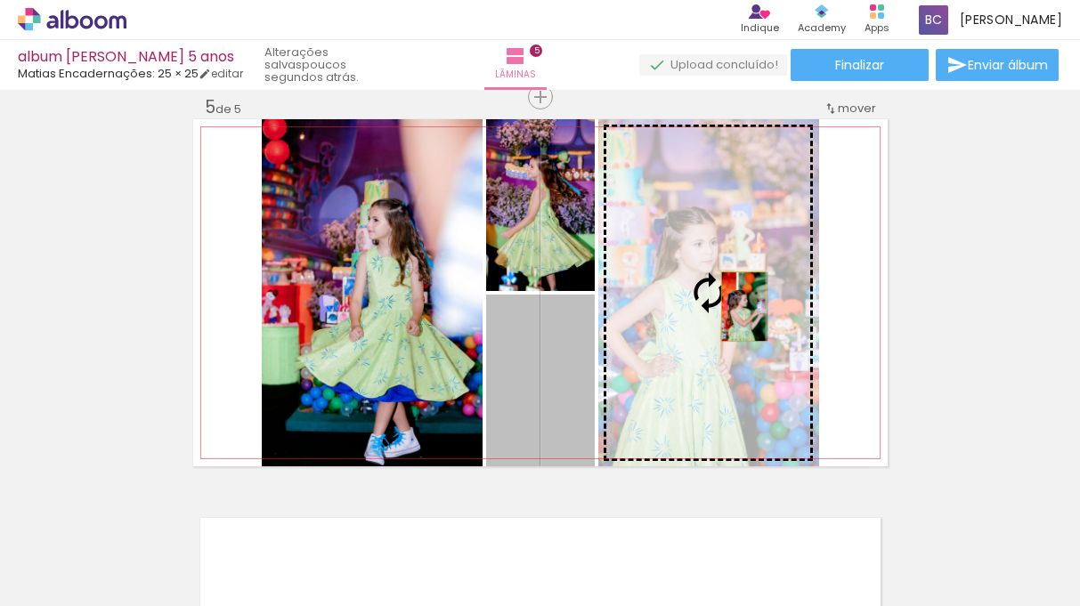
drag, startPoint x: 540, startPoint y: 420, endPoint x: 735, endPoint y: 306, distance: 225.8
click at [0, 0] on slot at bounding box center [0, 0] width 0 height 0
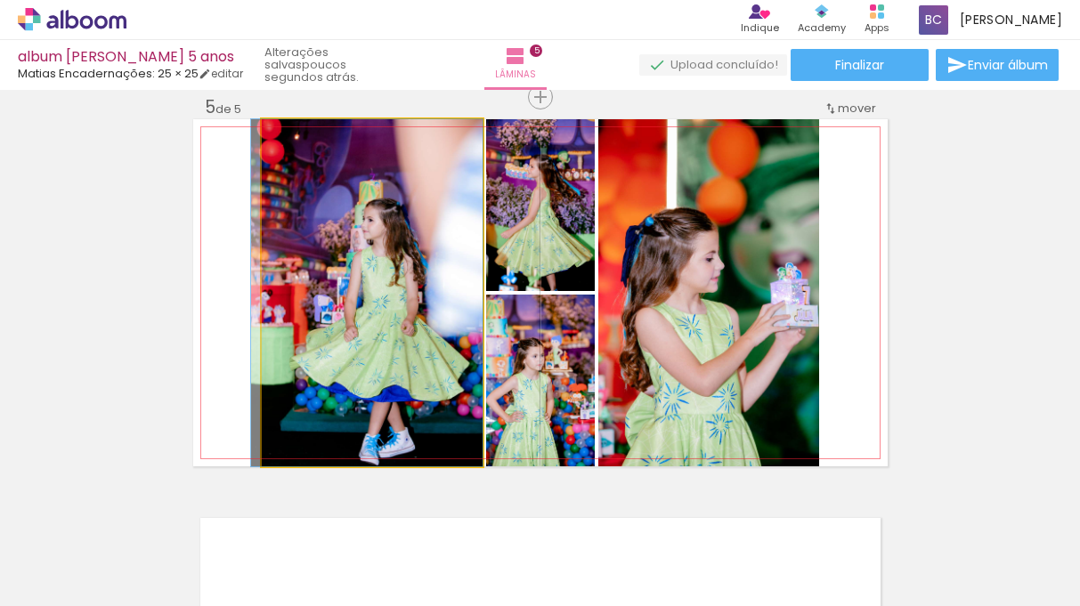
drag, startPoint x: 375, startPoint y: 360, endPoint x: 337, endPoint y: 320, distance: 54.8
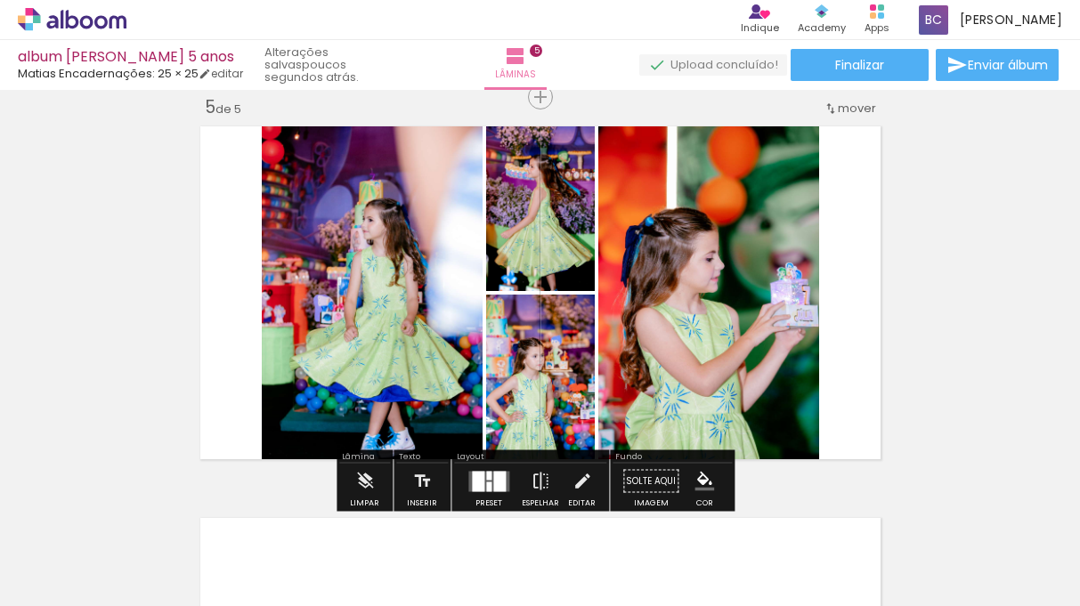
click at [207, 376] on quentale-layouter at bounding box center [540, 292] width 694 height 347
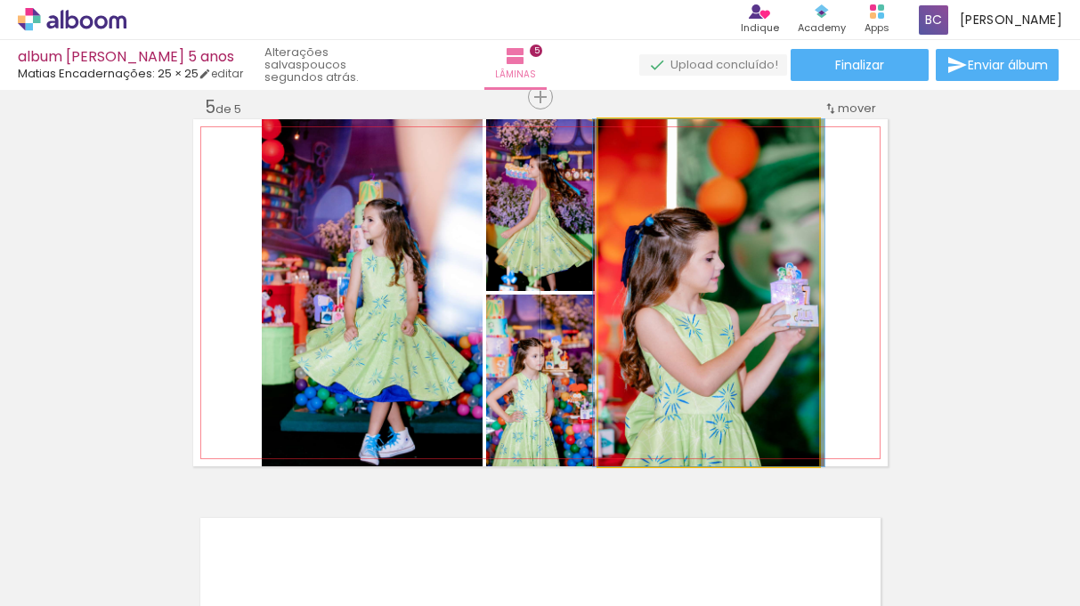
drag, startPoint x: 716, startPoint y: 412, endPoint x: 717, endPoint y: 376, distance: 36.5
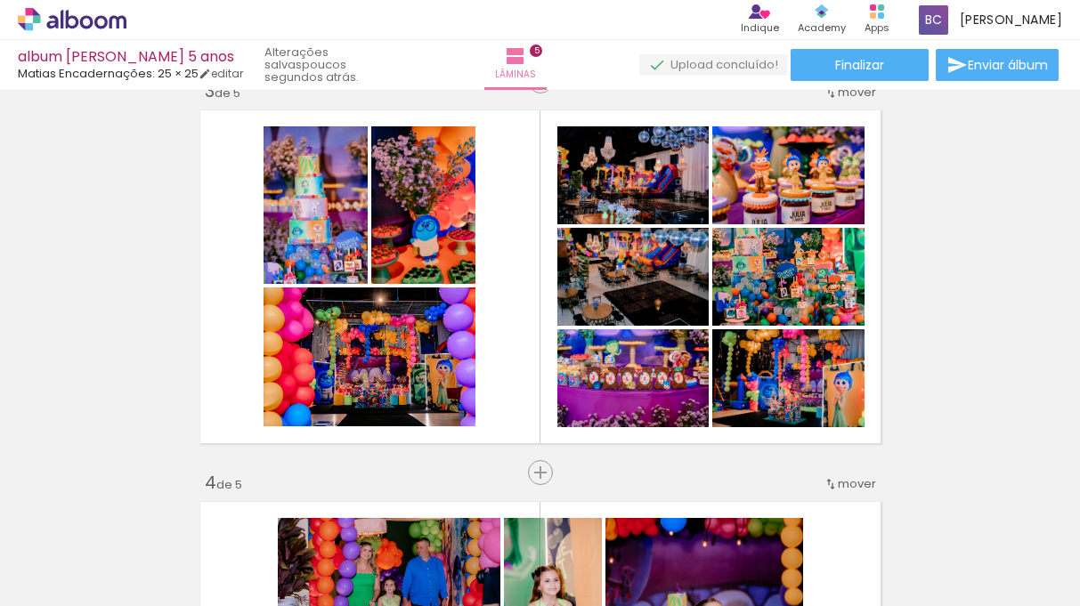
scroll to position [810, 0]
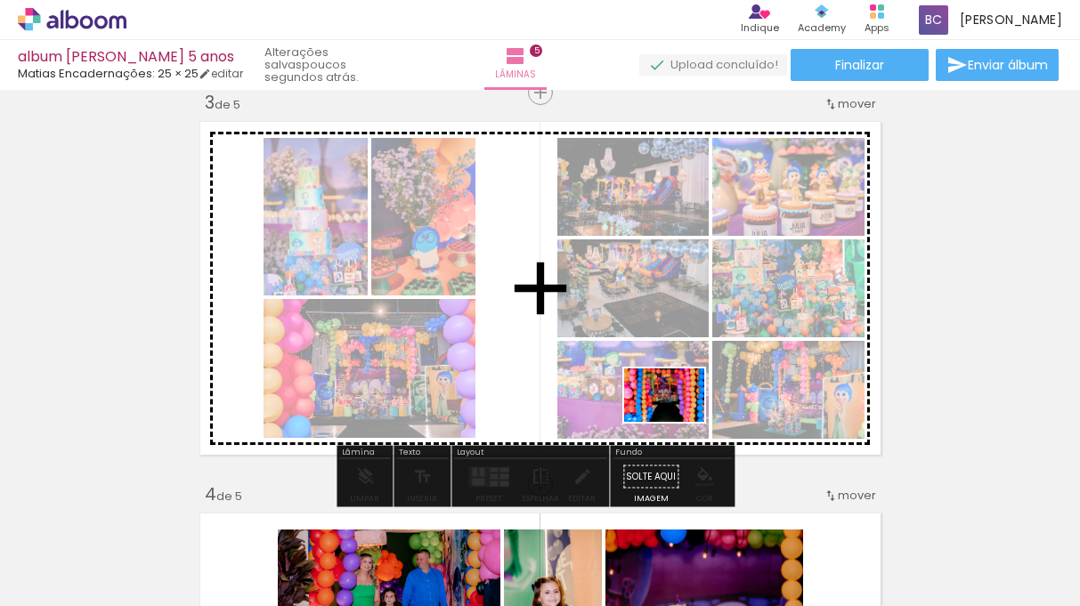
drag, startPoint x: 275, startPoint y: 563, endPoint x: 675, endPoint y: 419, distance: 424.9
click at [677, 420] on quentale-workspace at bounding box center [540, 303] width 1080 height 606
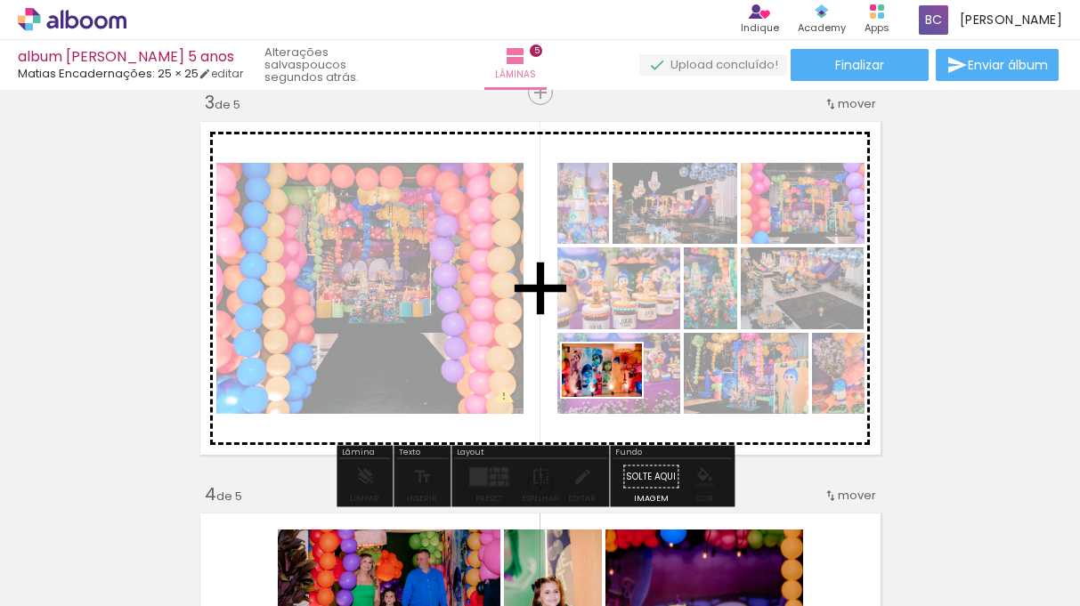
drag, startPoint x: 180, startPoint y: 565, endPoint x: 617, endPoint y: 397, distance: 468.3
click at [617, 397] on quentale-workspace at bounding box center [540, 303] width 1080 height 606
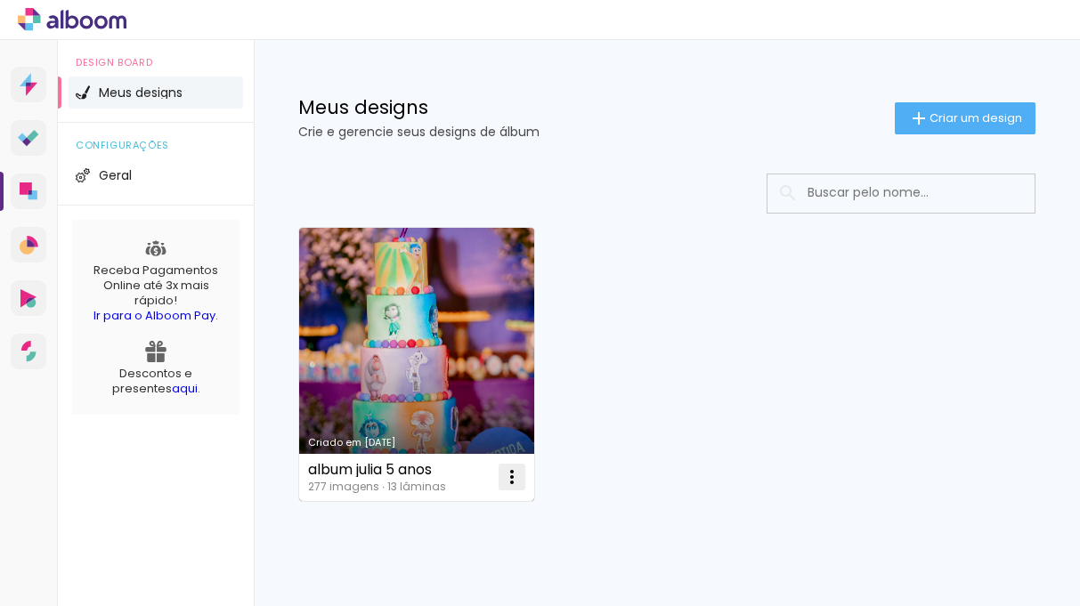
click at [508, 474] on iron-icon at bounding box center [511, 476] width 21 height 21
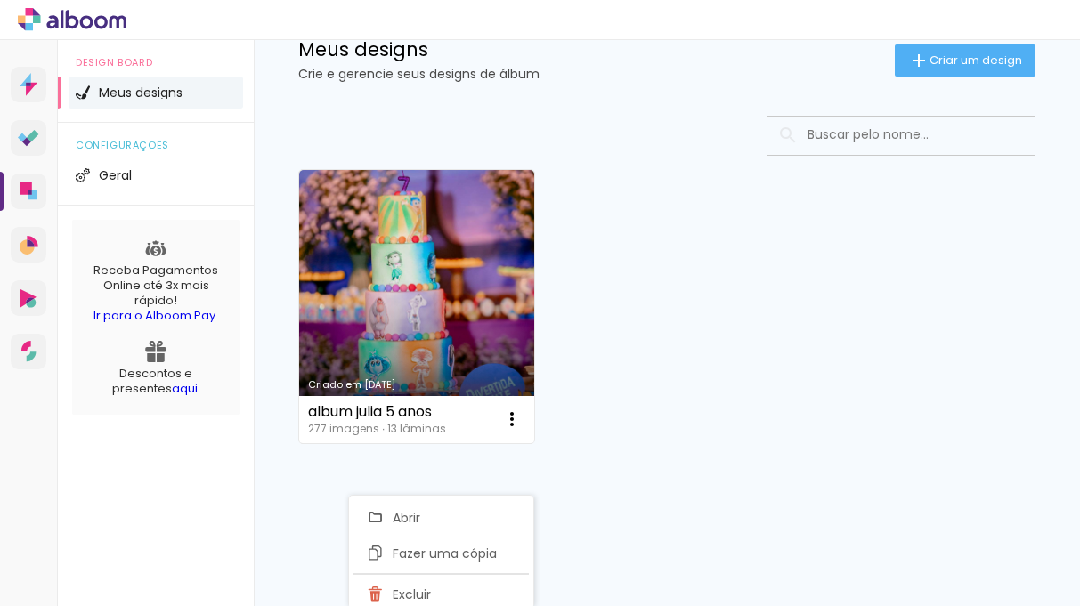
scroll to position [61, 0]
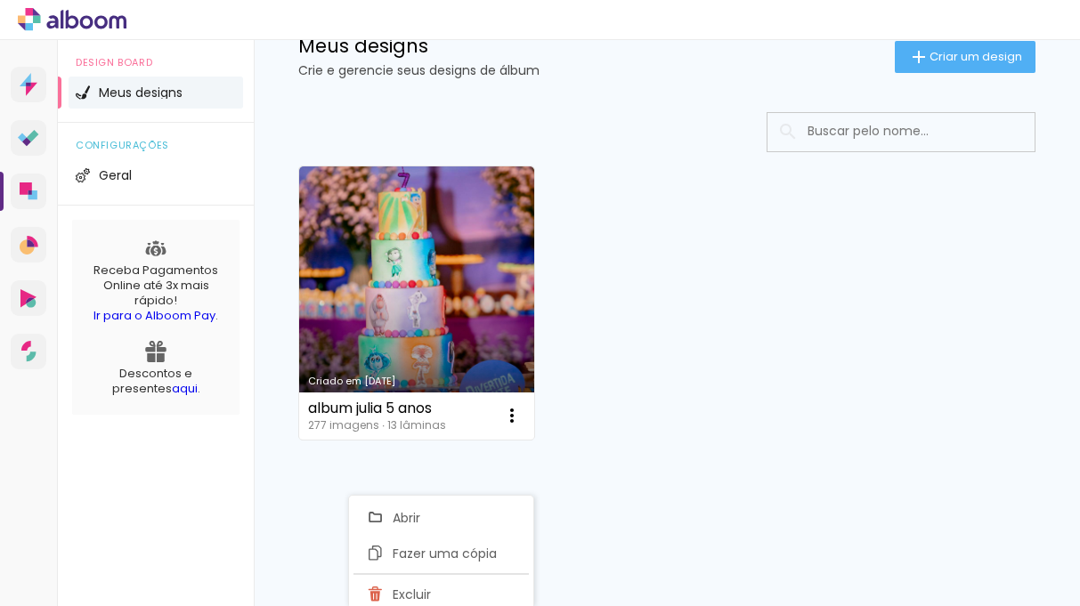
click at [656, 431] on div "Criado em [DATE] album julia 5 anos 277 imagens ∙ 13 lâminas Abrir Fazer uma có…" at bounding box center [666, 302] width 753 height 289
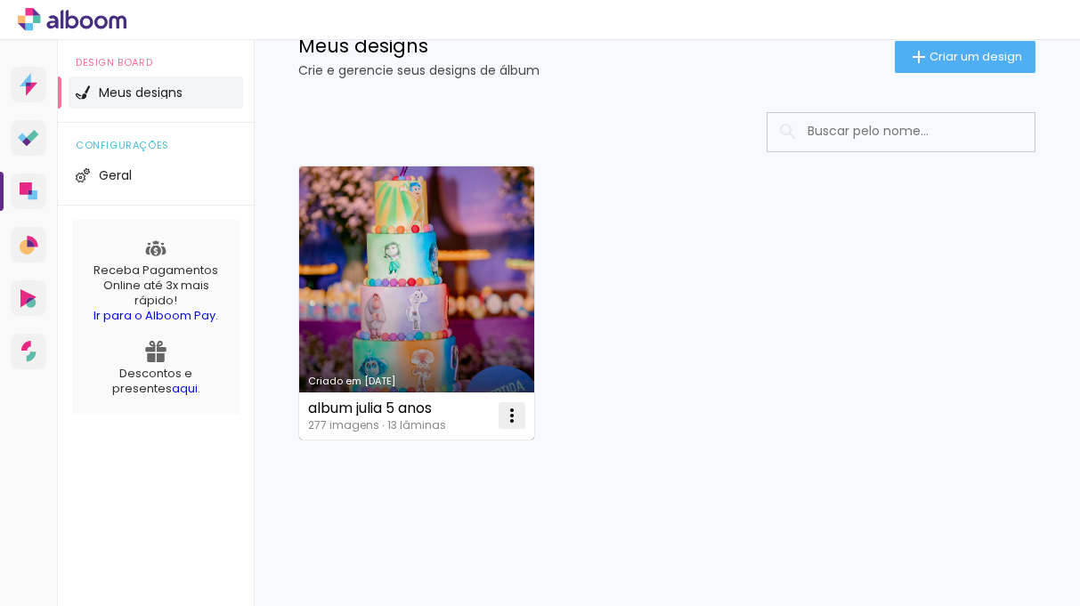
click at [508, 409] on iron-icon at bounding box center [511, 415] width 21 height 21
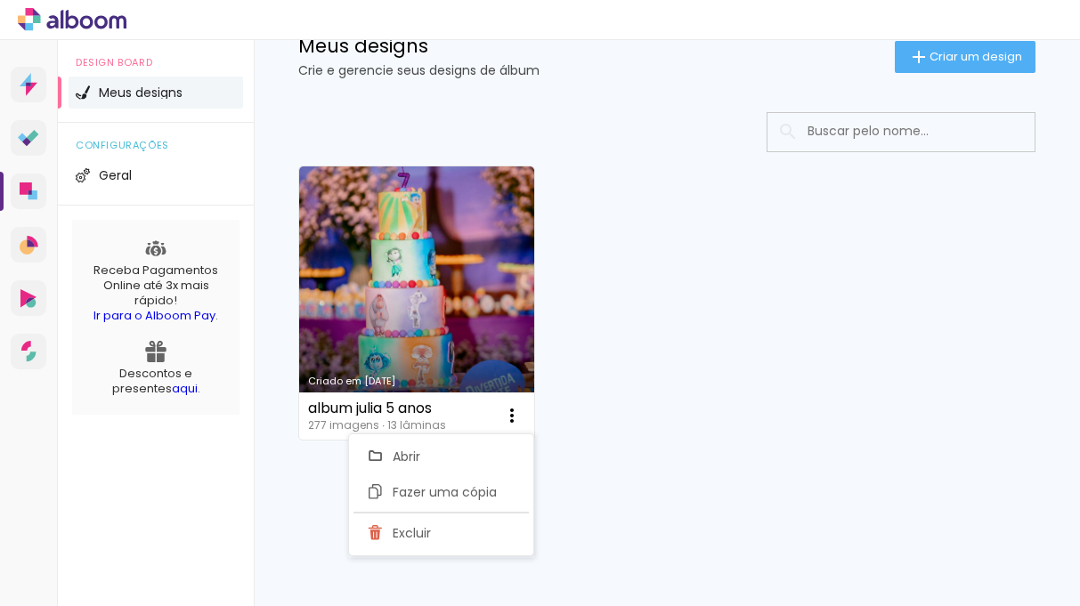
click at [743, 387] on div "Criado em [DATE] album julia 5 anos 277 imagens ∙ 13 lâminas Abrir Fazer uma có…" at bounding box center [666, 302] width 753 height 289
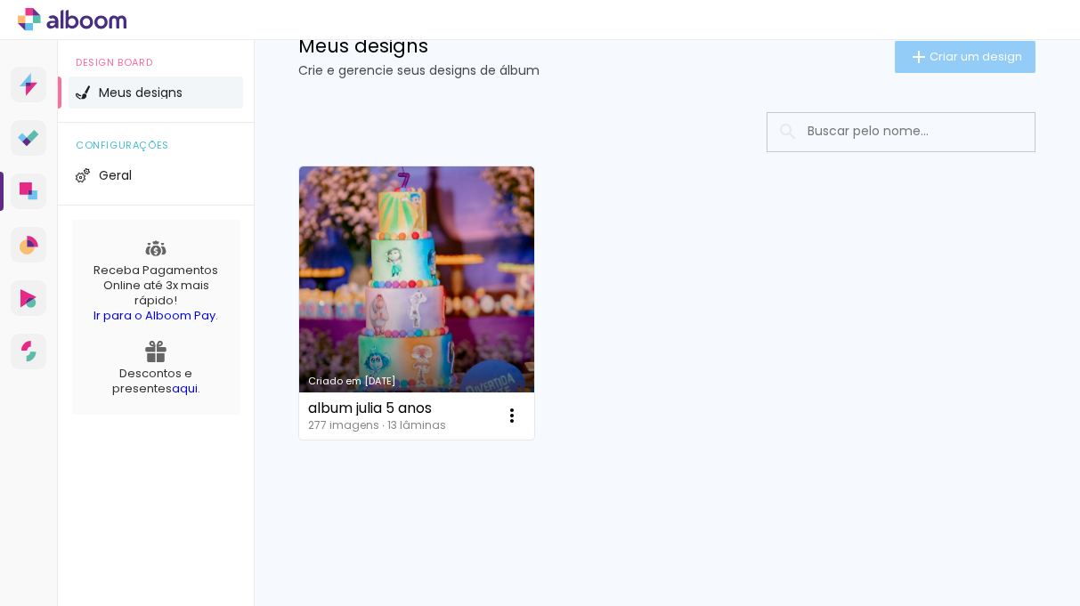
click at [956, 52] on span "Criar um design" at bounding box center [975, 57] width 93 height 12
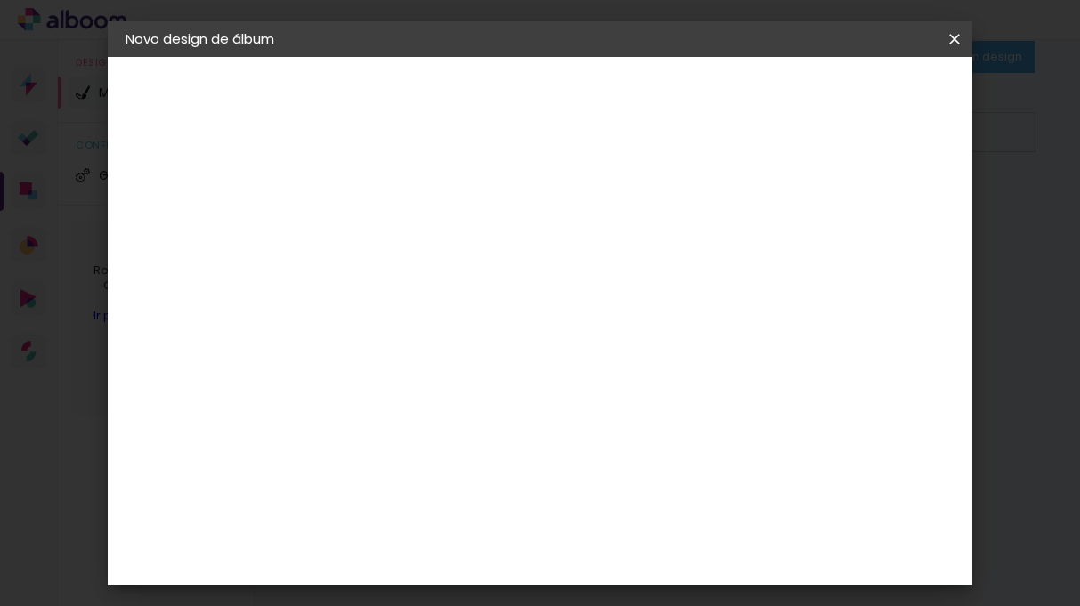
click at [417, 236] on input at bounding box center [417, 239] width 0 height 28
click at [952, 42] on iron-icon at bounding box center [954, 39] width 21 height 18
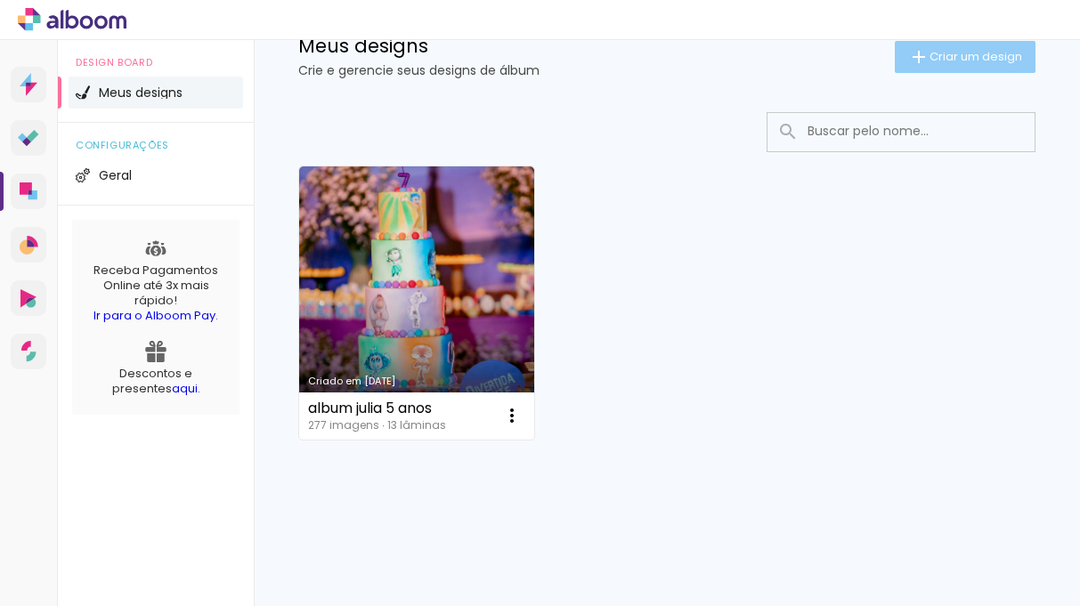
click at [964, 52] on span "Criar um design" at bounding box center [975, 57] width 93 height 12
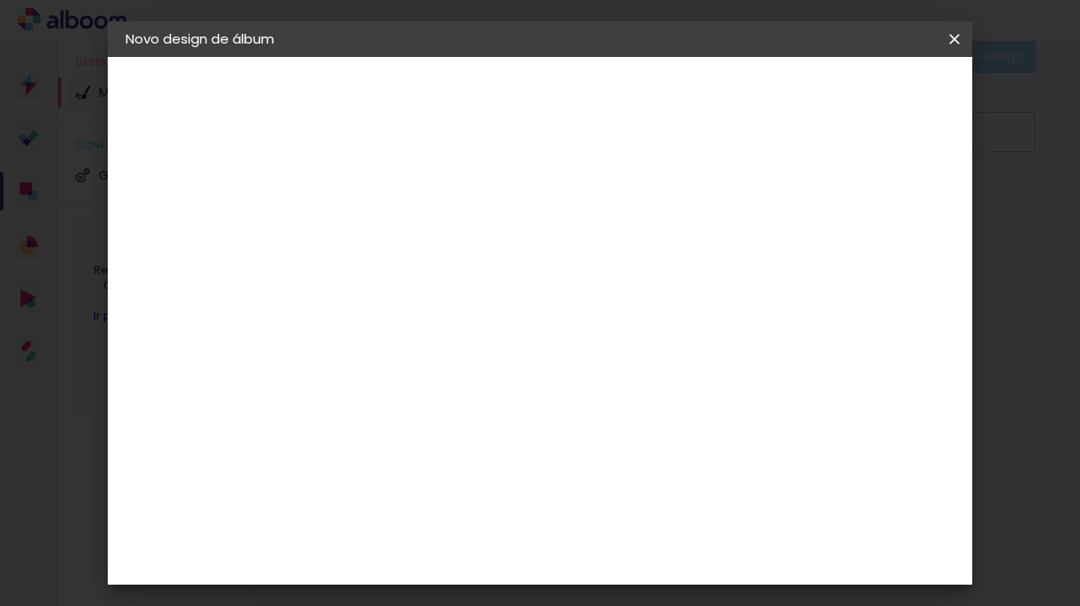
click at [964, 52] on paper-icon-button at bounding box center [954, 39] width 36 height 32
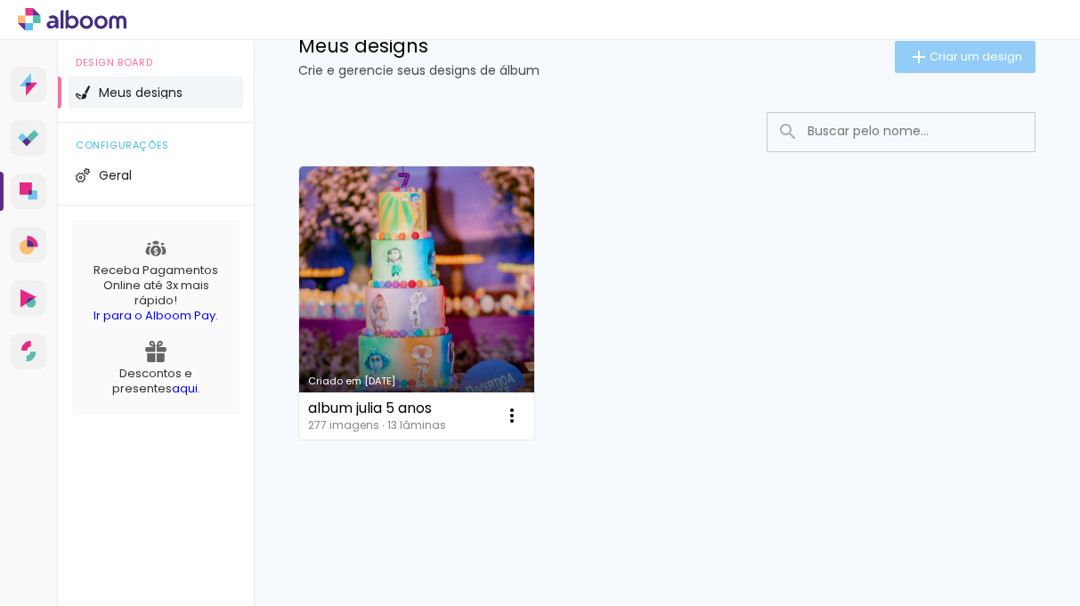
click at [964, 52] on span "Criar um design" at bounding box center [975, 57] width 93 height 12
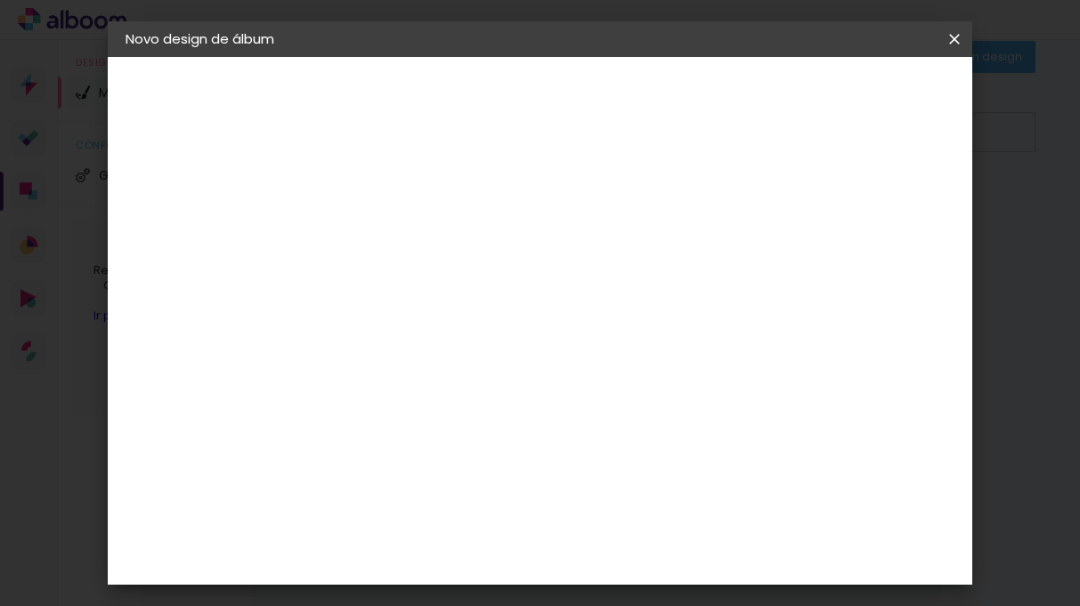
click at [417, 240] on input at bounding box center [417, 239] width 0 height 28
type input "vicente 5 anos"
click at [0, 0] on slot "Avançar" at bounding box center [0, 0] width 0 height 0
click at [476, 338] on input at bounding box center [462, 339] width 180 height 22
type input "mat"
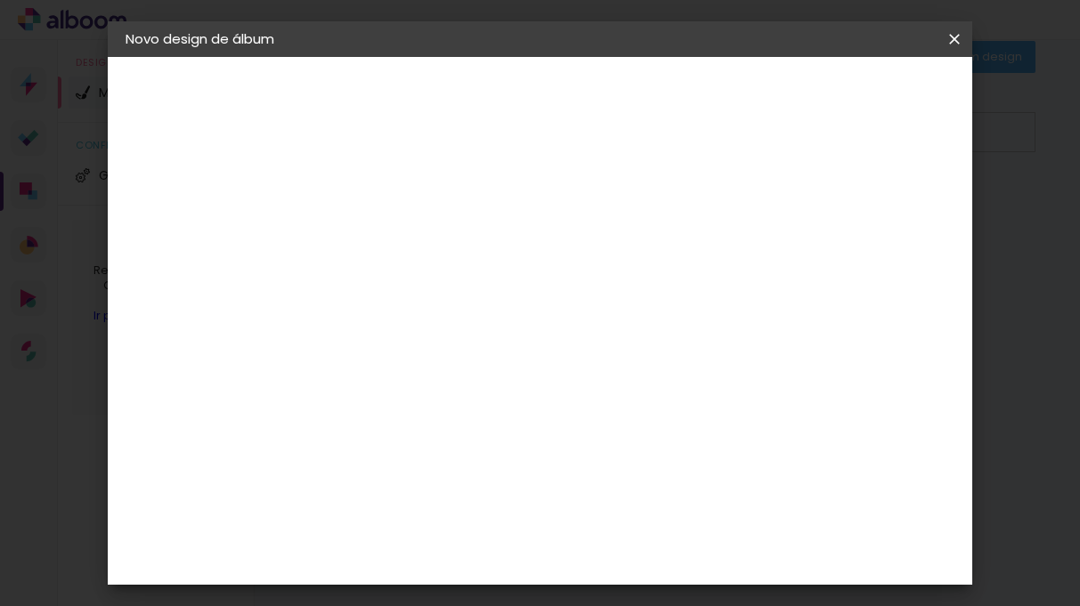
type paper-input "mat"
click at [502, 400] on div "Matias Encadernações" at bounding box center [459, 406] width 109 height 28
click at [0, 0] on slot "Avançar" at bounding box center [0, 0] width 0 height 0
click at [507, 299] on iron-icon at bounding box center [496, 309] width 21 height 21
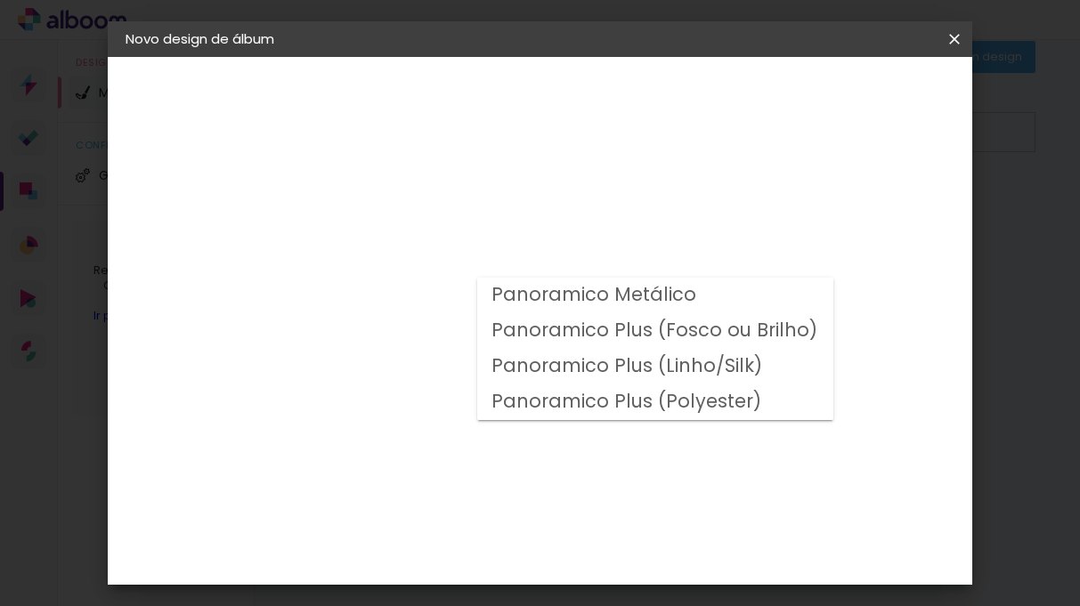
click at [0, 0] on slot "Panoramico Plus (Linho/Silk)" at bounding box center [0, 0] width 0 height 0
type input "Panoramico Plus (Linho/Silk)"
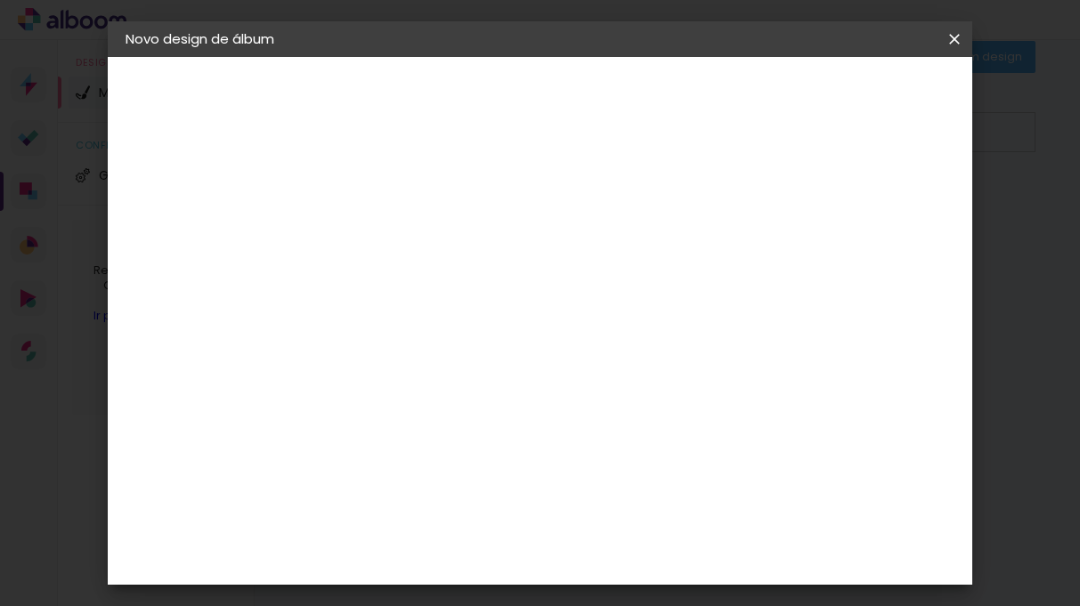
scroll to position [711, 0]
click at [537, 595] on span "25 × 25" at bounding box center [495, 618] width 83 height 47
click at [0, 0] on slot "Avançar" at bounding box center [0, 0] width 0 height 0
click at [741, 188] on div at bounding box center [733, 192] width 16 height 16
type paper-checkbox "on"
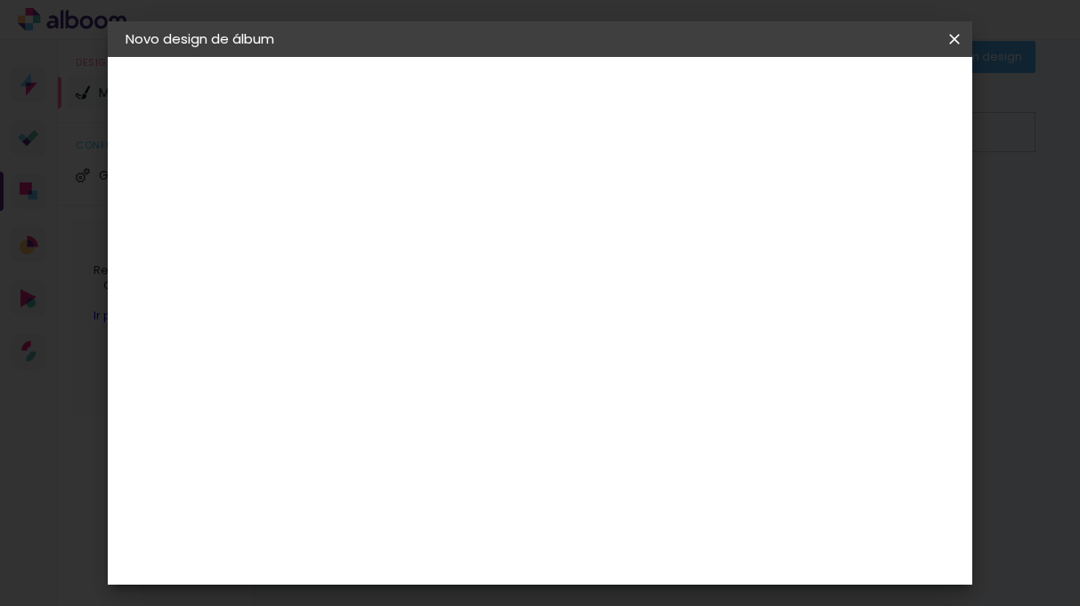
click at [842, 88] on span "Iniciar design" at bounding box center [801, 94] width 81 height 12
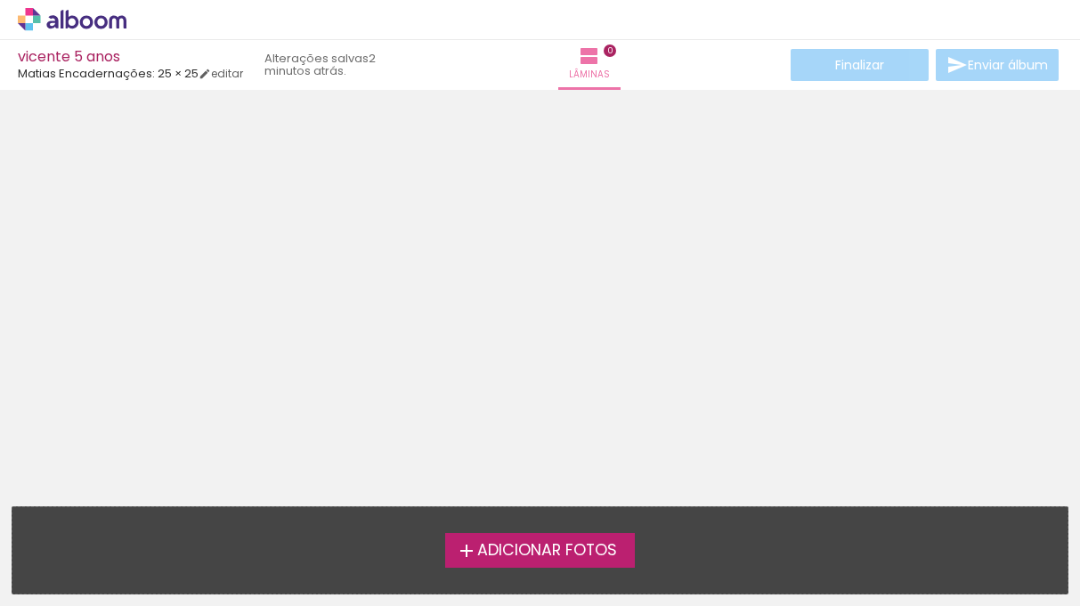
click at [547, 553] on span "Adicionar Fotos" at bounding box center [547, 551] width 140 height 16
click at [0, 0] on input "file" at bounding box center [0, 0] width 0 height 0
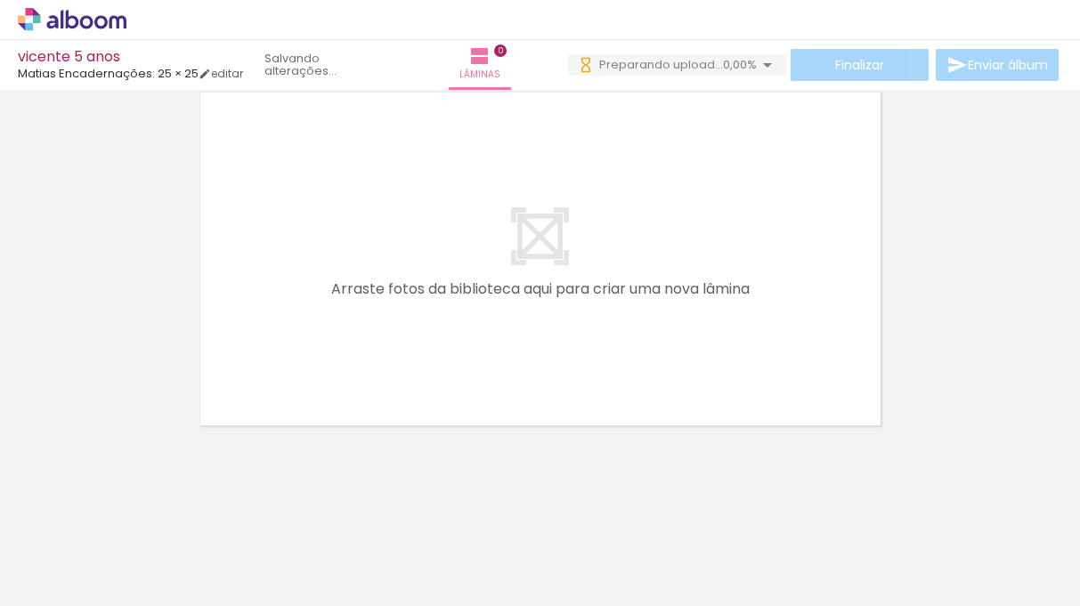
click at [563, 465] on div "Confirmar Cancelar" at bounding box center [540, 251] width 1080 height 434
click at [626, 302] on quentale-layouter at bounding box center [540, 258] width 694 height 347
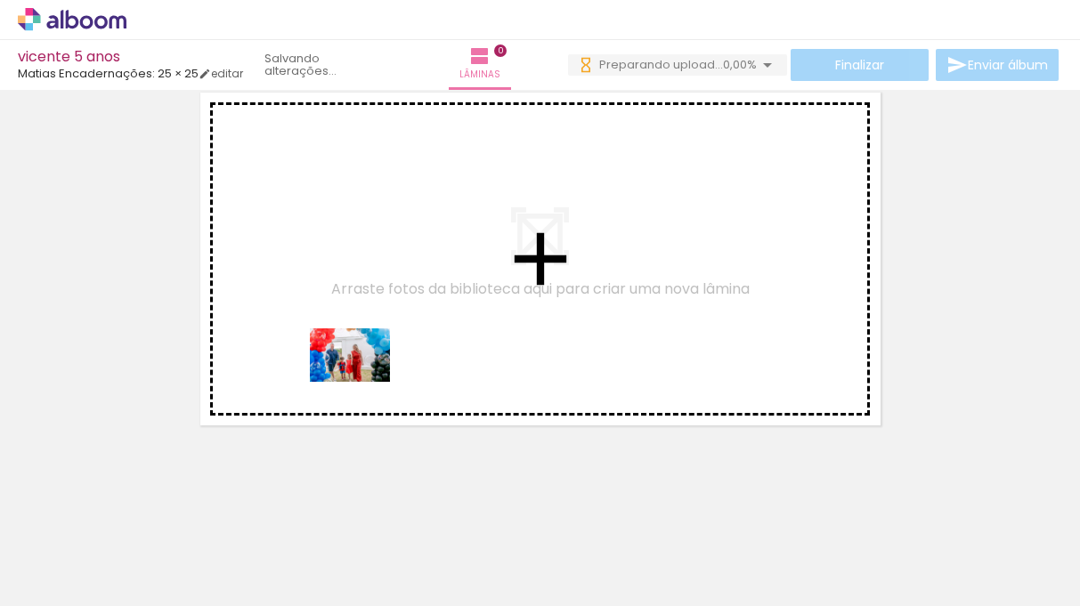
drag, startPoint x: 181, startPoint y: 563, endPoint x: 387, endPoint y: 369, distance: 284.0
click at [388, 368] on quentale-workspace at bounding box center [540, 303] width 1080 height 606
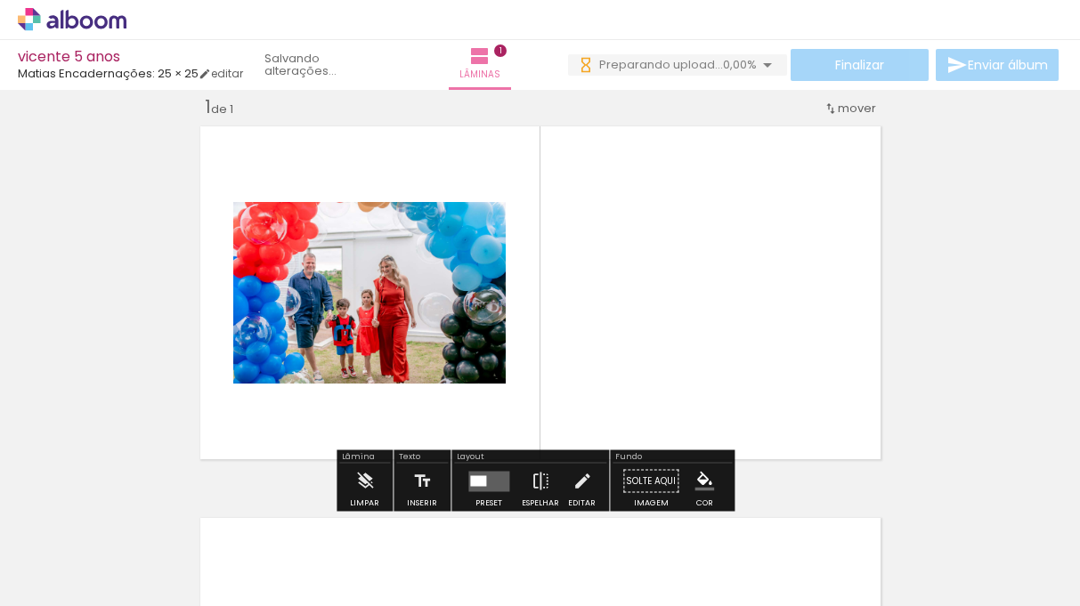
click at [898, 367] on div "Inserir lâmina 1 de 1" at bounding box center [540, 466] width 1080 height 784
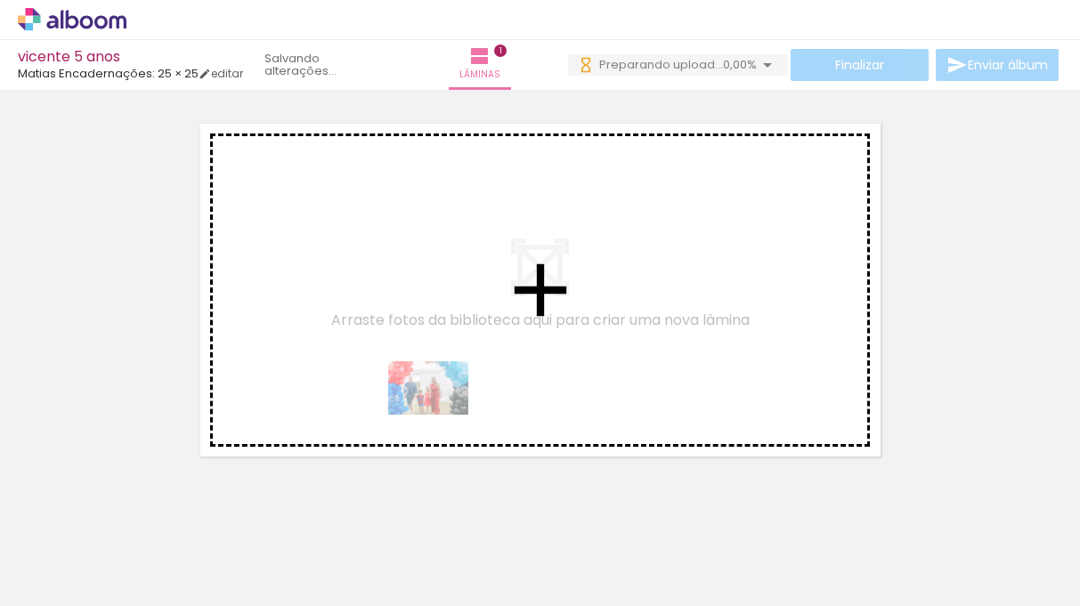
drag, startPoint x: 192, startPoint y: 553, endPoint x: 440, endPoint y: 415, distance: 283.3
click at [441, 415] on quentale-workspace at bounding box center [540, 303] width 1080 height 606
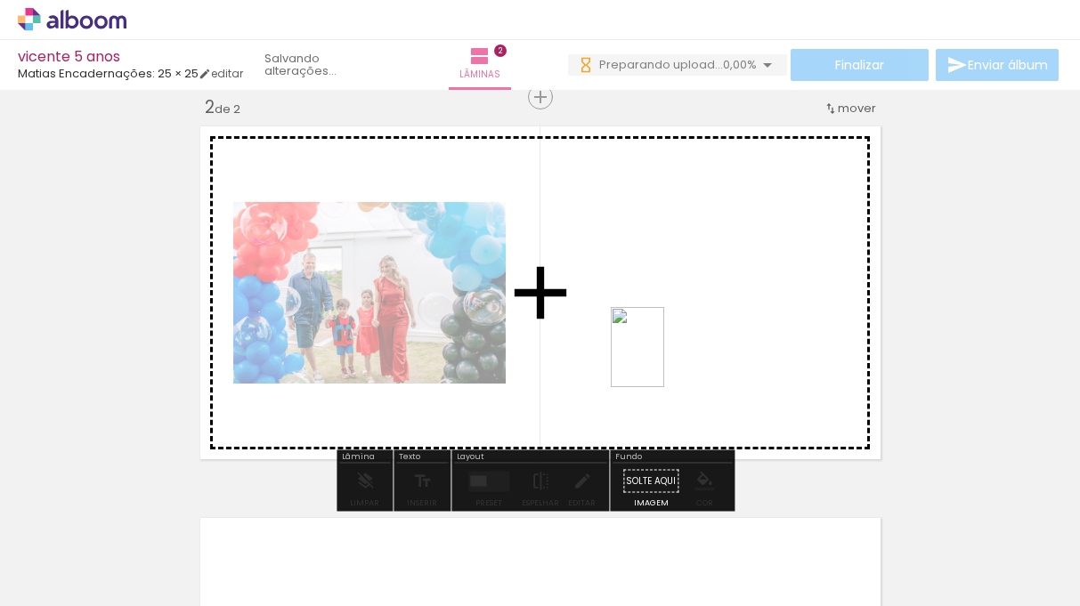
drag, startPoint x: 289, startPoint y: 557, endPoint x: 667, endPoint y: 363, distance: 424.4
click at [666, 362] on quentale-workspace at bounding box center [540, 303] width 1080 height 606
